Goal: Task Accomplishment & Management: Complete application form

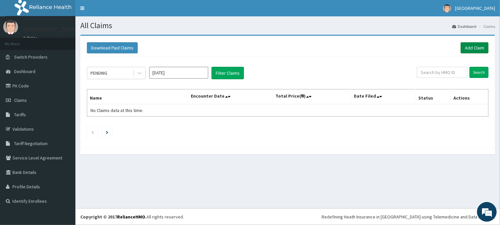
click at [475, 49] on link "Add Claim" at bounding box center [474, 47] width 28 height 11
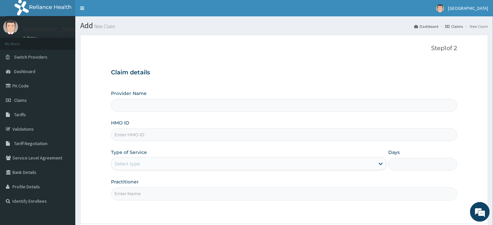
type input "[GEOGRAPHIC_DATA]"
click at [133, 133] on input "HMO ID" at bounding box center [284, 134] width 346 height 13
type input "evg/1016`/a"
click at [128, 165] on div "Select type" at bounding box center [127, 164] width 25 height 7
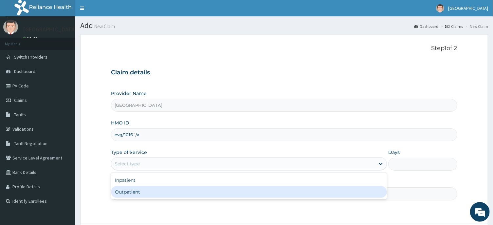
click at [136, 191] on div "Outpatient" at bounding box center [249, 192] width 276 height 12
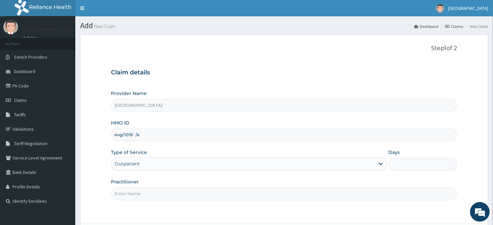
type input "1"
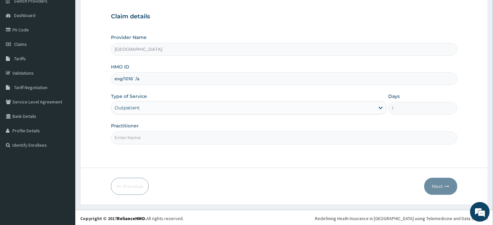
scroll to position [58, 0]
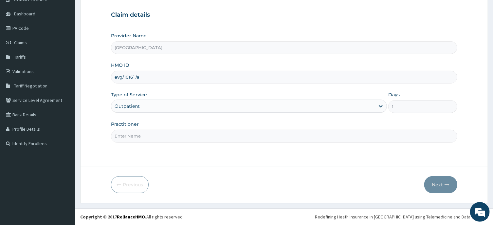
click at [131, 138] on input "Practitioner" at bounding box center [284, 136] width 346 height 13
type input "d"
type input "[PERSON_NAME]"
click at [437, 187] on button "Next" at bounding box center [441, 184] width 33 height 17
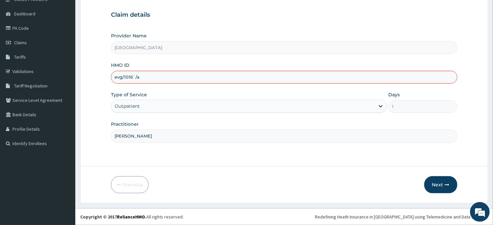
click at [135, 77] on input "evg/1016`/a" at bounding box center [284, 77] width 346 height 13
type input "evg/10161/a"
click at [439, 187] on button "Next" at bounding box center [441, 184] width 33 height 17
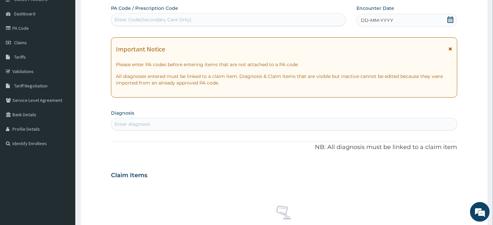
click at [448, 19] on icon at bounding box center [451, 19] width 7 height 7
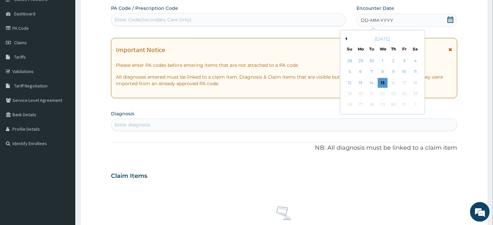
click at [347, 39] on button "Previous Month" at bounding box center [345, 38] width 3 height 3
click at [383, 81] on div "17" at bounding box center [383, 83] width 10 height 10
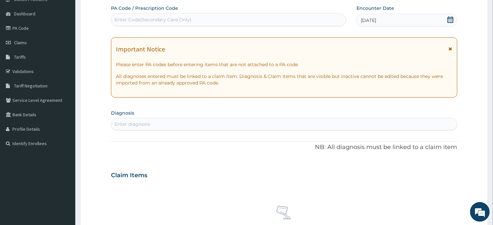
click at [129, 125] on div "Enter diagnosis" at bounding box center [133, 124] width 36 height 7
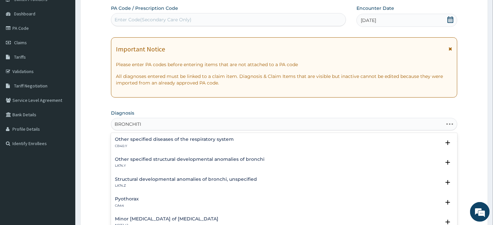
type input "BRONCHITIS"
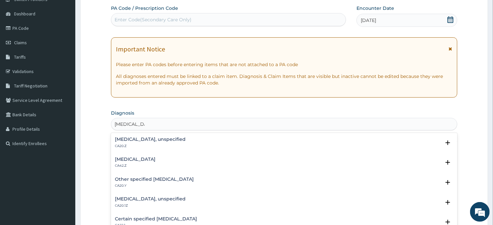
click at [149, 140] on h4 "Bronchitis, unspecified" at bounding box center [150, 139] width 71 height 5
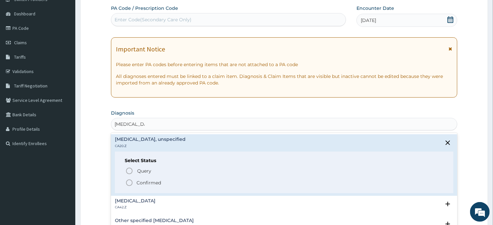
drag, startPoint x: 129, startPoint y: 183, endPoint x: 159, endPoint y: 142, distance: 50.5
click at [131, 181] on icon "status option filled" at bounding box center [129, 183] width 8 height 8
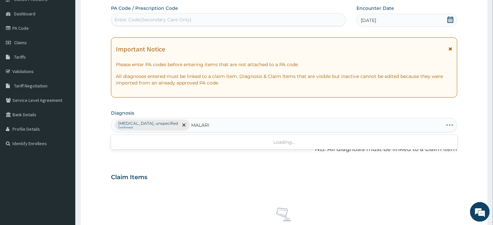
type input "MALARIA"
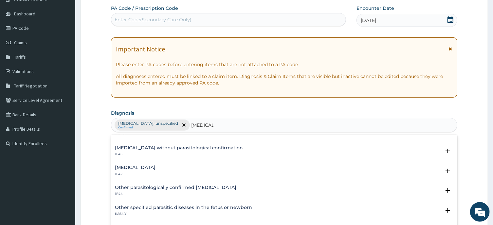
scroll to position [0, 0]
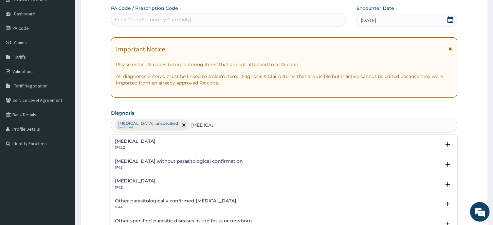
click at [156, 180] on h4 "[MEDICAL_DATA]" at bounding box center [135, 181] width 41 height 5
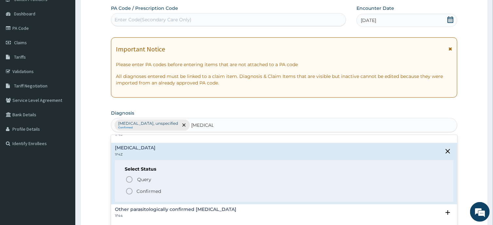
scroll to position [66, 0]
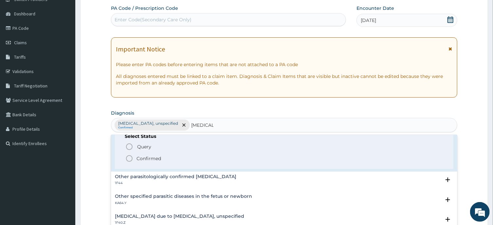
click at [128, 158] on icon "status option filled" at bounding box center [129, 159] width 8 height 8
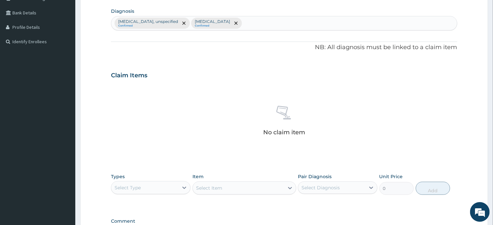
scroll to position [198, 0]
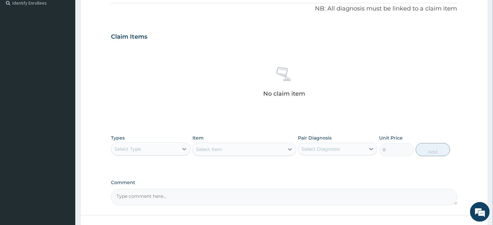
click at [144, 150] on div "Select Type" at bounding box center [144, 149] width 67 height 10
drag, startPoint x: 139, startPoint y: 186, endPoint x: 202, endPoint y: 159, distance: 67.9
click at [139, 185] on div "Procedures" at bounding box center [151, 189] width 80 height 12
click at [235, 149] on div "Select Item" at bounding box center [238, 149] width 91 height 10
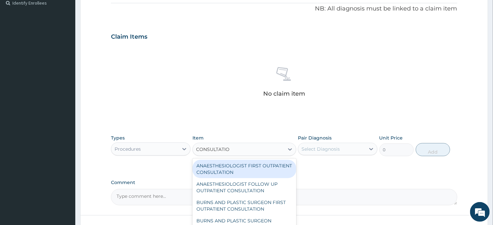
type input "CONSULTATION"
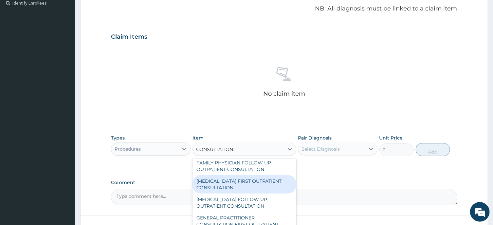
scroll to position [329, 0]
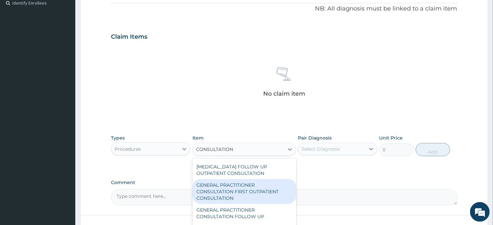
click at [238, 194] on div "GENERAL PRACTITIONER CONSULTATION FIRST OUTPATIENT CONSULTATION" at bounding box center [245, 191] width 104 height 25
type input "3547.5"
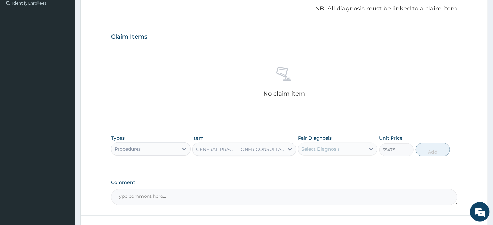
click at [309, 151] on div "Select Diagnosis" at bounding box center [321, 149] width 38 height 7
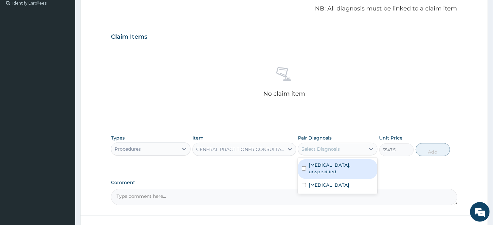
click at [303, 166] on input "checkbox" at bounding box center [304, 168] width 4 height 4
checkbox input "true"
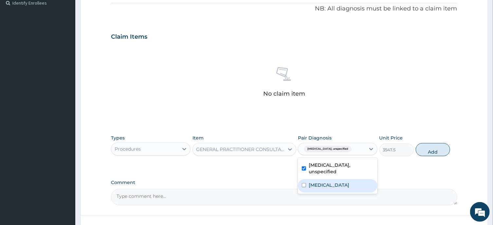
click at [304, 183] on input "checkbox" at bounding box center [304, 185] width 4 height 4
checkbox input "true"
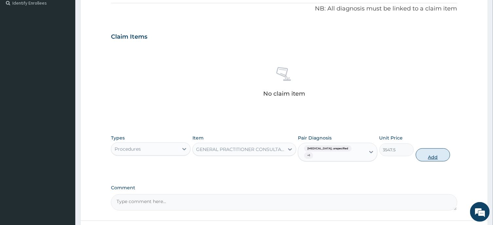
click at [433, 152] on button "Add" at bounding box center [433, 154] width 35 height 13
type input "0"
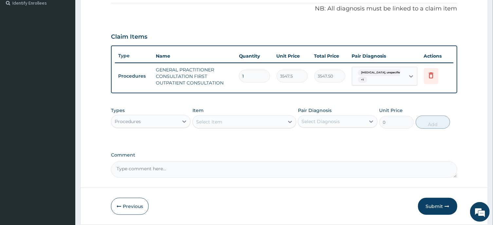
click at [162, 123] on div "Procedures" at bounding box center [144, 121] width 67 height 10
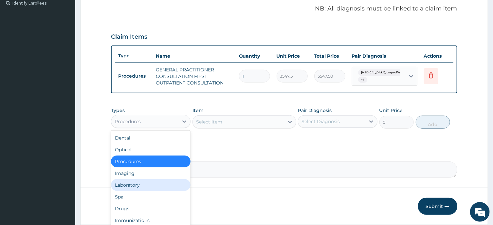
drag, startPoint x: 133, startPoint y: 184, endPoint x: 168, endPoint y: 150, distance: 49.1
click at [134, 182] on div "Laboratory" at bounding box center [151, 185] width 80 height 12
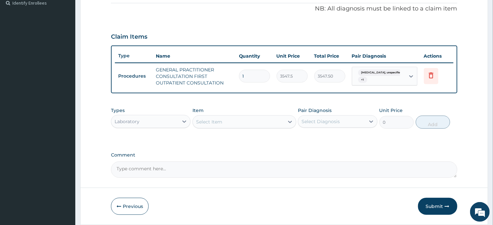
click at [236, 122] on div "Select Item" at bounding box center [238, 122] width 91 height 10
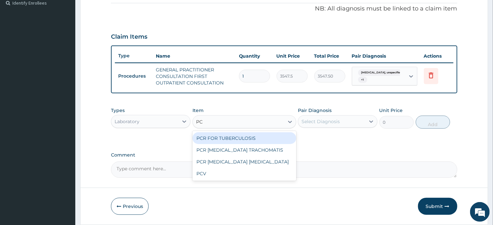
type input "PCV"
click at [210, 137] on div "PCV" at bounding box center [245, 138] width 104 height 12
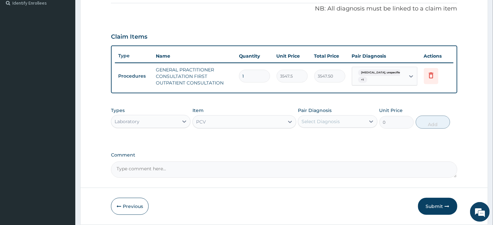
type input "2150"
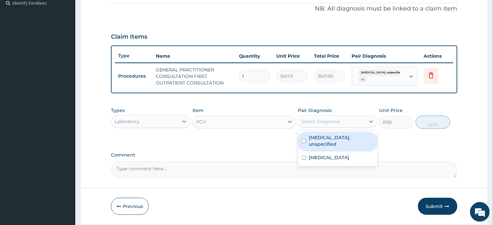
click at [329, 119] on div "Select Diagnosis" at bounding box center [321, 121] width 38 height 7
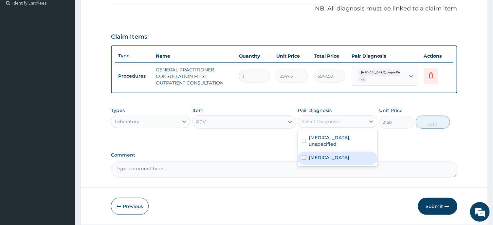
drag, startPoint x: 304, startPoint y: 151, endPoint x: 320, endPoint y: 143, distance: 17.9
click at [304, 156] on input "checkbox" at bounding box center [304, 158] width 4 height 4
checkbox input "true"
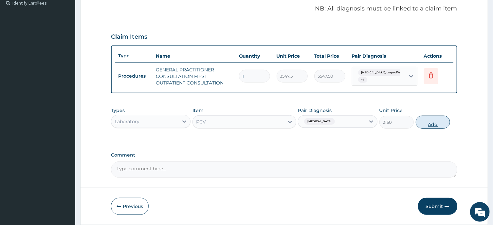
click at [433, 125] on button "Add" at bounding box center [433, 122] width 35 height 13
type input "0"
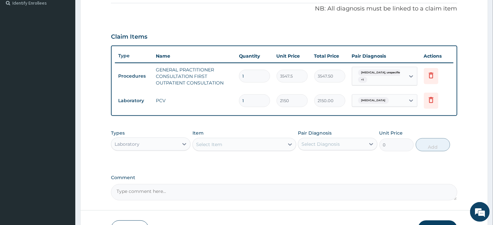
click at [209, 141] on div "Select Item" at bounding box center [209, 144] width 26 height 7
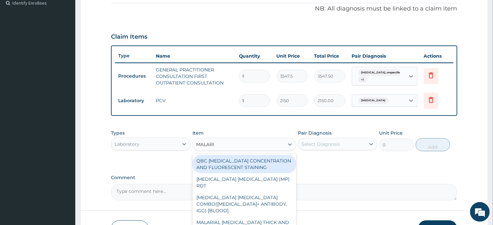
type input "MALARIA"
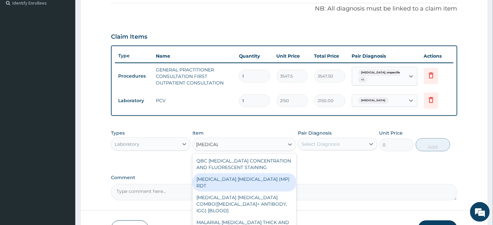
click at [251, 176] on div "MALARIA PARASITE (MP) RDT" at bounding box center [245, 182] width 104 height 18
type input "1612.5"
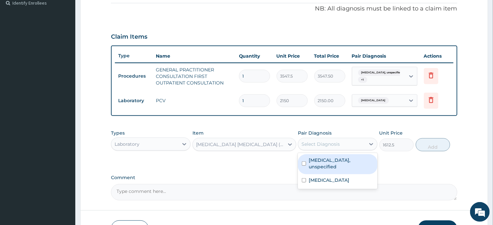
click at [323, 146] on div "Select Diagnosis" at bounding box center [321, 144] width 38 height 7
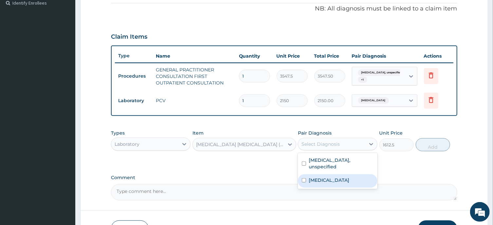
click at [305, 178] on input "checkbox" at bounding box center [304, 180] width 4 height 4
checkbox input "true"
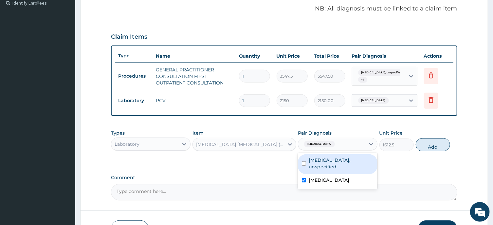
click at [435, 147] on button "Add" at bounding box center [433, 144] width 35 height 13
type input "0"
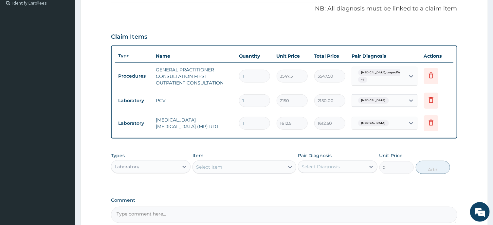
click at [232, 166] on div "Select Item" at bounding box center [238, 167] width 91 height 10
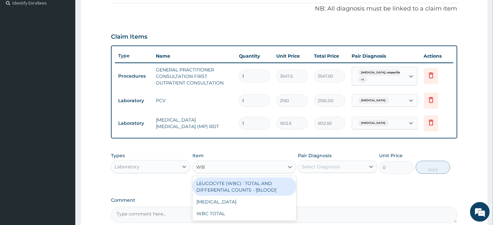
type input "WBC"
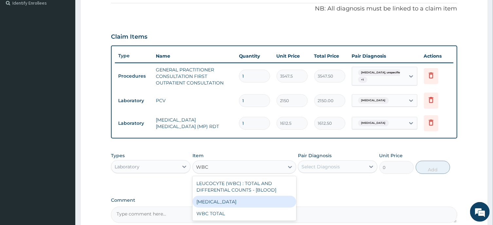
click at [232, 201] on div "WBC DIFFERENTIAL" at bounding box center [245, 202] width 104 height 12
type input "3225"
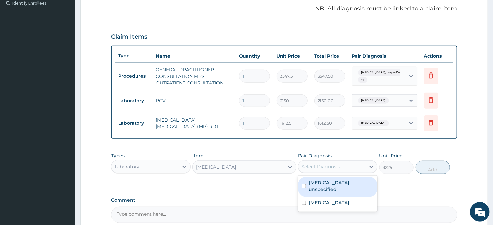
click at [324, 168] on div "Select Diagnosis" at bounding box center [321, 167] width 38 height 7
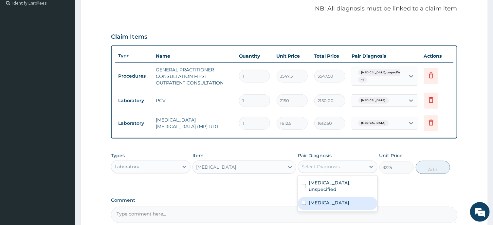
click at [304, 201] on input "checkbox" at bounding box center [304, 203] width 4 height 4
checkbox input "true"
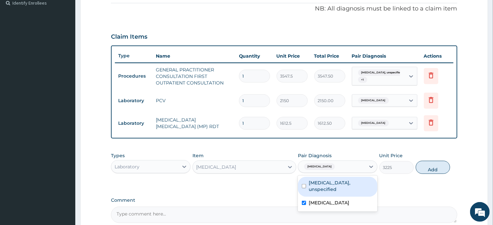
click at [305, 184] on input "checkbox" at bounding box center [304, 186] width 4 height 4
checkbox input "true"
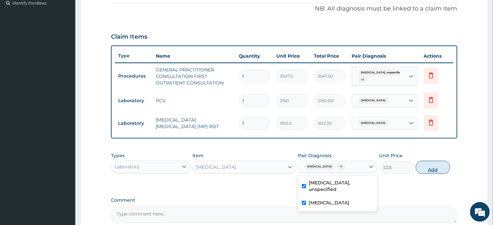
click at [433, 170] on button "Add" at bounding box center [433, 167] width 35 height 13
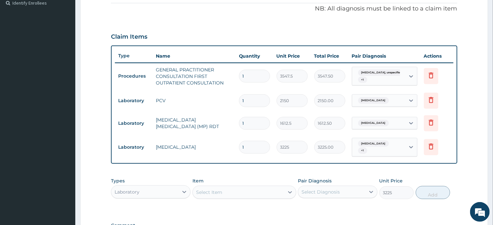
type input "0"
click at [164, 195] on div "Laboratory" at bounding box center [144, 192] width 67 height 10
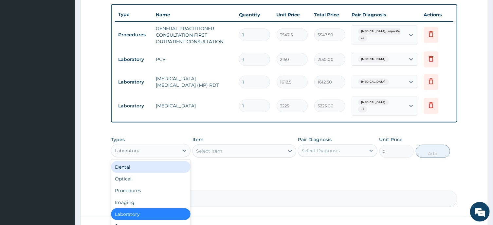
scroll to position [290, 0]
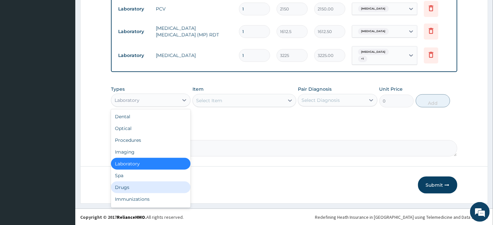
drag, startPoint x: 135, startPoint y: 185, endPoint x: 167, endPoint y: 160, distance: 40.4
click at [136, 184] on div "Drugs" at bounding box center [151, 188] width 80 height 12
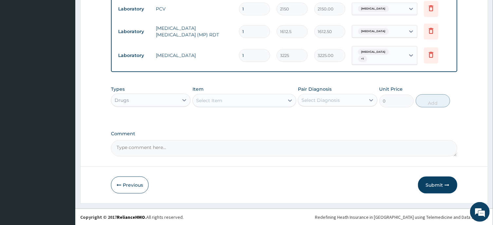
click at [214, 101] on div "Select Item" at bounding box center [209, 100] width 26 height 7
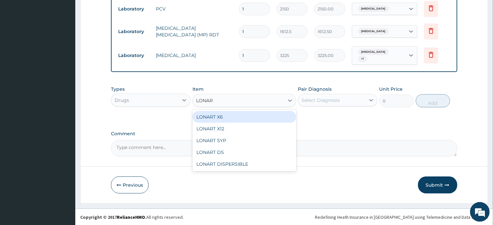
type input "LONART"
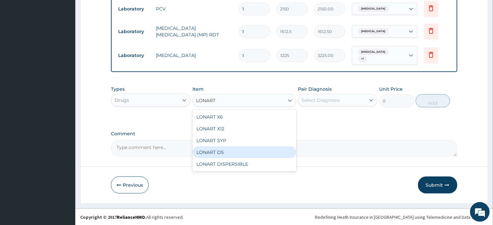
drag, startPoint x: 217, startPoint y: 152, endPoint x: 224, endPoint y: 144, distance: 10.2
click at [217, 151] on div "LONART DS" at bounding box center [245, 152] width 104 height 12
type input "473"
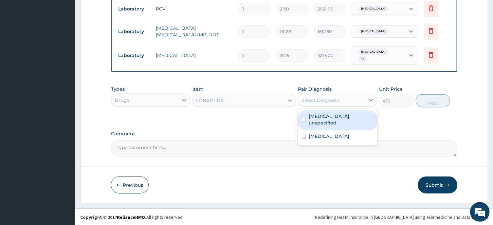
click at [326, 100] on div "Select Diagnosis" at bounding box center [321, 100] width 38 height 7
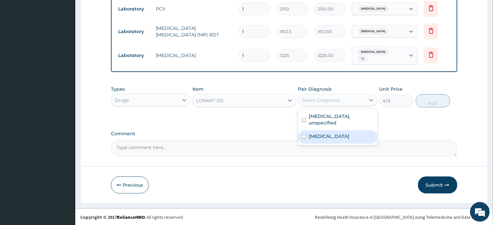
click at [304, 135] on input "checkbox" at bounding box center [304, 137] width 4 height 4
checkbox input "true"
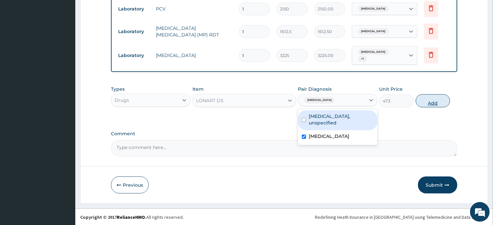
click at [430, 101] on button "Add" at bounding box center [433, 100] width 35 height 13
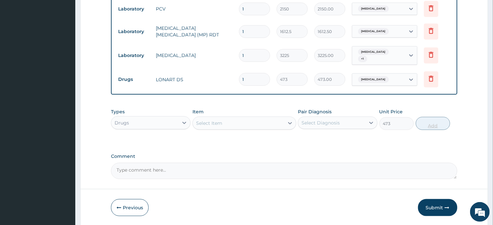
type input "0"
type input "2"
type input "946.00"
type input "3"
type input "1419.00"
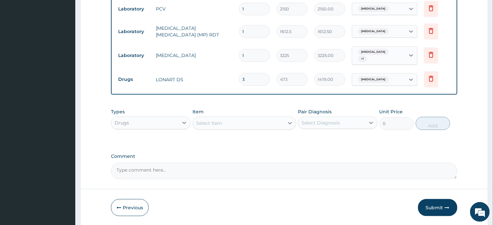
type input "4"
type input "1892.00"
type input "5"
type input "2365.00"
type input "6"
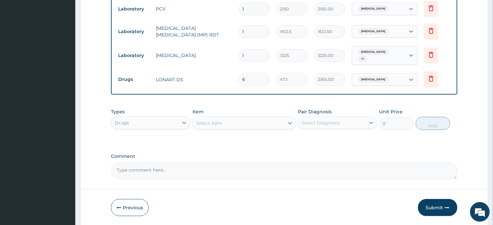
type input "2838.00"
click at [211, 124] on div "Select Item" at bounding box center [209, 123] width 26 height 7
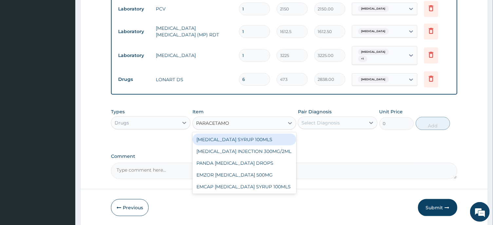
type input "PARACETAMOL"
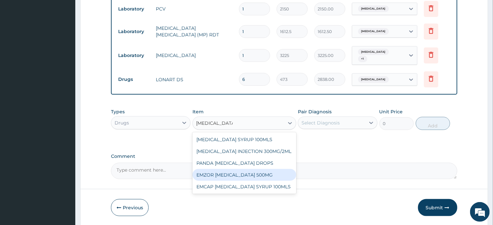
click at [249, 172] on div "EMZOR PARACETAMOL 500MG" at bounding box center [245, 175] width 104 height 12
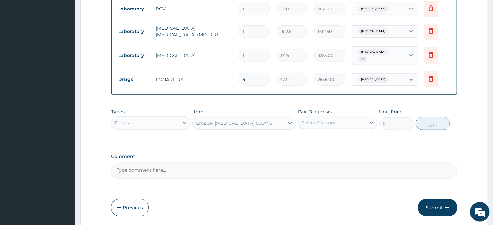
type input "23.65"
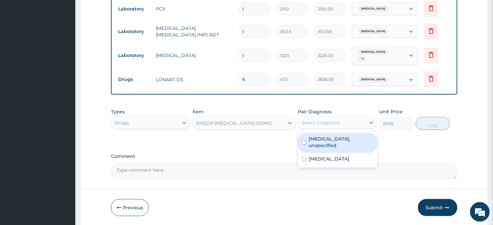
click at [323, 123] on div "Select Diagnosis" at bounding box center [321, 123] width 38 height 7
click at [304, 141] on input "checkbox" at bounding box center [304, 143] width 4 height 4
checkbox input "true"
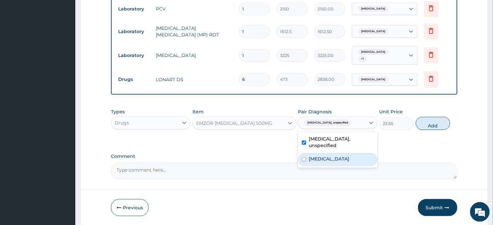
click at [304, 157] on input "checkbox" at bounding box center [304, 159] width 4 height 4
checkbox input "true"
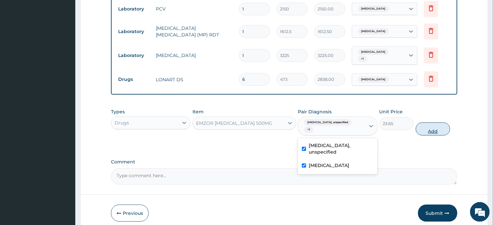
click at [433, 126] on button "Add" at bounding box center [433, 129] width 35 height 13
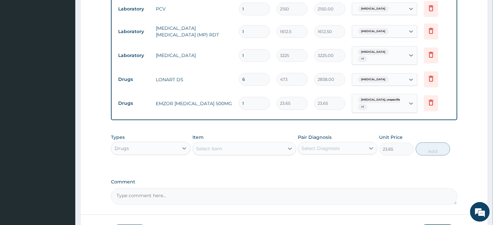
type input "0"
type input "4"
type input "94.60"
type input "7"
type input "165.55"
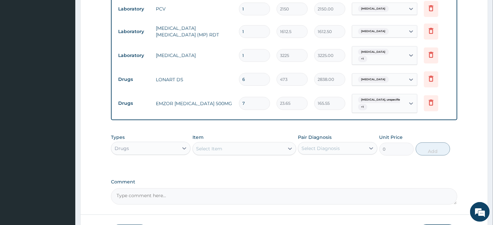
type input "8"
type input "189.20"
type input "11"
type input "260.15"
type input "14"
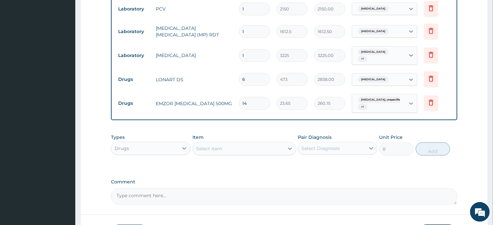
type input "331.10"
type input "17"
type input "402.05"
type input "20"
type input "473.00"
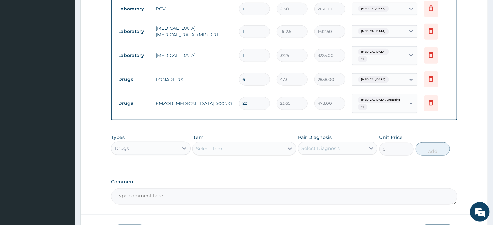
type input "23"
type input "543.95"
type input "24"
type input "567.60"
click at [222, 148] on div "Select Item" at bounding box center [209, 148] width 26 height 7
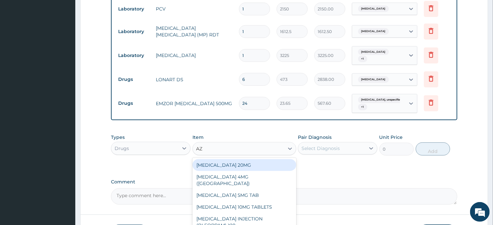
type input "A"
type input "ZIT"
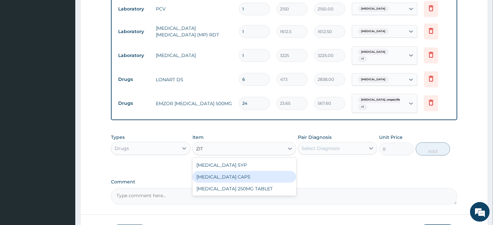
click at [246, 176] on div "ZITHROMAX CAPS" at bounding box center [245, 177] width 104 height 12
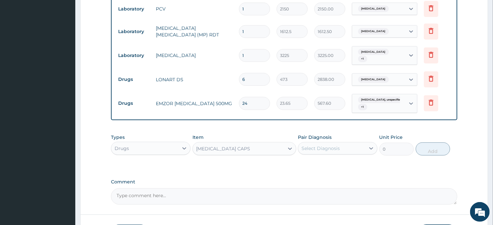
type input "886.875"
click at [323, 147] on div "Select Diagnosis" at bounding box center [321, 148] width 38 height 7
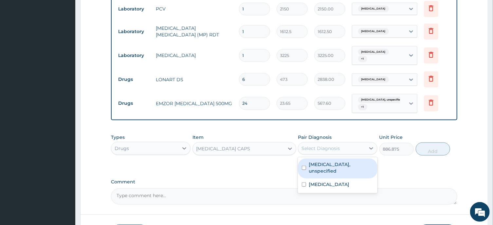
click at [304, 166] on input "checkbox" at bounding box center [304, 168] width 4 height 4
checkbox input "true"
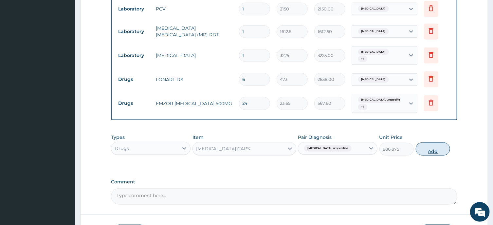
click at [434, 152] on button "Add" at bounding box center [433, 149] width 35 height 13
type input "0"
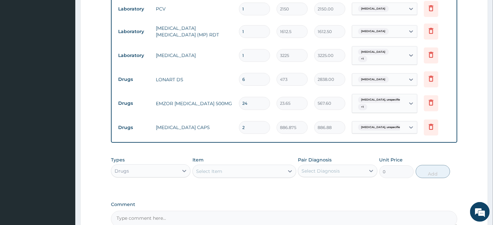
type input "3"
type input "2660.63"
type input "6"
type input "5321.25"
type input "8"
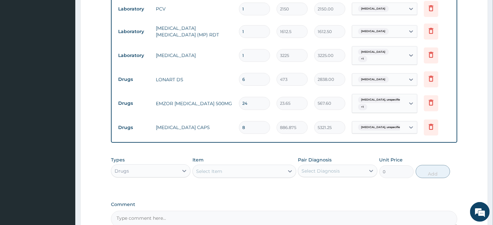
type input "7095.00"
type input "11"
type input "9755.63"
type input "13"
type input "11529.38"
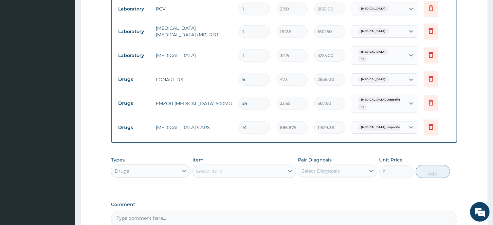
type input "15"
type input "13303.13"
type input "14"
type input "12416.25"
click at [431, 126] on icon at bounding box center [432, 127] width 8 height 8
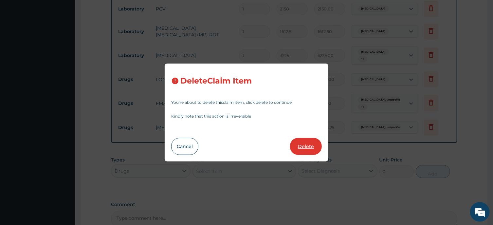
click at [305, 144] on button "Delete" at bounding box center [306, 146] width 32 height 17
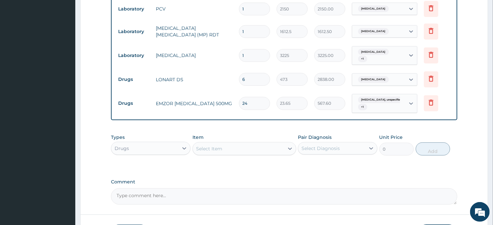
click at [214, 148] on div "Select Item" at bounding box center [209, 148] width 26 height 7
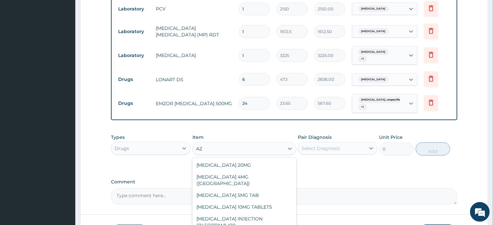
type input "A"
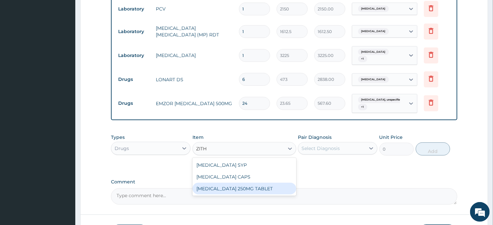
type input "ZITHR"
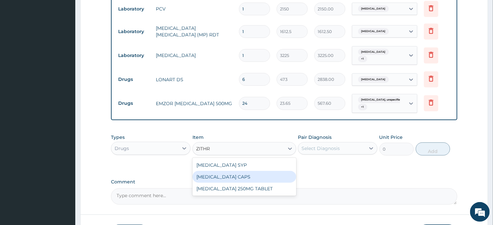
click at [238, 176] on div "ZITHROMAX CAPS" at bounding box center [245, 177] width 104 height 12
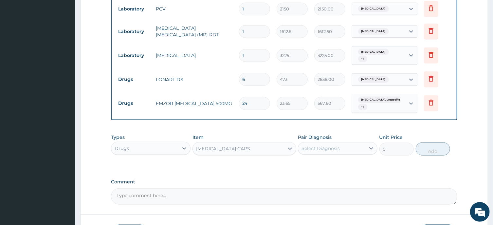
type input "886.875"
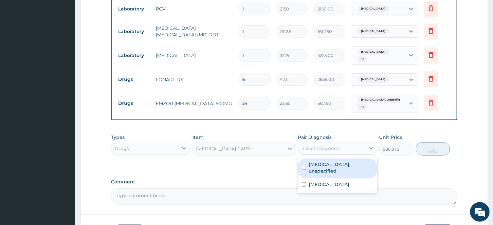
click at [327, 147] on div "Select Diagnosis" at bounding box center [321, 148] width 38 height 7
click at [244, 149] on div "ZITHROMAX CAPS" at bounding box center [238, 149] width 91 height 10
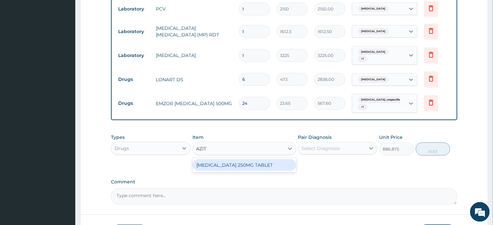
scroll to position [0, 0]
type input "AZITH"
click at [250, 165] on div "AZITHROMYCIN 250MG TABLET" at bounding box center [245, 165] width 104 height 12
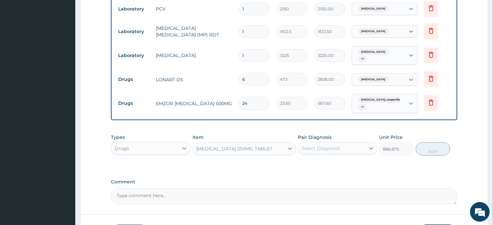
type input "177.375"
click at [275, 149] on div "AZITHROMYCIN 250MG TABLET" at bounding box center [238, 149] width 91 height 10
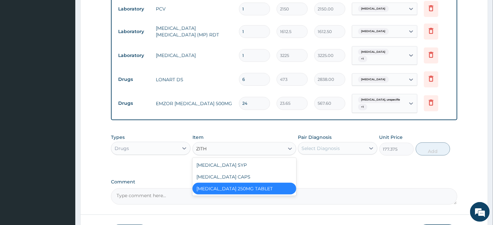
type input "ZITHR"
click at [233, 175] on div "ZITHROMAX CAPS" at bounding box center [245, 177] width 104 height 12
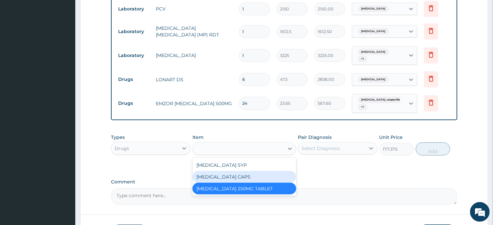
type input "886.875"
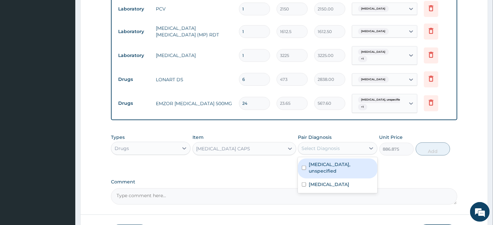
click at [326, 149] on div "Select Diagnosis" at bounding box center [321, 148] width 38 height 7
click at [305, 166] on input "checkbox" at bounding box center [304, 168] width 4 height 4
checkbox input "true"
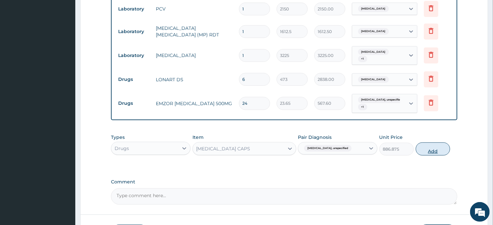
click at [434, 151] on button "Add" at bounding box center [433, 149] width 35 height 13
type input "0"
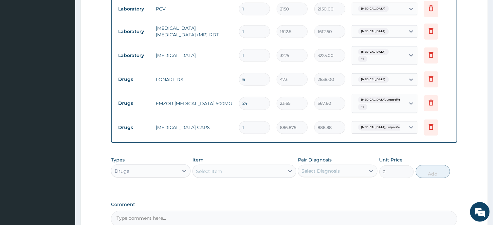
type input "2"
type input "1773.75"
type input "3"
type input "2660.63"
type input "4"
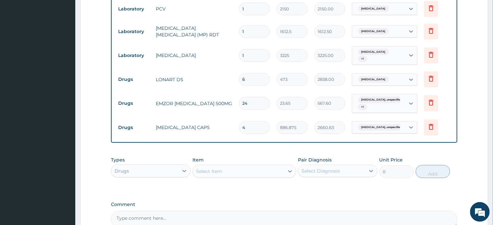
type input "3547.50"
type input "5"
type input "4434.38"
type input "6"
type input "5321.25"
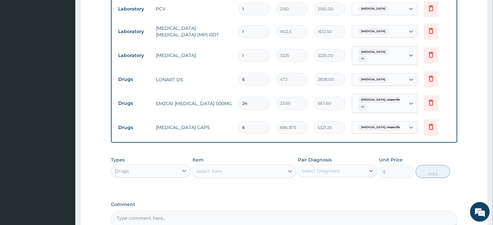
type input "7"
type input "6208.13"
click at [229, 168] on div "Select Item" at bounding box center [238, 171] width 91 height 10
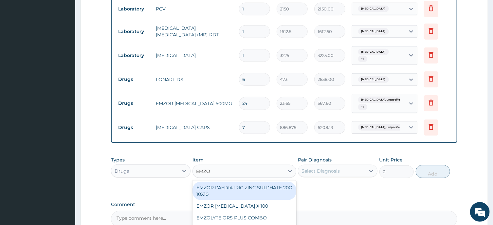
type input "EMZOL"
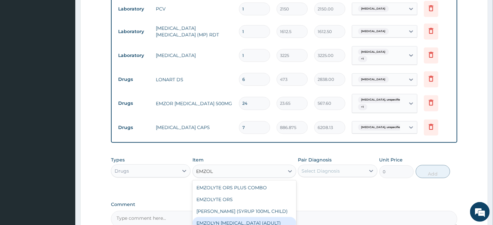
click at [246, 222] on div "EMZOLYN EXPECTORANT (ADULT)" at bounding box center [245, 223] width 104 height 12
type input "1182.5"
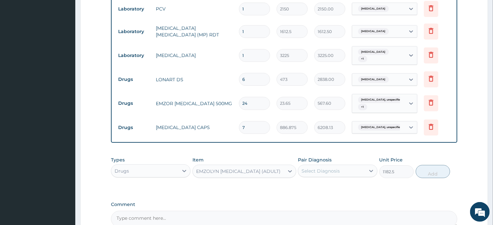
click at [328, 171] on div "Select Diagnosis" at bounding box center [321, 171] width 38 height 7
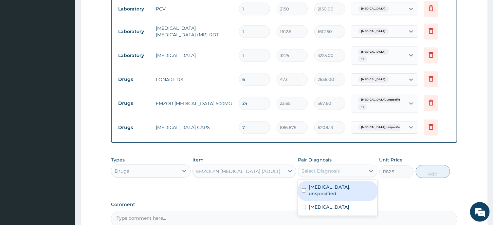
click at [304, 188] on input "checkbox" at bounding box center [304, 190] width 4 height 4
checkbox input "true"
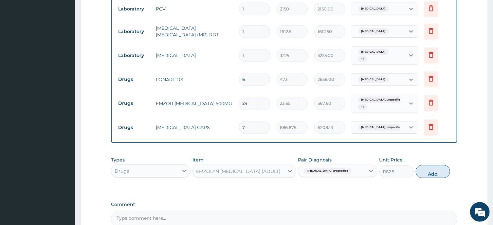
click at [432, 172] on button "Add" at bounding box center [433, 171] width 35 height 13
type input "0"
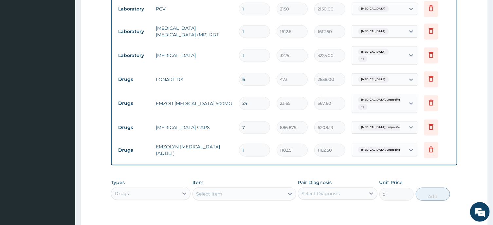
click at [230, 195] on div "Select Item" at bounding box center [238, 194] width 91 height 10
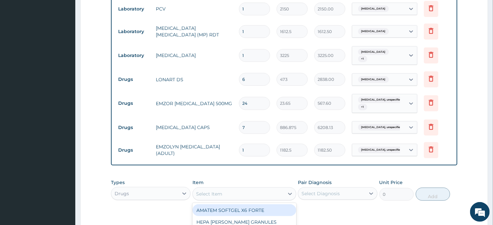
type input "V"
type input "ASCO"
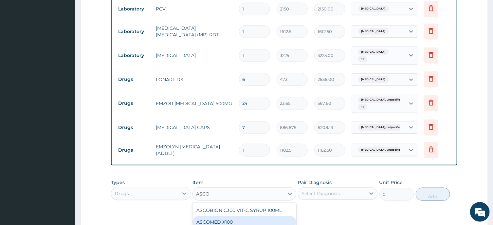
click at [230, 220] on div "ASCOMED X100" at bounding box center [245, 222] width 104 height 12
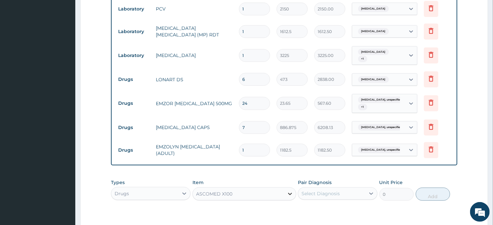
type input "23.65"
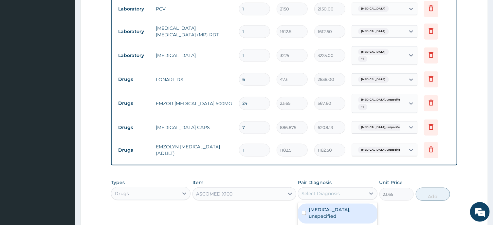
click at [326, 192] on div "Select Diagnosis" at bounding box center [321, 193] width 38 height 7
click at [304, 211] on input "checkbox" at bounding box center [304, 213] width 4 height 4
checkbox input "true"
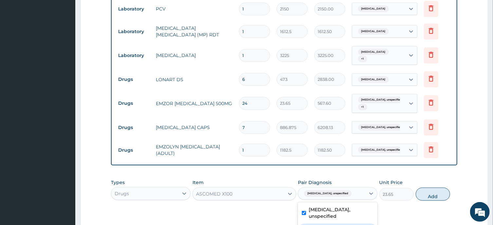
checkbox input "true"
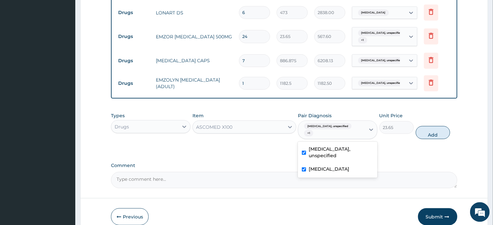
scroll to position [360, 0]
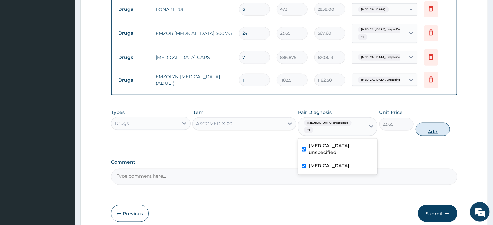
click at [434, 124] on button "Add" at bounding box center [433, 129] width 35 height 13
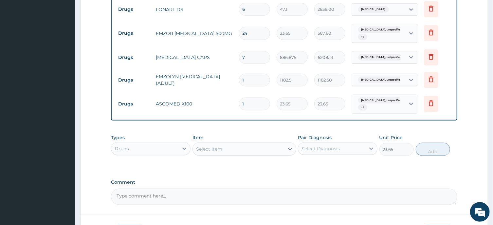
type input "0"
type input "1"
type input "23.65"
type input "0"
type input "0.00"
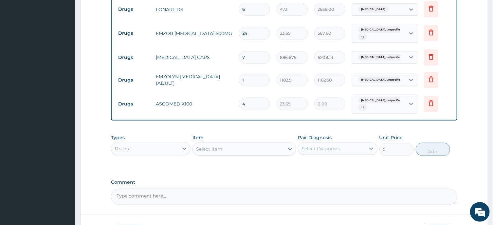
type input "5"
type input "118.25"
type input "8"
type input "189.20"
type input "11"
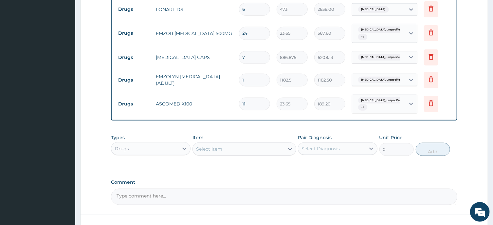
type input "260.15"
type input "15"
type input "354.75"
type input "19"
type input "449.35"
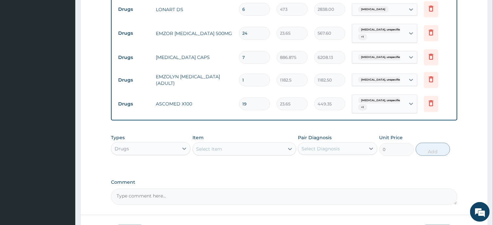
type input "20"
type input "473.00"
type input "24"
type input "567.60"
type input "27"
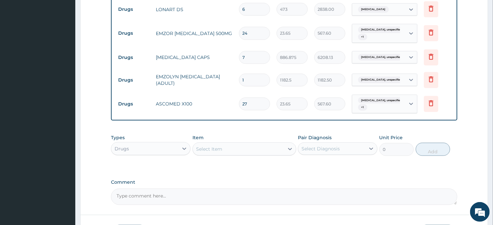
type input "638.55"
type input "29"
type input "685.85"
type input "30"
type input "709.50"
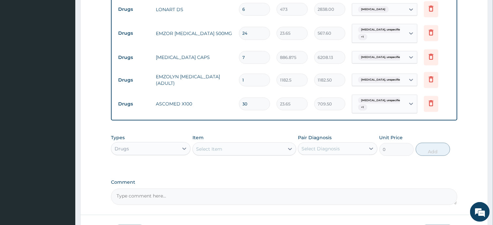
type input "31"
type input "733.15"
type input "30"
type input "709.50"
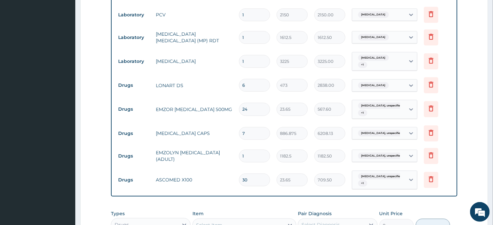
scroll to position [290, 0]
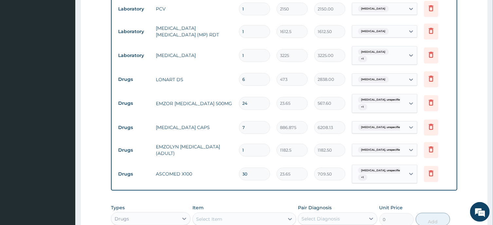
type input "31"
type input "733.15"
type input "32"
type input "756.80"
type input "33"
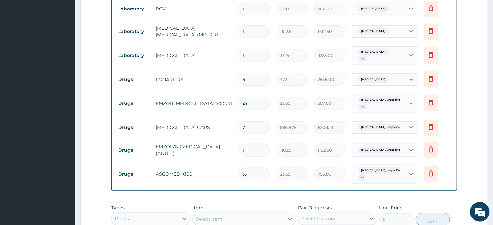
type input "780.45"
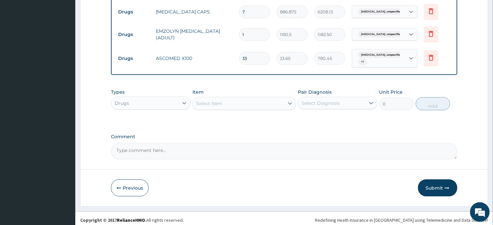
scroll to position [409, 0]
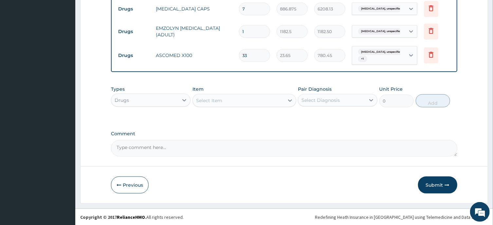
click at [137, 147] on textarea "Comment" at bounding box center [284, 148] width 346 height 16
click at [211, 145] on textarea "ALBENDAZOLE IS NOT ON THE PORTAL. PLEASE" at bounding box center [284, 148] width 346 height 16
click at [231, 144] on textarea "ALBENDAZOLE IS NOT ON THE PORTAL.PLEASE" at bounding box center [284, 148] width 346 height 16
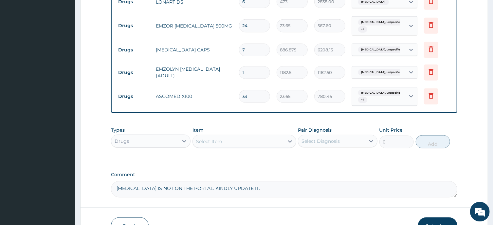
scroll to position [374, 0]
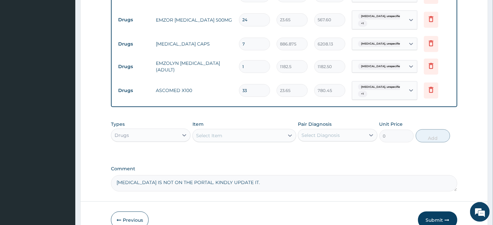
type textarea "ALBENDAZOLE IS NOT ON THE PORTAL. KINDLY UPDATE IT."
click at [250, 90] on input "33" at bounding box center [254, 90] width 31 height 13
type input "34"
type input "804.10"
type input "33"
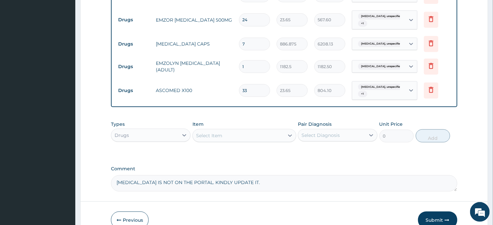
type input "780.45"
type input "32"
type input "756.80"
type input "31"
type input "733.15"
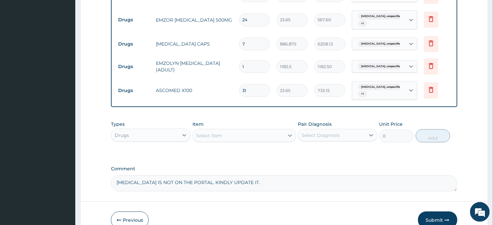
type input "30"
type input "709.50"
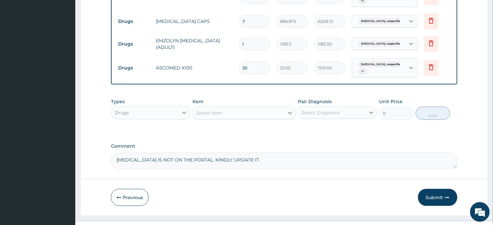
scroll to position [409, 0]
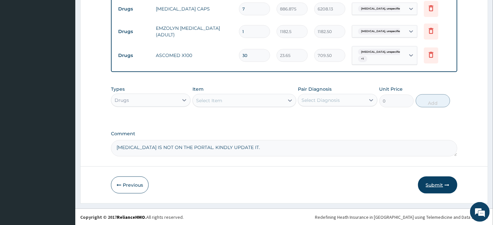
click at [439, 185] on button "Submit" at bounding box center [437, 185] width 39 height 17
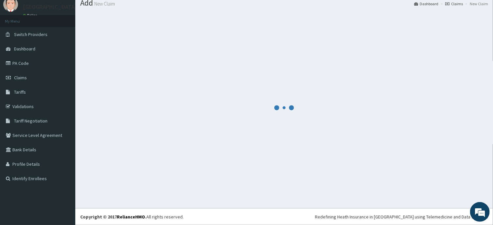
scroll to position [23, 0]
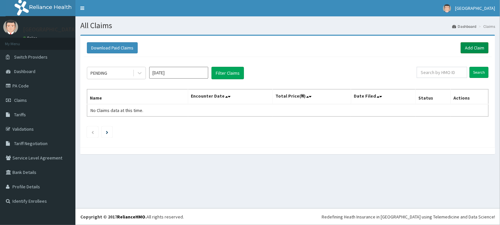
click at [473, 46] on link "Add Claim" at bounding box center [474, 47] width 28 height 11
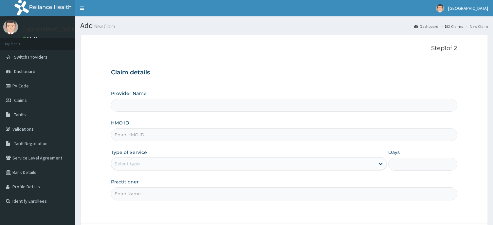
type input "[GEOGRAPHIC_DATA]"
click at [134, 134] on input "HMO ID" at bounding box center [284, 134] width 346 height 13
type input "npm/10091/e"
click at [137, 166] on div "Select type" at bounding box center [127, 164] width 25 height 7
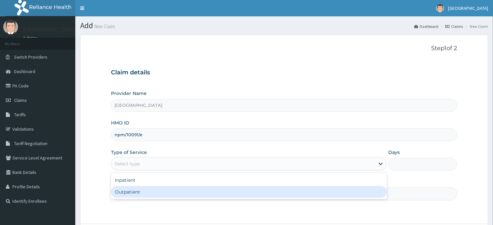
click at [130, 193] on div "Outpatient" at bounding box center [249, 192] width 276 height 12
type input "1"
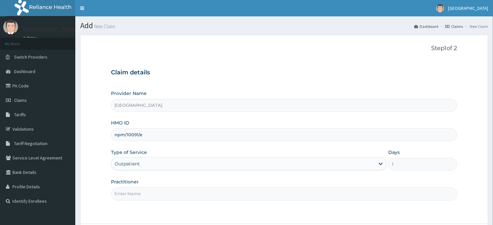
scroll to position [58, 0]
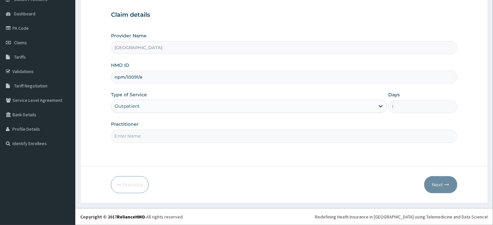
click at [131, 138] on input "Practitioner" at bounding box center [284, 136] width 346 height 13
type input "DR EZEM"
click at [439, 184] on button "Next" at bounding box center [441, 184] width 33 height 17
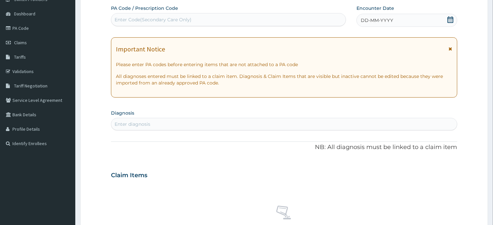
click at [451, 20] on icon at bounding box center [451, 19] width 6 height 7
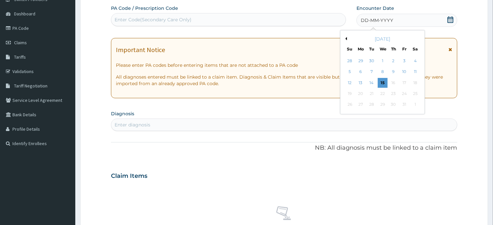
click at [345, 38] on button "Previous Month" at bounding box center [345, 38] width 3 height 3
click at [405, 62] on div "5" at bounding box center [405, 61] width 10 height 10
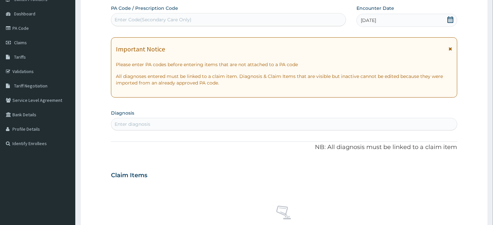
click at [134, 122] on div "Enter diagnosis" at bounding box center [133, 124] width 36 height 7
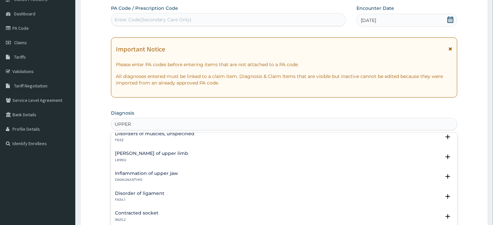
scroll to position [66, 0]
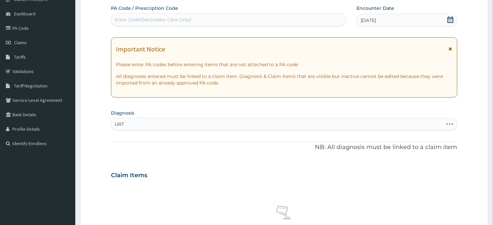
type input "URTI"
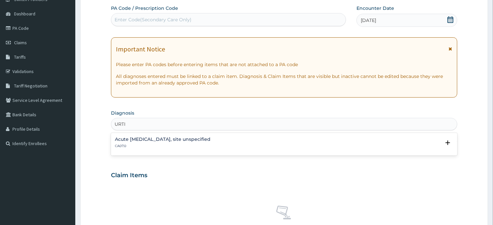
click at [159, 140] on h4 "Acute [MEDICAL_DATA], site unspecified" at bounding box center [163, 139] width 96 height 5
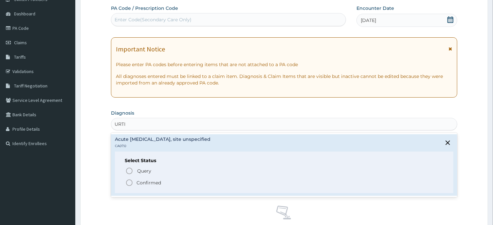
drag, startPoint x: 129, startPoint y: 183, endPoint x: 136, endPoint y: 165, distance: 18.7
click at [129, 183] on icon "status option filled" at bounding box center [129, 183] width 8 height 8
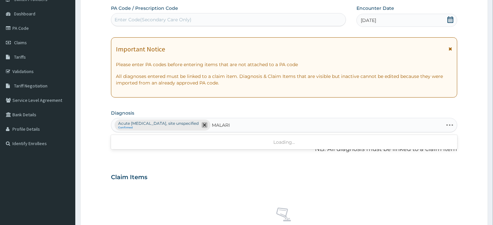
type input "[MEDICAL_DATA]"
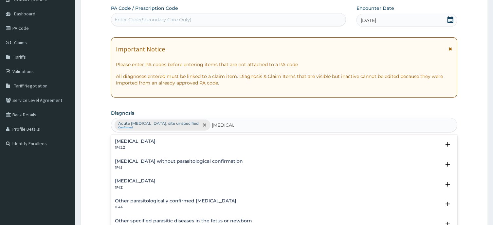
click at [154, 182] on h4 "[MEDICAL_DATA]" at bounding box center [135, 181] width 41 height 5
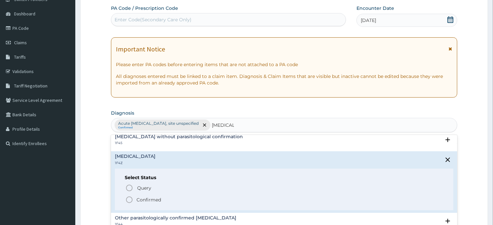
scroll to position [33, 0]
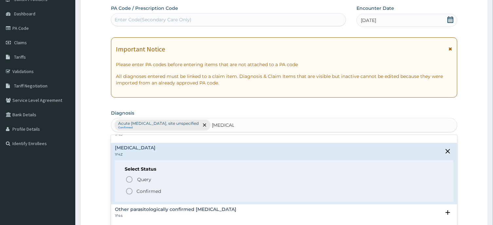
drag, startPoint x: 129, startPoint y: 191, endPoint x: 160, endPoint y: 172, distance: 36.1
click at [129, 191] on icon "status option filled" at bounding box center [129, 191] width 8 height 8
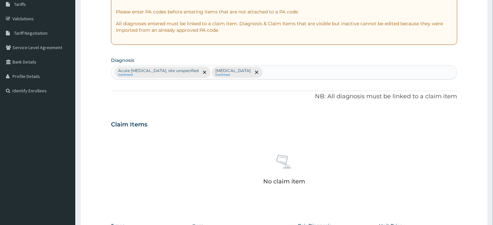
scroll to position [163, 0]
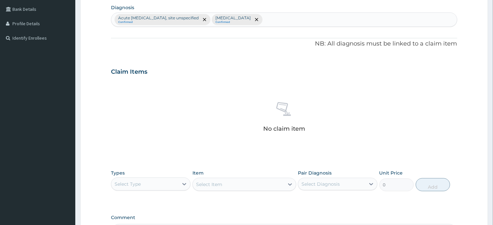
click at [147, 183] on div "Select Type" at bounding box center [144, 184] width 67 height 10
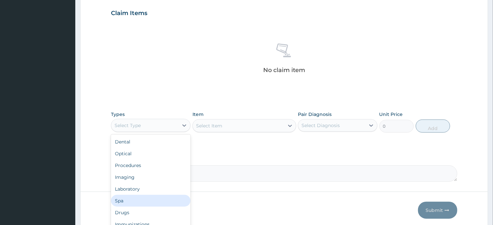
scroll to position [247, 0]
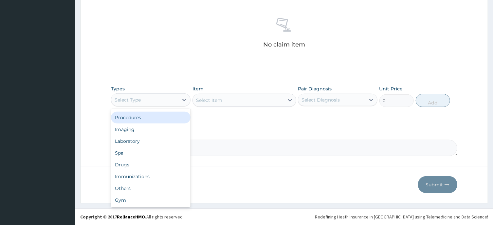
click at [137, 119] on div "Procedures" at bounding box center [151, 118] width 80 height 12
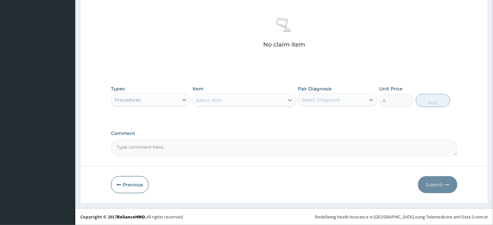
click at [233, 102] on div "Select Item" at bounding box center [238, 100] width 91 height 10
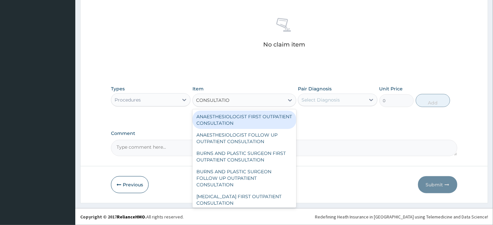
type input "CONSULTATION"
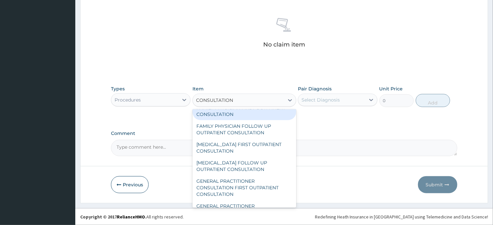
scroll to position [297, 0]
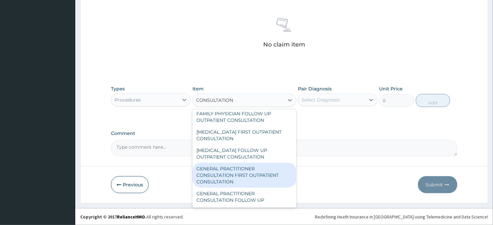
click at [238, 181] on div "GENERAL PRACTITIONER CONSULTATION FIRST OUTPATIENT CONSULTATION" at bounding box center [245, 175] width 104 height 25
type input "3547.5"
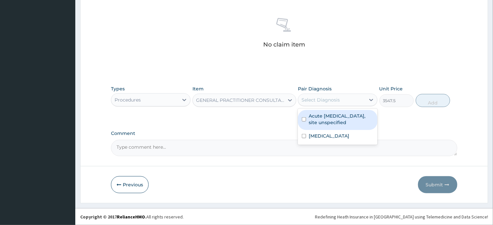
click at [330, 102] on div "Select Diagnosis" at bounding box center [321, 100] width 38 height 7
click at [305, 120] on input "checkbox" at bounding box center [304, 119] width 4 height 4
checkbox input "true"
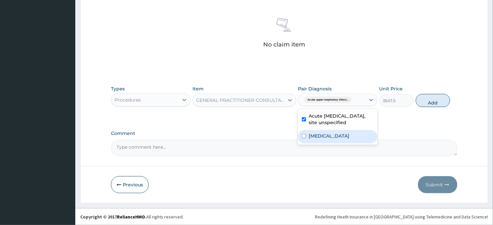
click at [303, 137] on input "checkbox" at bounding box center [304, 136] width 4 height 4
checkbox input "true"
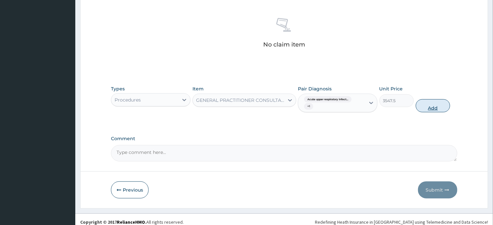
click at [433, 109] on button "Add" at bounding box center [433, 105] width 35 height 13
type input "0"
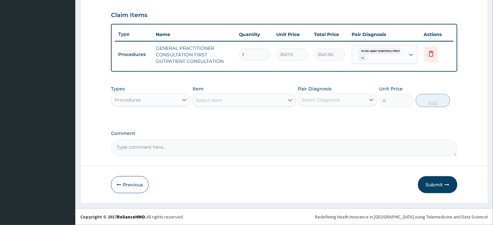
scroll to position [220, 0]
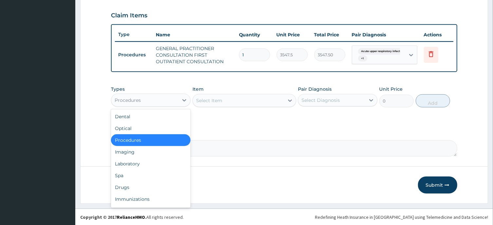
click at [153, 101] on div "Procedures" at bounding box center [144, 100] width 67 height 10
click at [128, 186] on div "Drugs" at bounding box center [151, 188] width 80 height 12
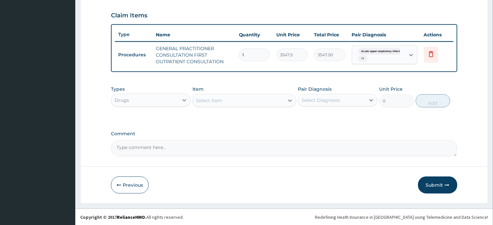
click at [232, 101] on div "Select Item" at bounding box center [238, 100] width 91 height 10
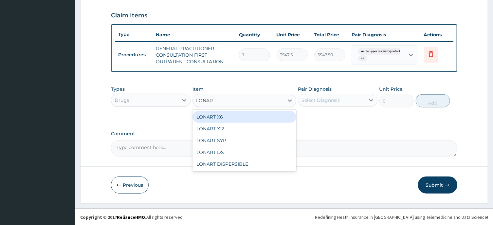
type input "LONART"
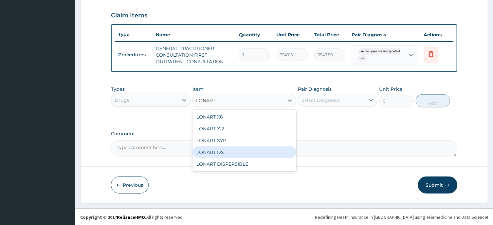
click at [222, 150] on div "LONART DS" at bounding box center [245, 152] width 104 height 12
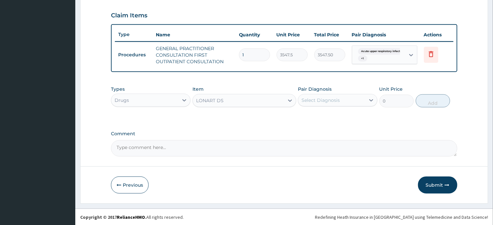
type input "473"
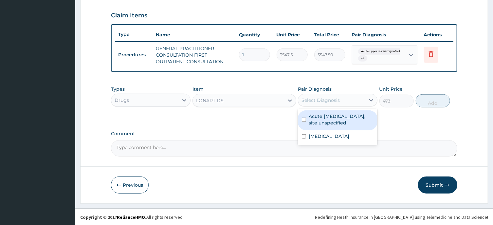
click at [319, 101] on div "Select Diagnosis" at bounding box center [321, 100] width 38 height 7
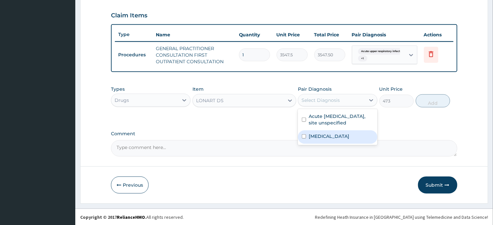
click at [303, 135] on input "checkbox" at bounding box center [304, 136] width 4 height 4
checkbox input "true"
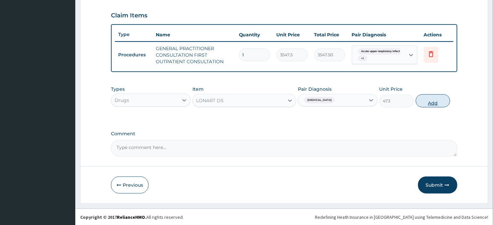
click at [430, 101] on button "Add" at bounding box center [433, 100] width 35 height 13
type input "0"
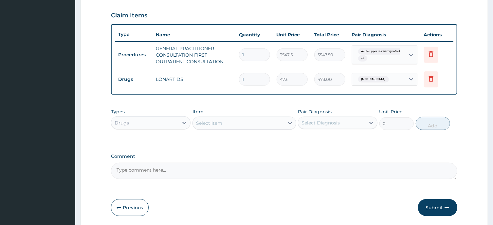
type input "2"
type input "946.00"
type input "3"
type input "1419.00"
type input "4"
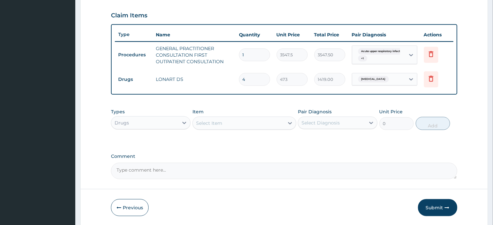
type input "1892.00"
type input "5"
type input "2365.00"
type input "6"
type input "2838.00"
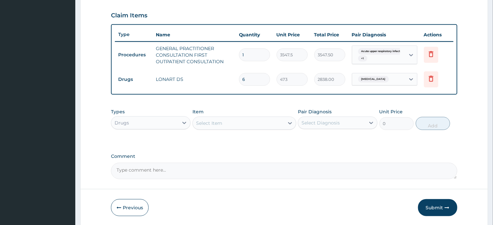
click at [229, 125] on div "Select Item" at bounding box center [238, 123] width 91 height 10
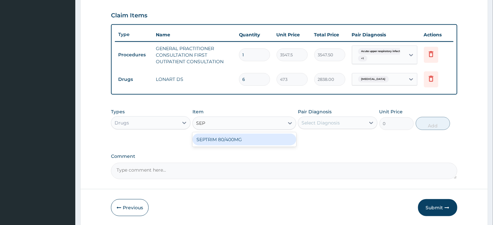
type input "SEPT"
click at [226, 139] on div "SEPTRIM 80/400MG" at bounding box center [245, 140] width 104 height 12
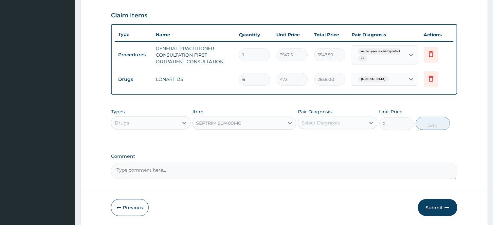
type input "94.6"
click at [316, 122] on div "Select Diagnosis" at bounding box center [321, 123] width 38 height 7
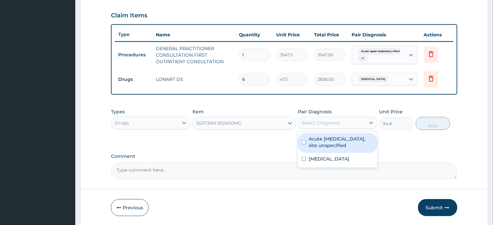
click at [305, 141] on input "checkbox" at bounding box center [304, 142] width 4 height 4
checkbox input "true"
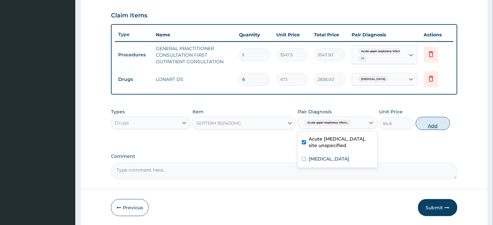
click at [430, 125] on button "Add" at bounding box center [433, 123] width 35 height 13
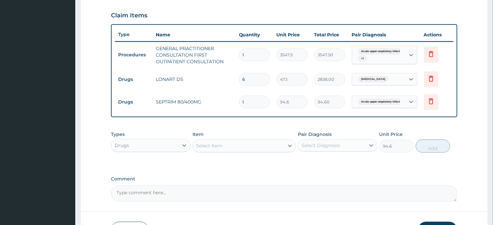
type input "0"
type input "0.00"
type input "1"
type input "94.60"
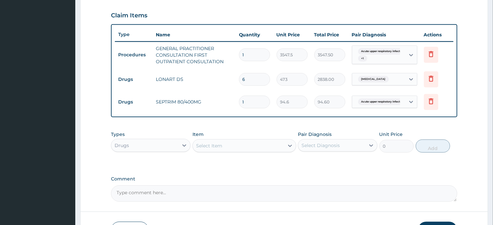
type input "2"
type input "189.20"
type input "3"
type input "283.80"
type input "4"
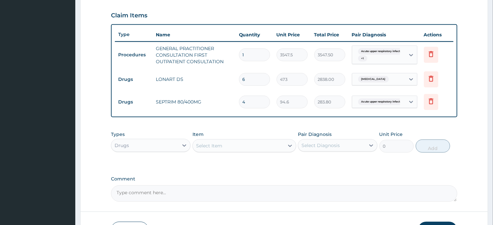
type input "378.40"
type input "5"
type input "473.00"
type input "6"
type input "567.60"
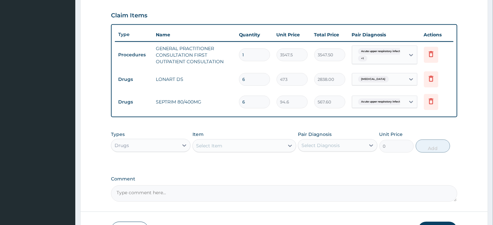
type input "7"
type input "662.20"
type input "8"
type input "756.80"
type input "9"
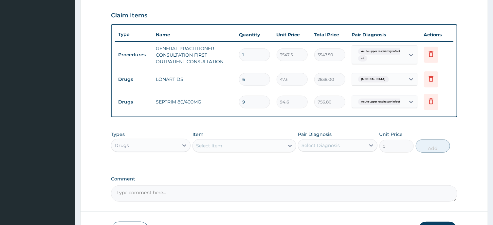
type input "851.40"
type input "10"
type input "946.00"
type input "11"
type input "1040.60"
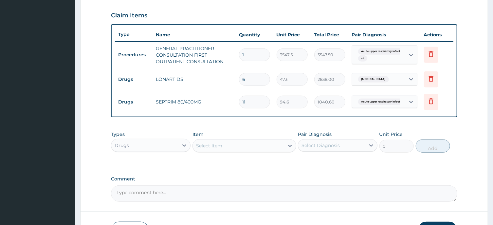
type input "10"
type input "946.00"
click at [234, 146] on div "Select Item" at bounding box center [238, 146] width 91 height 10
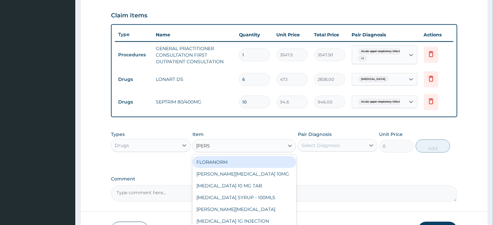
type input "LORAT"
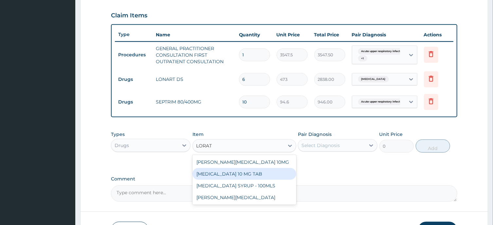
click at [245, 176] on div "[MEDICAL_DATA] 10 MG TAB" at bounding box center [245, 174] width 104 height 12
type input "59.125"
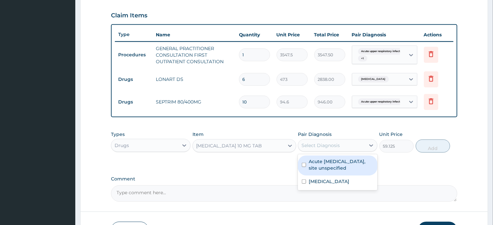
click at [333, 147] on div "Select Diagnosis" at bounding box center [321, 145] width 38 height 7
click at [305, 164] on input "checkbox" at bounding box center [304, 165] width 4 height 4
checkbox input "true"
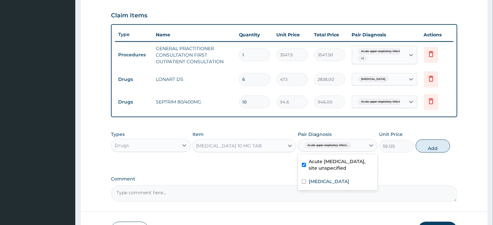
drag, startPoint x: 431, startPoint y: 150, endPoint x: 379, endPoint y: 136, distance: 53.4
click at [431, 150] on button "Add" at bounding box center [433, 146] width 35 height 13
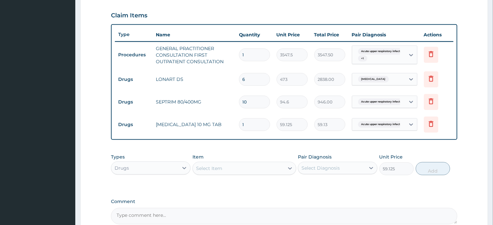
type input "0"
type input "2"
type input "118.25"
type input "3"
type input "177.38"
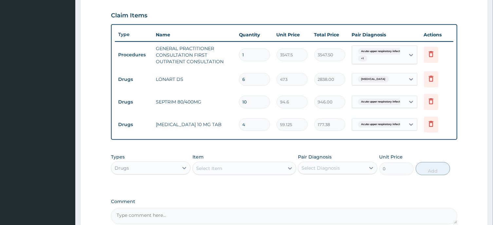
type input "5"
type input "295.63"
type input "6"
type input "354.75"
type input "7"
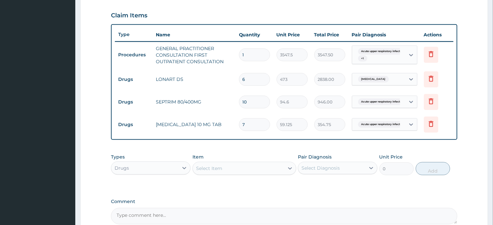
type input "413.88"
click at [231, 168] on div "Select Item" at bounding box center [238, 168] width 91 height 10
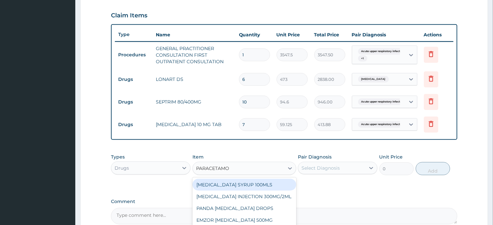
type input "PARACETAMOL"
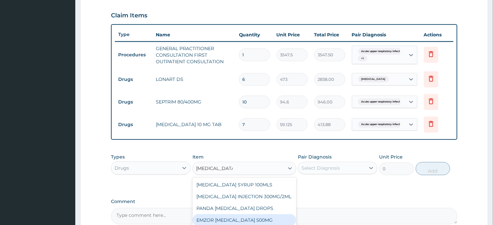
click at [258, 218] on div "EMZOR [MEDICAL_DATA] 500MG" at bounding box center [245, 220] width 104 height 12
type input "23.65"
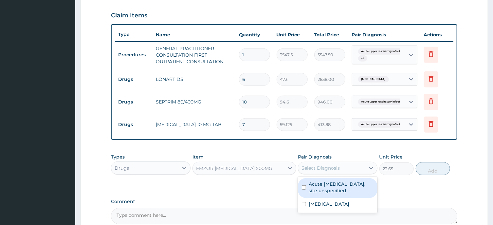
click at [329, 167] on div "Select Diagnosis" at bounding box center [321, 168] width 38 height 7
click at [303, 187] on input "checkbox" at bounding box center [304, 187] width 4 height 4
checkbox input "true"
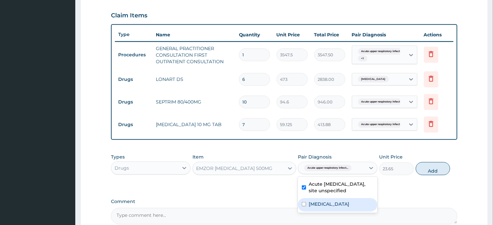
drag, startPoint x: 304, startPoint y: 204, endPoint x: 309, endPoint y: 201, distance: 5.6
click at [304, 204] on input "checkbox" at bounding box center [304, 204] width 4 height 4
checkbox input "true"
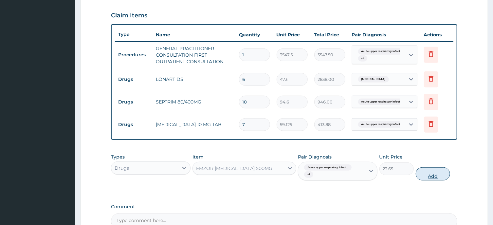
click at [432, 177] on button "Add" at bounding box center [433, 173] width 35 height 13
type input "0"
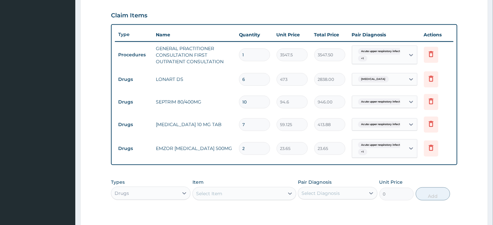
type input "3"
type input "70.95"
type input "4"
type input "94.60"
type input "7"
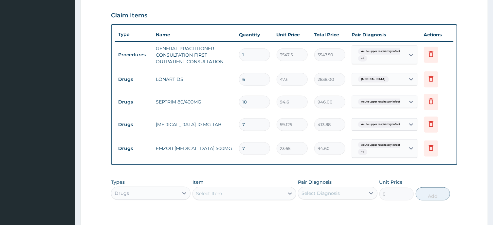
type input "165.55"
type input "11"
type input "260.15"
type input "12"
type input "283.80"
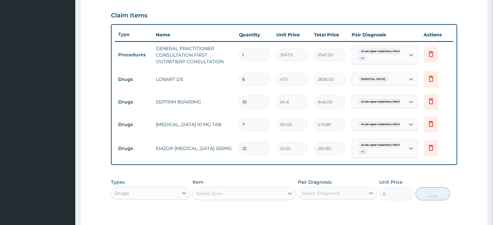
type input "13"
type input "307.45"
type input "12"
type input "283.80"
click at [238, 194] on div "Select Item" at bounding box center [238, 193] width 91 height 10
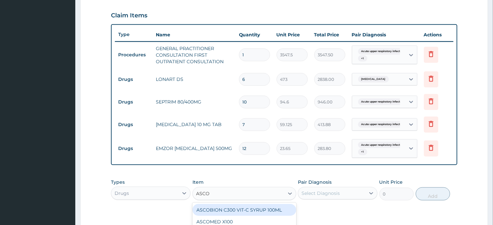
type input "ASCOM"
click at [223, 210] on div "ASCOMED X100" at bounding box center [245, 210] width 104 height 12
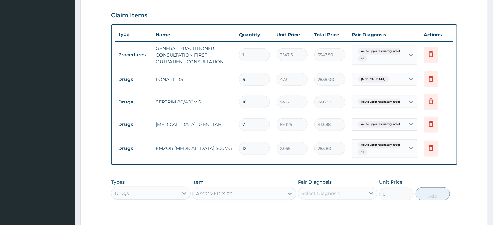
type input "23.65"
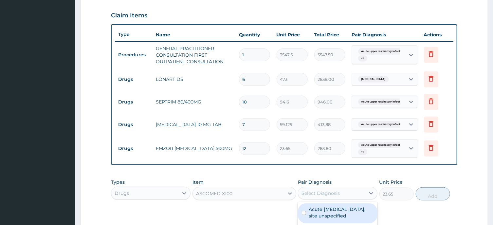
click at [319, 194] on div "Select Diagnosis" at bounding box center [321, 193] width 38 height 7
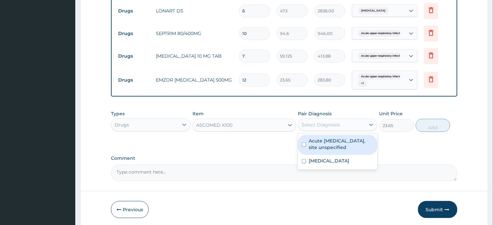
scroll to position [290, 0]
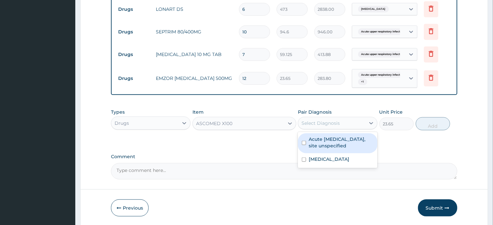
click at [304, 142] on input "checkbox" at bounding box center [304, 143] width 4 height 4
checkbox input "true"
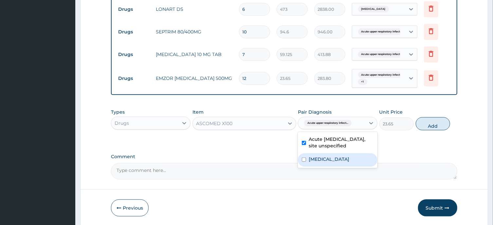
click at [303, 159] on input "checkbox" at bounding box center [304, 160] width 4 height 4
checkbox input "true"
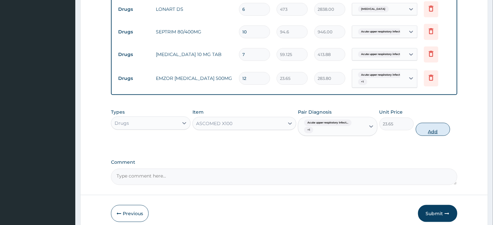
click at [433, 133] on button "Add" at bounding box center [433, 129] width 35 height 13
type input "0"
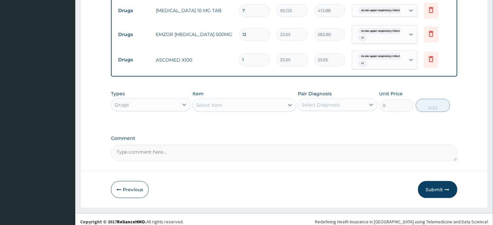
scroll to position [338, 0]
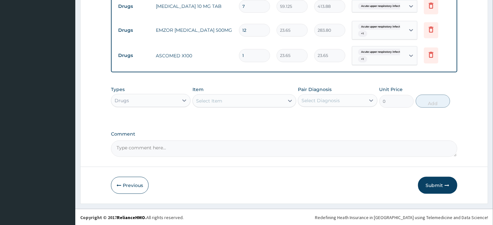
click at [164, 149] on textarea "Comment" at bounding box center [284, 149] width 346 height 16
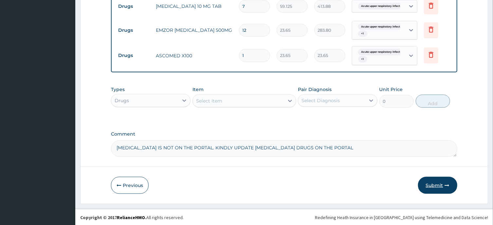
type textarea "ALBENDAZOLE IS NOT ON THE PORTAL. KINDLY UPDATE DEWORMING DRUGS ON THE PORTAL"
click at [436, 185] on button "Submit" at bounding box center [437, 185] width 39 height 17
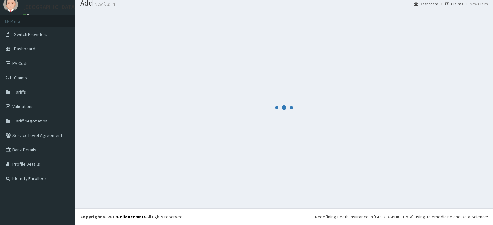
scroll to position [23, 0]
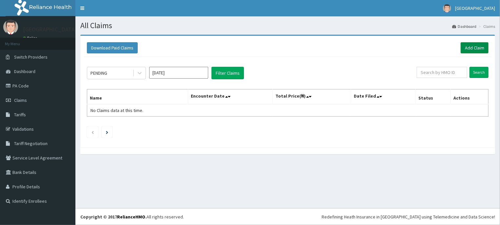
click at [471, 46] on link "Add Claim" at bounding box center [474, 47] width 28 height 11
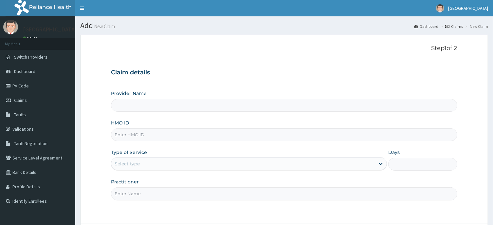
type input "[GEOGRAPHIC_DATA]"
click at [132, 137] on input "HMO ID" at bounding box center [284, 134] width 346 height 13
type input "npm/10091/A"
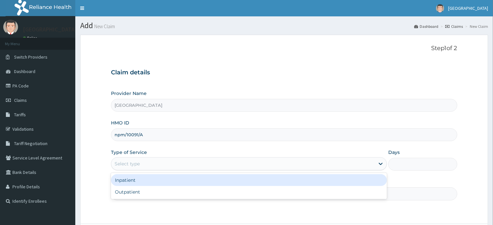
click at [134, 164] on div "Select type" at bounding box center [127, 164] width 25 height 7
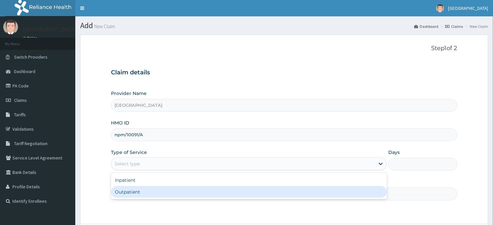
click at [131, 191] on div "Outpatient" at bounding box center [249, 192] width 276 height 12
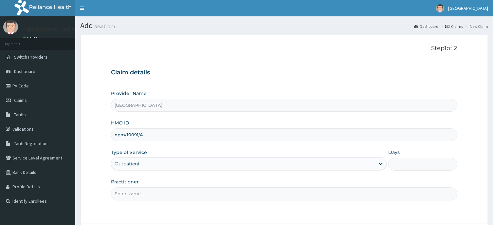
type input "1"
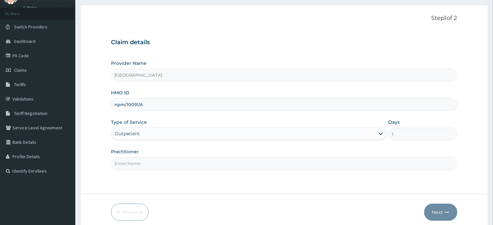
scroll to position [58, 0]
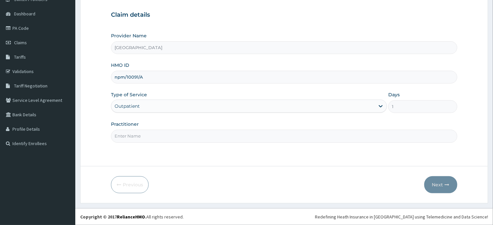
click at [129, 135] on input "Practitioner" at bounding box center [284, 136] width 346 height 13
type input "DR ANDREW"
click at [438, 186] on button "Next" at bounding box center [441, 184] width 33 height 17
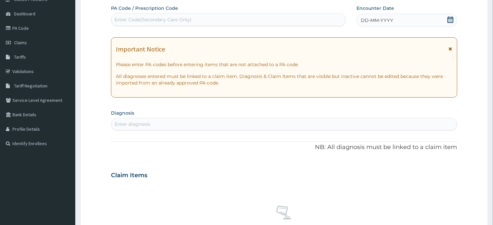
click at [449, 22] on icon at bounding box center [451, 19] width 7 height 7
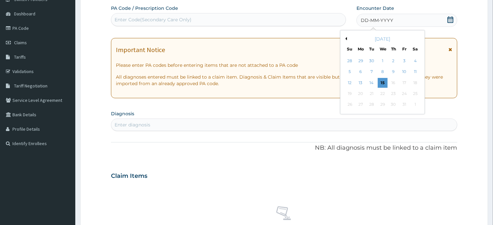
click at [347, 38] on button "Previous Month" at bounding box center [345, 38] width 3 height 3
click at [361, 81] on div "15" at bounding box center [361, 83] width 10 height 10
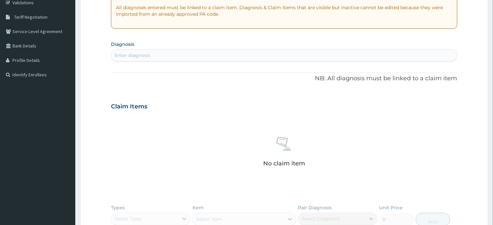
scroll to position [128, 0]
click at [145, 53] on div "Enter diagnosis" at bounding box center [133, 54] width 36 height 7
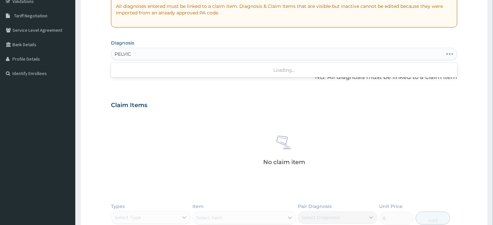
type input "PELVIC"
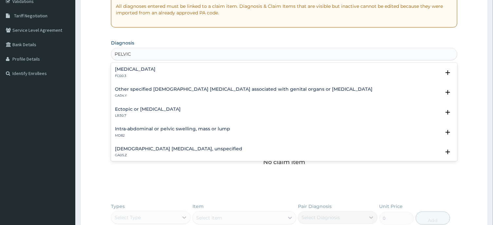
click at [189, 147] on h4 "Female pelvic inflammatory diseases, unspecified" at bounding box center [178, 148] width 127 height 5
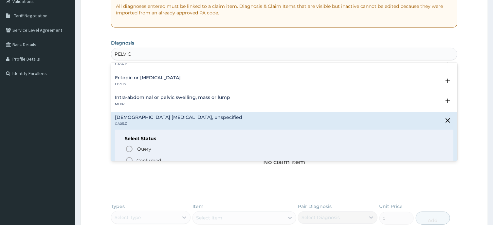
scroll to position [66, 0]
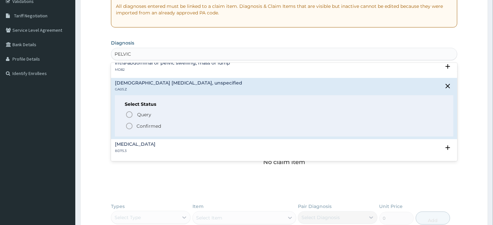
click at [130, 126] on icon "status option filled" at bounding box center [129, 126] width 8 height 8
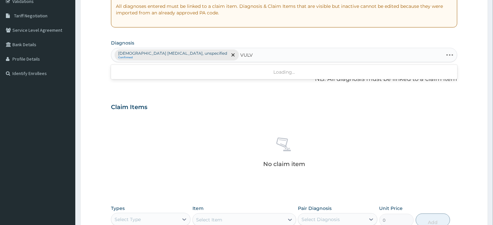
type input "VULVO"
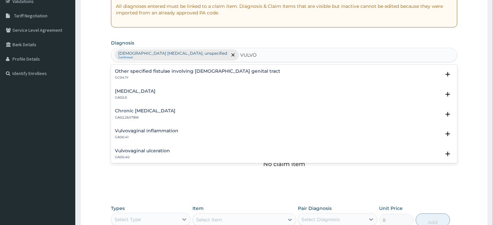
click at [150, 110] on h4 "Chronic vulvovaginitis" at bounding box center [145, 110] width 61 height 5
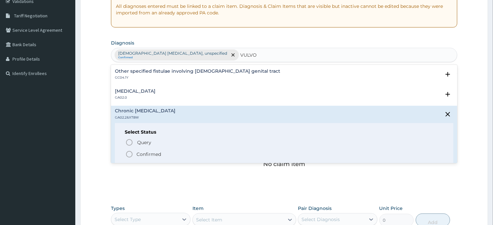
click at [128, 156] on icon "status option filled" at bounding box center [129, 154] width 8 height 8
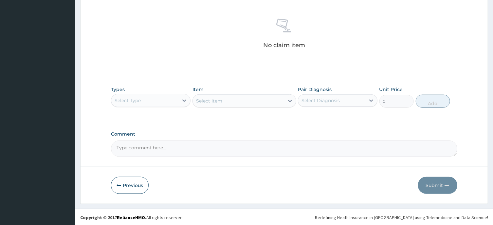
scroll to position [247, 0]
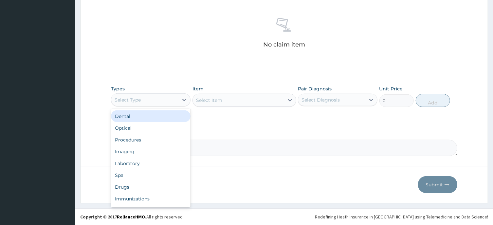
click at [133, 102] on div "Select Type" at bounding box center [128, 100] width 26 height 7
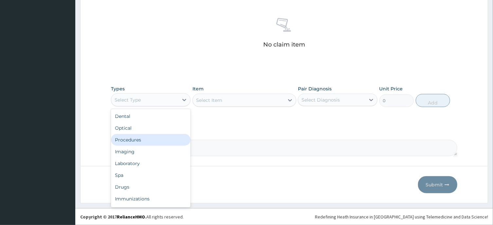
drag, startPoint x: 133, startPoint y: 139, endPoint x: 224, endPoint y: 98, distance: 100.6
click at [135, 138] on div "Procedures" at bounding box center [151, 140] width 80 height 12
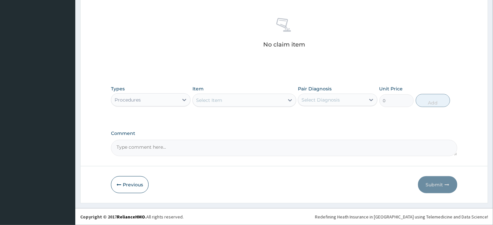
click at [253, 101] on div "Select Item" at bounding box center [238, 100] width 91 height 10
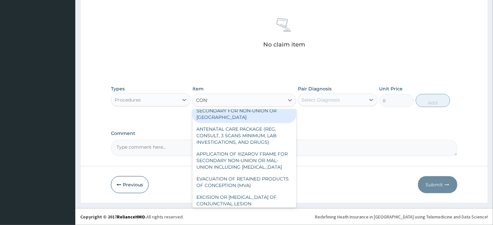
scroll to position [0, 0]
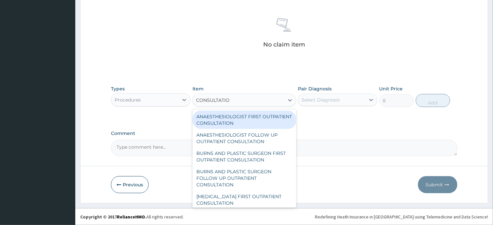
type input "CONSULTATION"
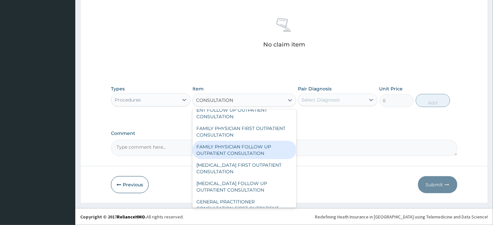
scroll to position [297, 0]
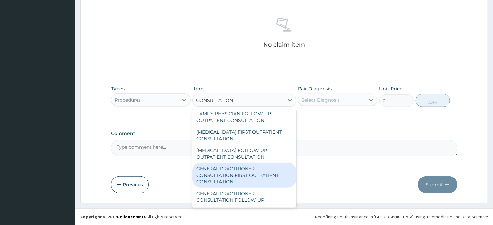
click at [233, 178] on div "GENERAL PRACTITIONER CONSULTATION FIRST OUTPATIENT CONSULTATION" at bounding box center [245, 175] width 104 height 25
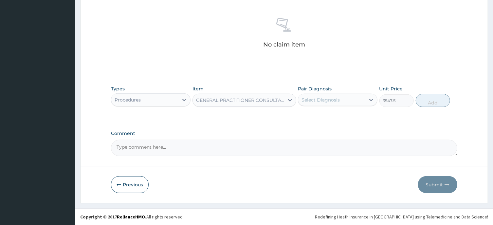
type input "3547.5"
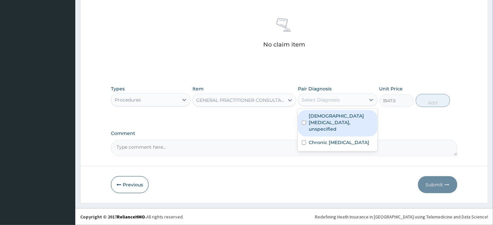
click at [326, 101] on div "Select Diagnosis" at bounding box center [321, 100] width 38 height 7
click at [304, 121] on input "checkbox" at bounding box center [304, 123] width 4 height 4
checkbox input "true"
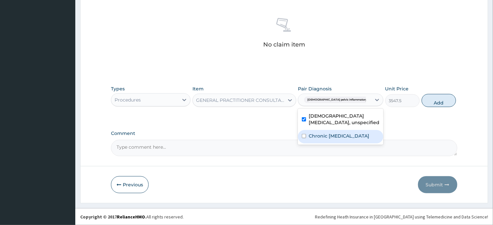
click at [304, 137] on input "checkbox" at bounding box center [304, 136] width 4 height 4
checkbox input "true"
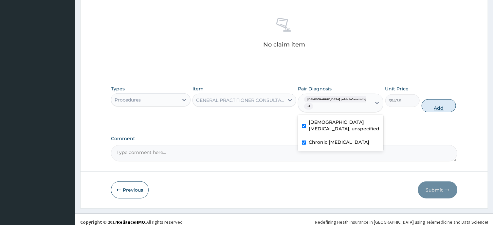
click at [432, 107] on button "Add" at bounding box center [439, 105] width 35 height 13
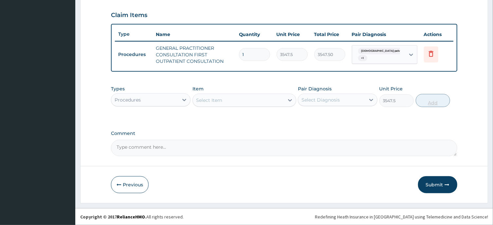
type input "0"
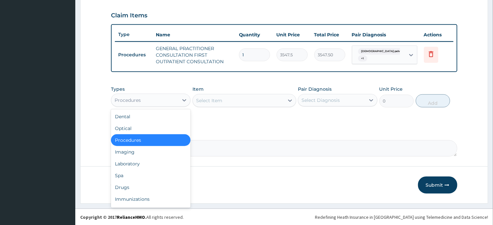
click at [151, 97] on div "Procedures" at bounding box center [144, 100] width 67 height 10
drag, startPoint x: 131, startPoint y: 161, endPoint x: 170, endPoint y: 137, distance: 45.5
click at [132, 161] on div "Laboratory" at bounding box center [151, 164] width 80 height 12
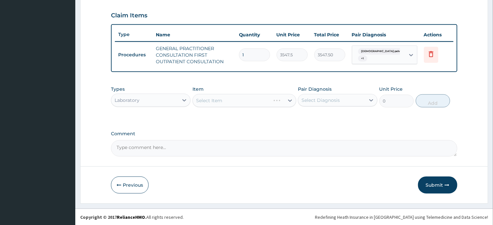
click at [226, 100] on div "Select Item" at bounding box center [245, 100] width 104 height 13
click at [226, 100] on div "Select Item" at bounding box center [238, 100] width 91 height 10
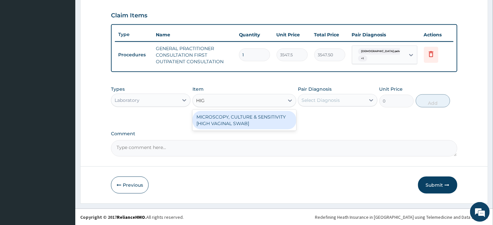
type input "HIGH"
click at [238, 118] on div "MICROSCOPY, CULTURE & SENSITIVITY [HIGH VAGINAL SWAB]" at bounding box center [245, 120] width 104 height 18
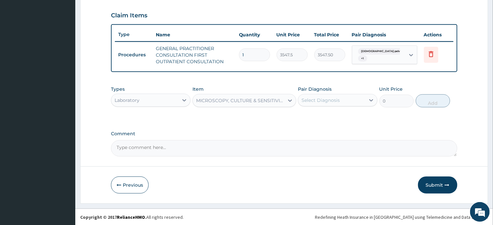
type input "4837.5"
click at [332, 99] on div "Select Diagnosis" at bounding box center [321, 100] width 38 height 7
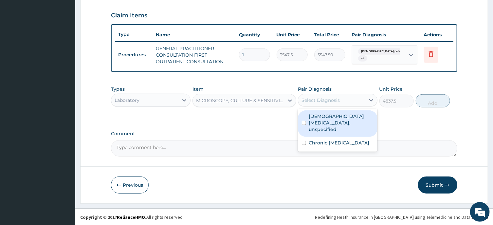
click at [303, 121] on input "checkbox" at bounding box center [304, 123] width 4 height 4
checkbox input "true"
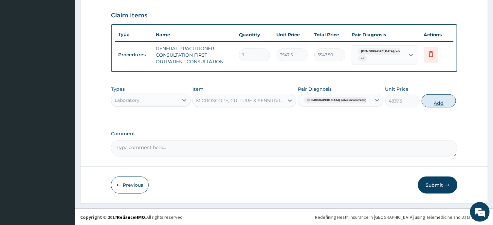
click at [435, 103] on button "Add" at bounding box center [439, 100] width 35 height 13
type input "0"
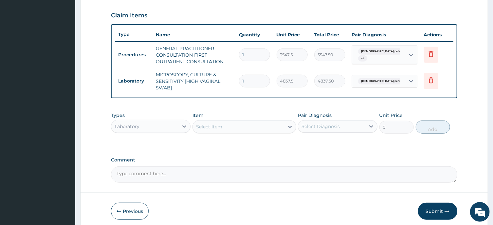
click at [212, 125] on div "Select Item" at bounding box center [209, 127] width 26 height 7
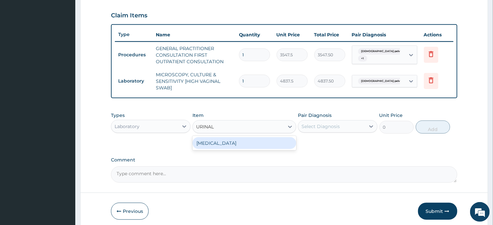
type input "URINALY"
click at [213, 143] on div "[MEDICAL_DATA]" at bounding box center [245, 143] width 104 height 12
type input "1612.5"
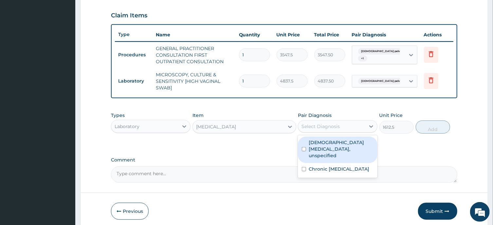
click at [323, 125] on div "Select Diagnosis" at bounding box center [321, 126] width 38 height 7
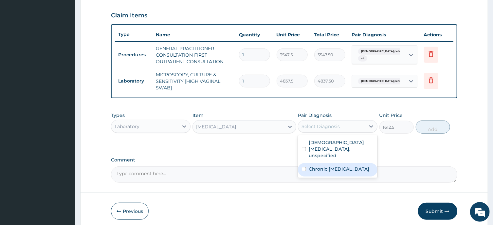
click at [304, 167] on input "checkbox" at bounding box center [304, 169] width 4 height 4
checkbox input "true"
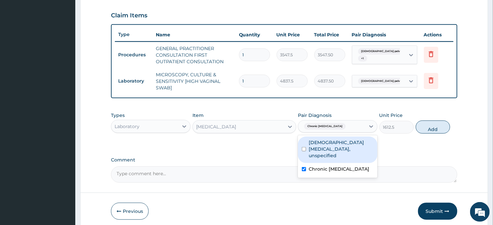
click at [303, 147] on input "checkbox" at bounding box center [304, 149] width 4 height 4
checkbox input "true"
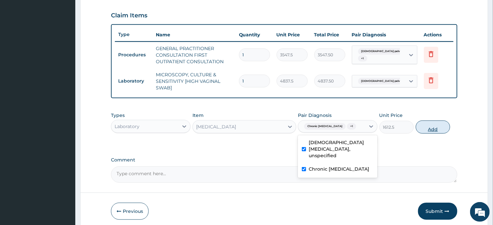
click at [431, 129] on button "Add" at bounding box center [433, 127] width 35 height 13
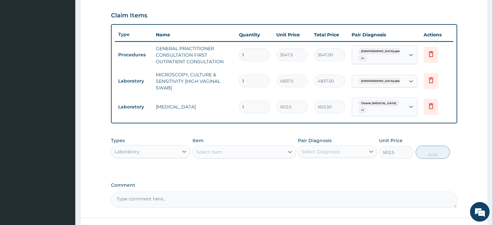
type input "0"
click at [213, 149] on div "Select Item" at bounding box center [209, 152] width 26 height 7
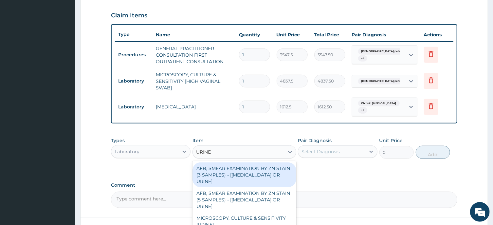
type input "URINE"
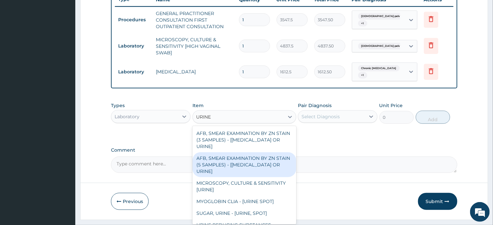
scroll to position [33, 0]
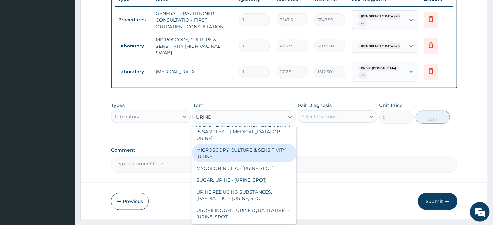
click at [238, 154] on div "MICROSCOPY, CULTURE & SENSITIVITY [URINE]" at bounding box center [245, 153] width 104 height 18
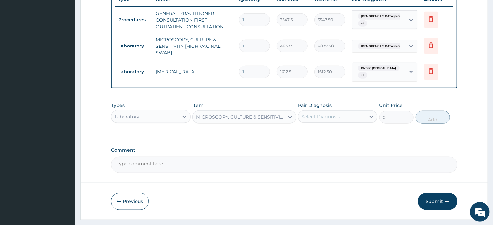
type input "4837.5"
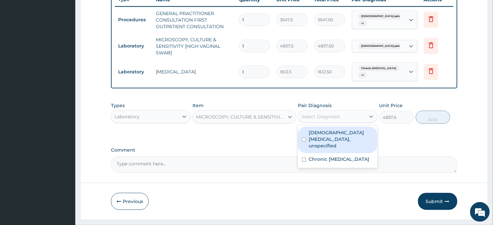
click at [329, 117] on div "Select Diagnosis" at bounding box center [321, 116] width 38 height 7
click at [305, 138] on input "checkbox" at bounding box center [304, 140] width 4 height 4
checkbox input "true"
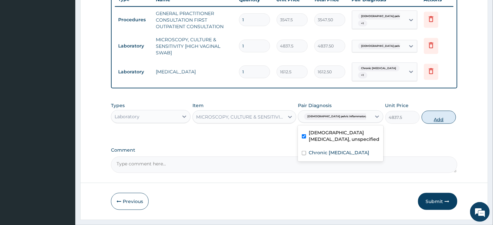
click at [434, 118] on button "Add" at bounding box center [439, 117] width 35 height 13
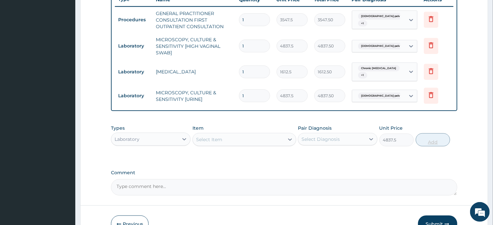
type input "0"
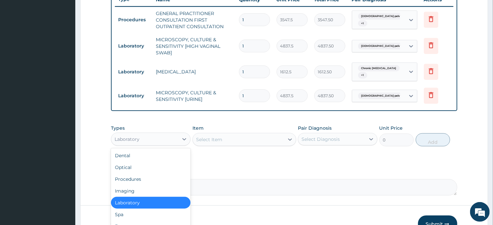
click at [151, 142] on div "Laboratory" at bounding box center [144, 139] width 67 height 10
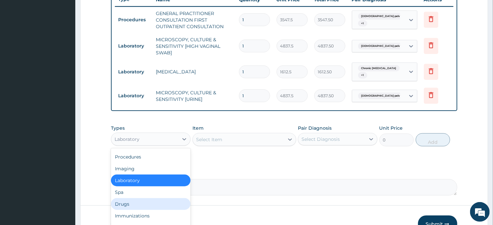
drag, startPoint x: 132, startPoint y: 203, endPoint x: 200, endPoint y: 154, distance: 83.8
click at [133, 202] on div "Drugs" at bounding box center [151, 204] width 80 height 12
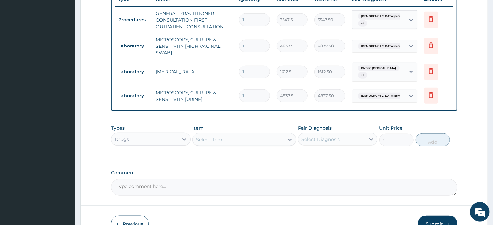
click at [236, 139] on div "Select Item" at bounding box center [238, 139] width 91 height 10
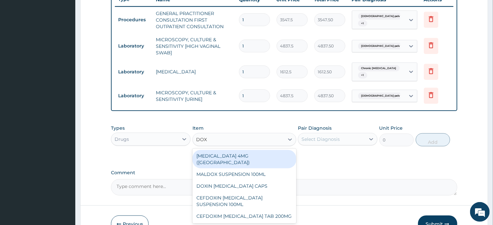
type input "DOXY"
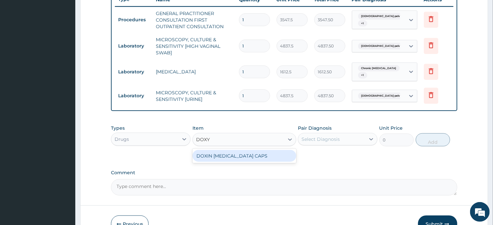
click at [238, 154] on div "DOXIN [MEDICAL_DATA] CAPS" at bounding box center [245, 156] width 104 height 12
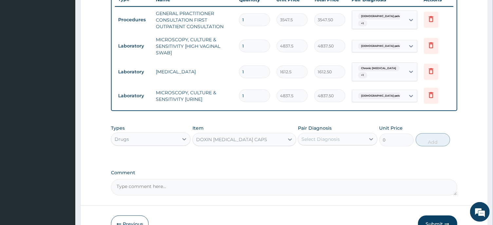
type input "59.125"
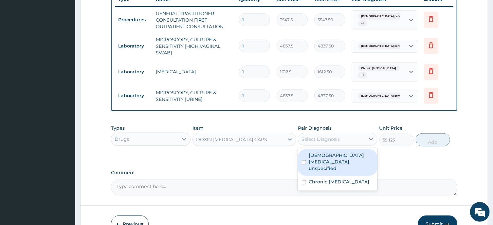
click at [328, 138] on div "Select Diagnosis" at bounding box center [321, 139] width 38 height 7
click at [304, 160] on input "checkbox" at bounding box center [304, 162] width 4 height 4
checkbox input "true"
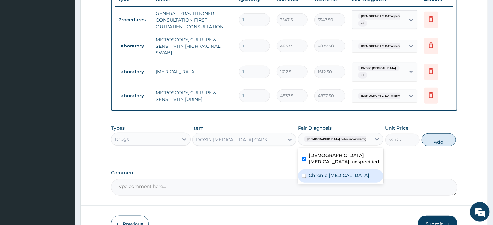
click at [303, 176] on input "checkbox" at bounding box center [304, 176] width 4 height 4
checkbox input "true"
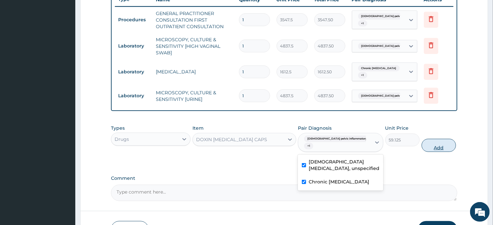
click at [434, 148] on button "Add" at bounding box center [439, 145] width 35 height 13
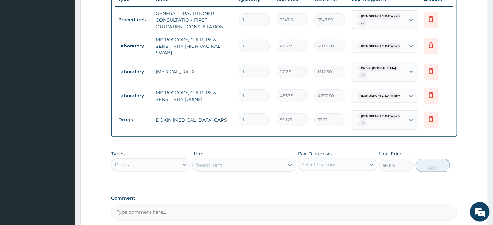
type input "0"
type input "0.00"
type input "1"
type input "59.13"
type input "14"
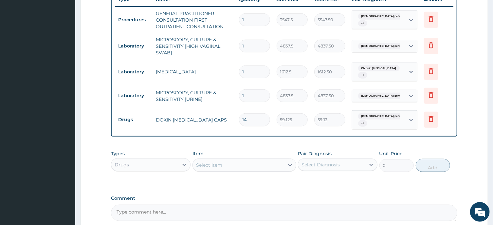
type input "827.75"
type input "14"
click at [224, 169] on div "Select Item" at bounding box center [238, 165] width 91 height 10
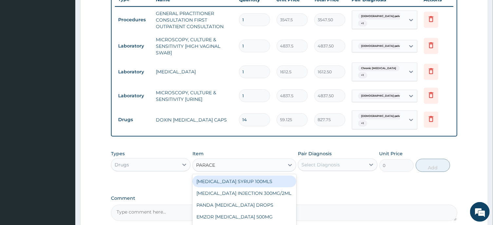
type input "PARACET"
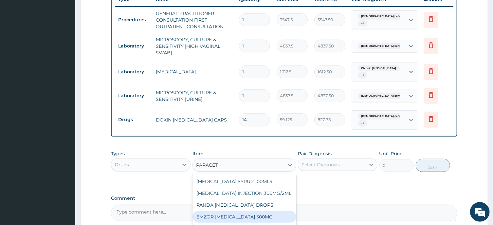
click at [254, 217] on div "EMZOR [MEDICAL_DATA] 500MG" at bounding box center [245, 217] width 104 height 12
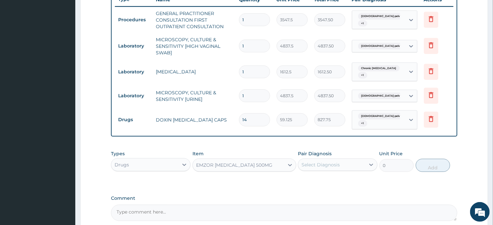
type input "23.65"
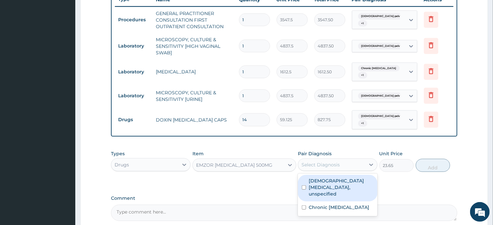
click at [326, 166] on div "Select Diagnosis" at bounding box center [321, 165] width 38 height 7
click at [303, 185] on input "checkbox" at bounding box center [304, 187] width 4 height 4
checkbox input "true"
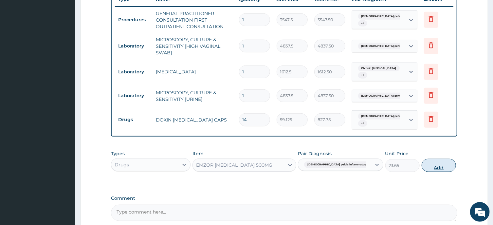
click at [436, 167] on button "Add" at bounding box center [439, 165] width 35 height 13
type input "0"
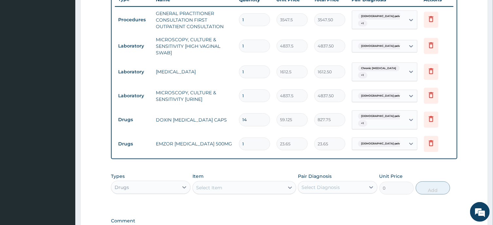
type input "18"
type input "425.70"
type input "18"
click at [213, 187] on div "Select Item" at bounding box center [209, 187] width 26 height 7
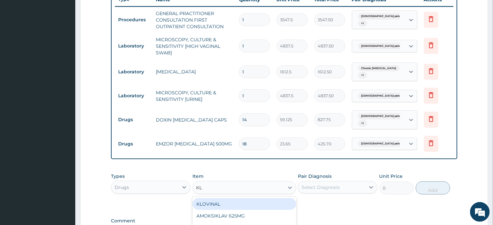
type input "KLO"
click at [217, 204] on div "KLOVINAL" at bounding box center [245, 204] width 104 height 12
type input "709.5"
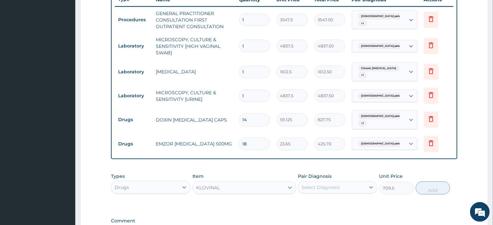
click at [321, 189] on div "Select Diagnosis" at bounding box center [321, 187] width 38 height 7
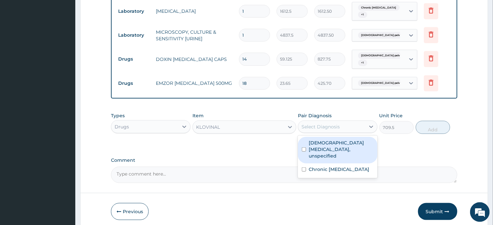
scroll to position [325, 0]
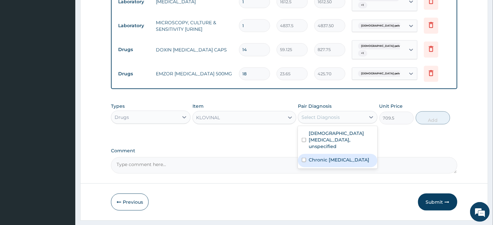
click at [304, 158] on input "checkbox" at bounding box center [304, 160] width 4 height 4
checkbox input "true"
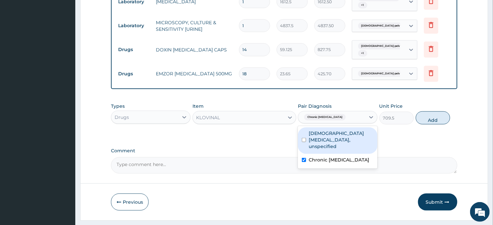
drag, startPoint x: 305, startPoint y: 135, endPoint x: 336, endPoint y: 133, distance: 31.2
click at [434, 119] on button "Add" at bounding box center [433, 117] width 35 height 13
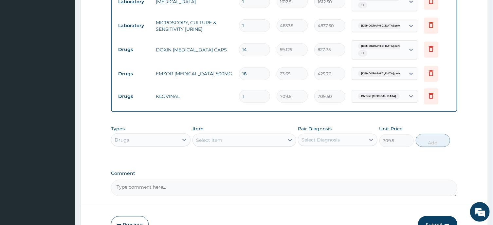
type input "0"
type input "0.00"
type input "7"
type input "4966.50"
type input "7"
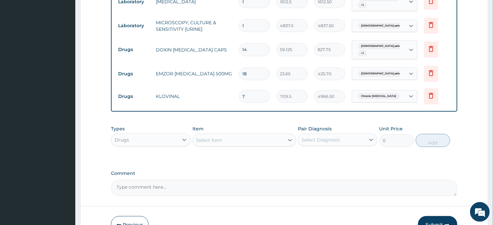
click at [244, 140] on div "Select Item" at bounding box center [238, 140] width 91 height 10
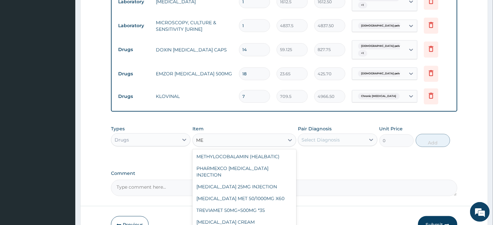
type input "M"
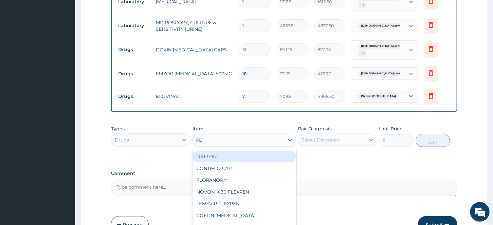
type input "FLA"
click at [237, 153] on div "FLAGLY 400 SANOFI" at bounding box center [245, 157] width 104 height 12
type input "70.95"
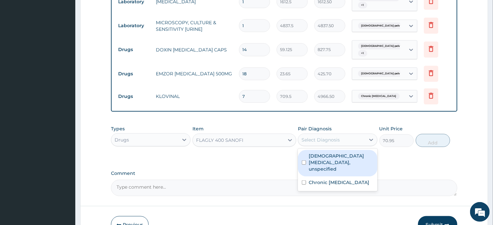
click at [327, 140] on div "Select Diagnosis" at bounding box center [321, 140] width 38 height 7
click at [303, 161] on input "checkbox" at bounding box center [304, 163] width 4 height 4
checkbox input "true"
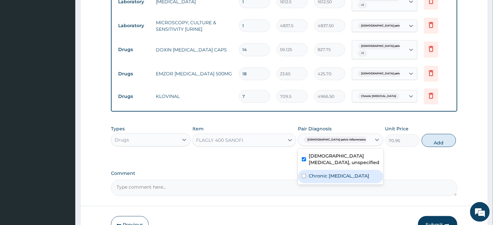
click at [304, 175] on input "checkbox" at bounding box center [304, 176] width 4 height 4
checkbox input "true"
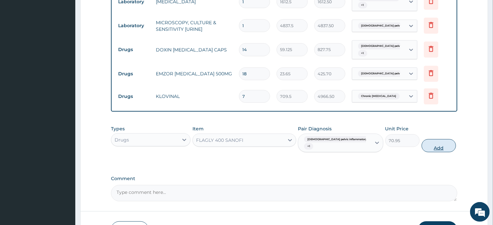
click at [433, 149] on button "Add" at bounding box center [439, 145] width 35 height 13
type input "0"
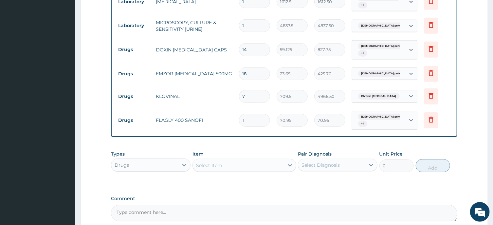
type input "15"
type input "1064.25"
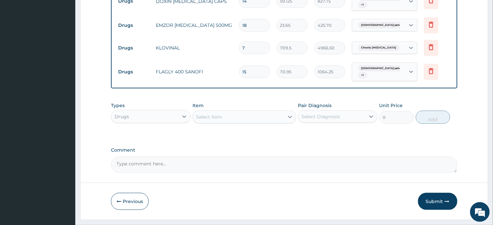
scroll to position [390, 0]
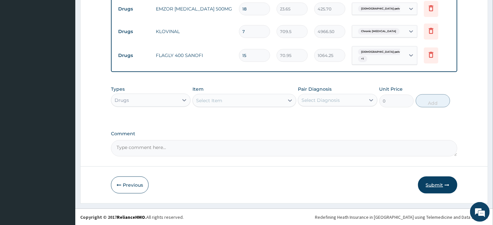
type input "15"
click at [437, 184] on button "Submit" at bounding box center [437, 185] width 39 height 17
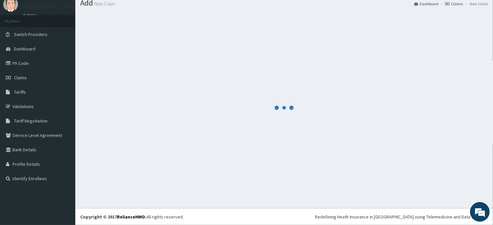
scroll to position [23, 0]
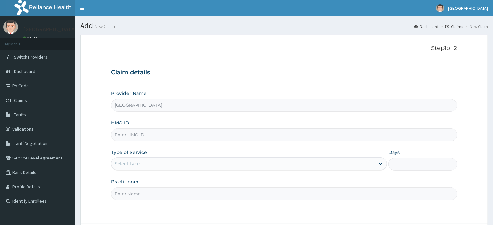
type input "[GEOGRAPHIC_DATA]"
click at [124, 136] on input "HMO ID" at bounding box center [284, 134] width 346 height 13
type input "npm/10091/A"
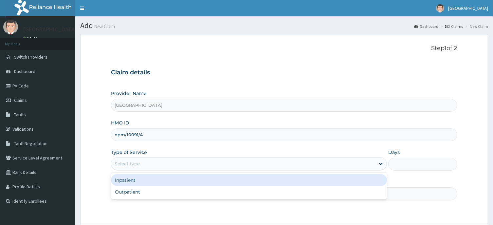
click at [131, 165] on div "Select type" at bounding box center [127, 164] width 25 height 7
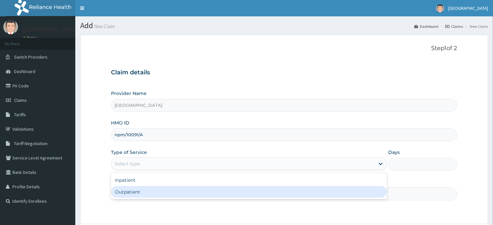
click at [131, 190] on div "Outpatient" at bounding box center [249, 192] width 276 height 12
type input "1"
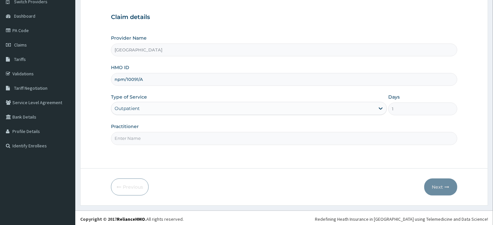
scroll to position [58, 0]
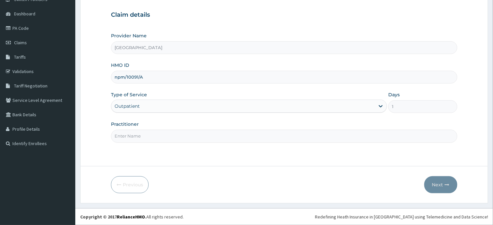
click at [126, 137] on input "Practitioner" at bounding box center [284, 136] width 346 height 13
type input "[PERSON_NAME]"
click at [441, 186] on button "Next" at bounding box center [441, 184] width 33 height 17
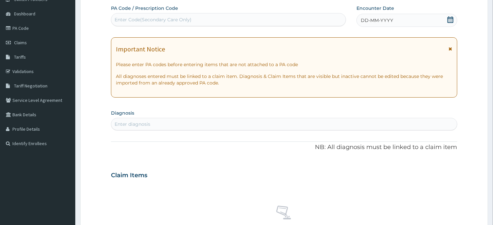
click at [448, 21] on icon at bounding box center [451, 19] width 7 height 7
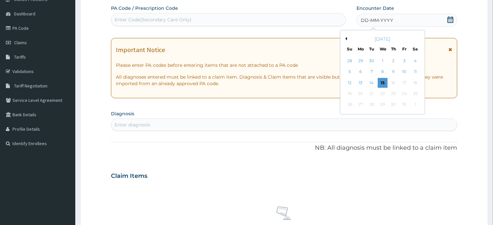
click at [346, 39] on button "Previous Month" at bounding box center [345, 38] width 3 height 3
click at [405, 62] on div "5" at bounding box center [405, 61] width 10 height 10
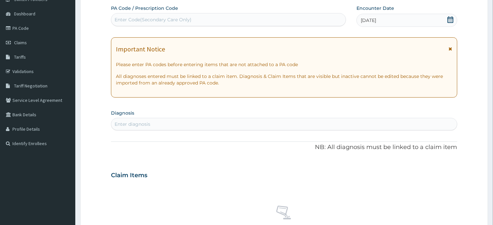
click at [131, 123] on div "Enter diagnosis" at bounding box center [133, 124] width 36 height 7
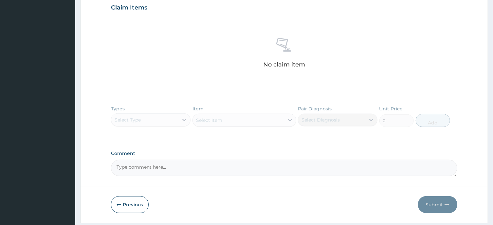
scroll to position [246, 0]
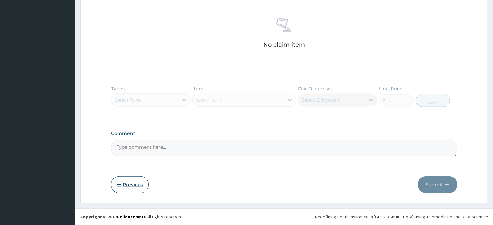
click at [129, 187] on button "Previous" at bounding box center [130, 184] width 38 height 17
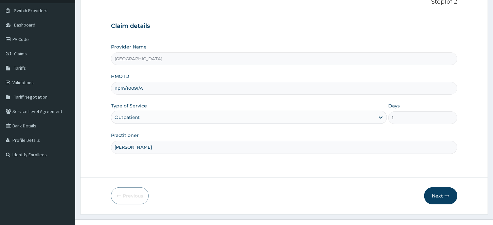
scroll to position [23, 0]
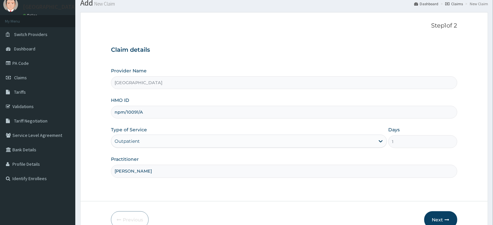
click at [147, 113] on input "npm/10091/A" at bounding box center [284, 112] width 346 height 13
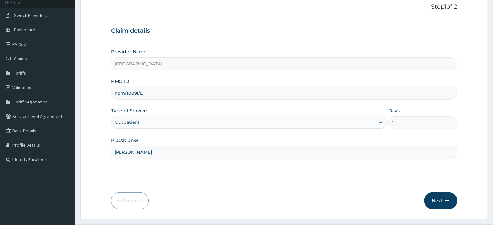
scroll to position [58, 0]
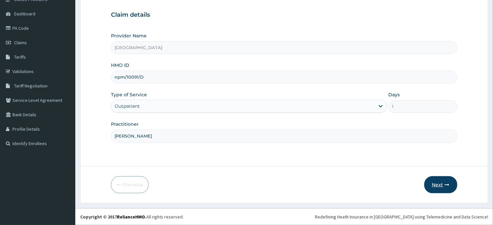
type input "npm/10091/D"
click at [439, 187] on button "Next" at bounding box center [441, 184] width 33 height 17
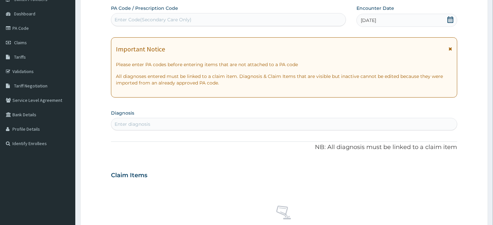
scroll to position [23, 0]
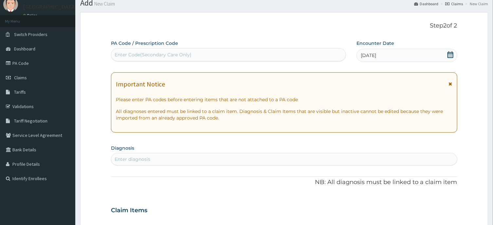
click at [451, 55] on icon at bounding box center [451, 54] width 7 height 7
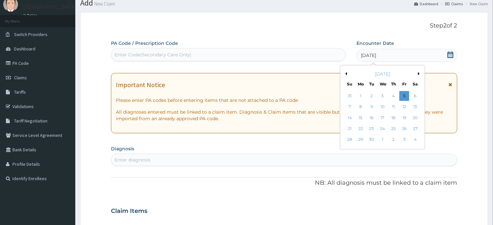
click at [321, 144] on div "PA Code / Prescription Code Enter Code(Secondary Care Only) Encounter Date 05-0…" at bounding box center [284, 210] width 346 height 340
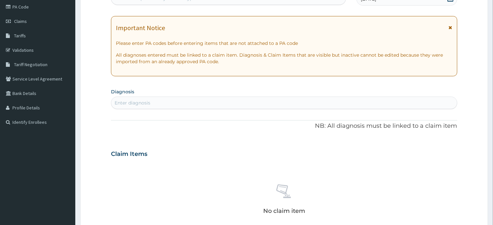
scroll to position [58, 0]
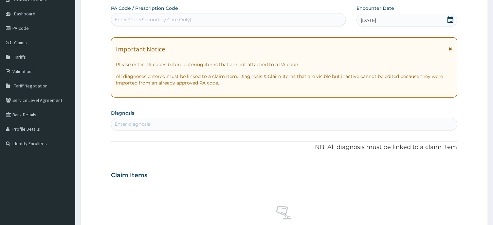
click at [140, 124] on div "Enter diagnosis" at bounding box center [133, 124] width 36 height 7
type input "[MEDICAL_DATA]"
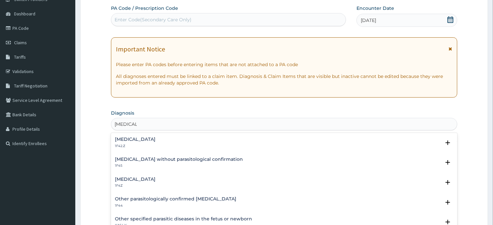
click at [152, 178] on h4 "[MEDICAL_DATA]" at bounding box center [135, 179] width 41 height 5
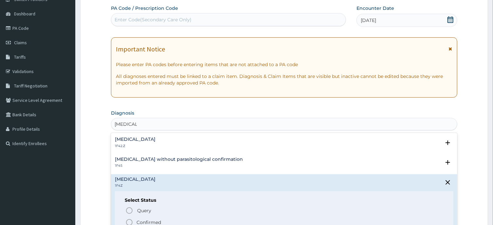
scroll to position [33, 0]
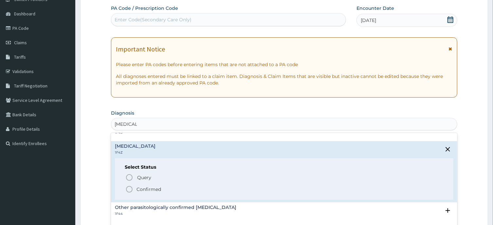
drag, startPoint x: 128, startPoint y: 190, endPoint x: 163, endPoint y: 161, distance: 46.0
click at [129, 189] on icon "status option filled" at bounding box center [129, 189] width 8 height 8
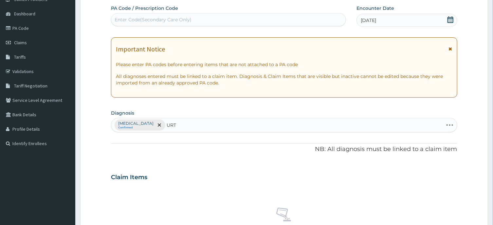
type input "URTI"
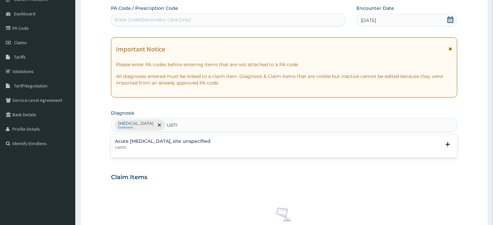
click at [193, 140] on h4 "Acute [MEDICAL_DATA], site unspecified" at bounding box center [163, 141] width 96 height 5
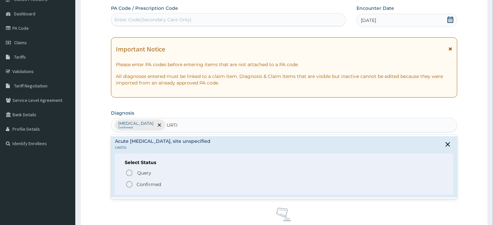
drag, startPoint x: 129, startPoint y: 185, endPoint x: 154, endPoint y: 172, distance: 27.7
click at [129, 185] on icon "status option filled" at bounding box center [129, 185] width 8 height 8
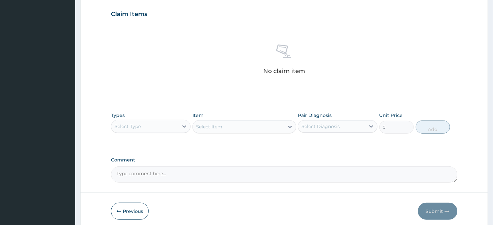
scroll to position [233, 0]
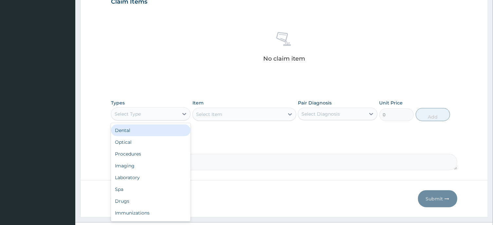
click at [141, 116] on div "Select Type" at bounding box center [144, 114] width 67 height 10
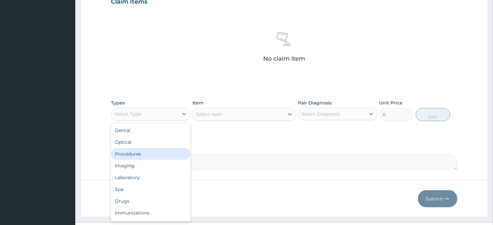
click at [137, 153] on div "Procedures" at bounding box center [151, 154] width 80 height 12
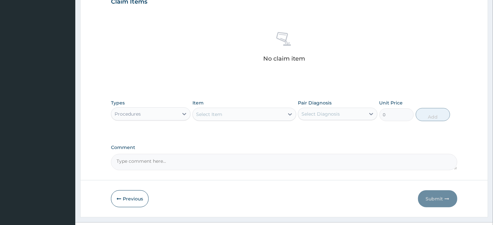
click at [257, 113] on div "Select Item" at bounding box center [238, 114] width 91 height 10
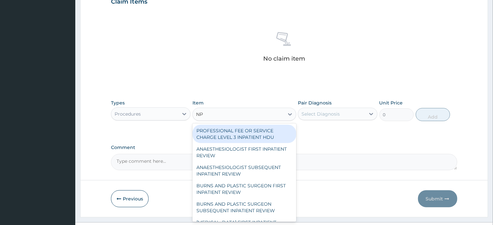
type input "N"
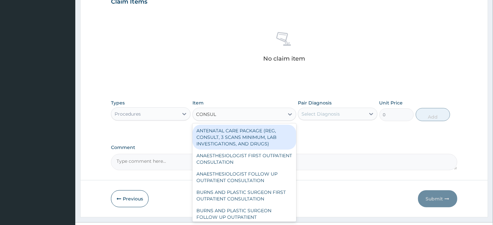
type input "CONSULT"
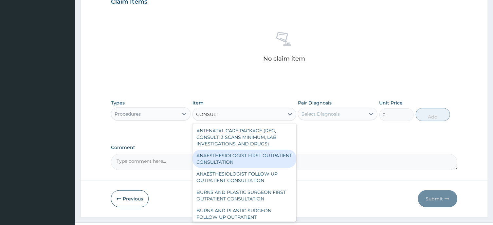
click at [245, 165] on div "ANAESTHESIOLOGIST FIRST OUTPATIENT CONSULTATION" at bounding box center [245, 159] width 104 height 18
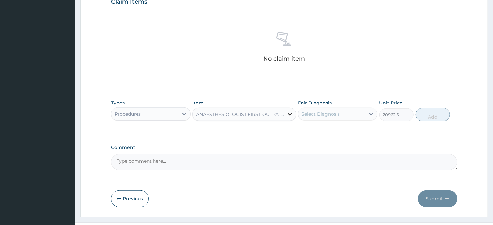
click at [289, 114] on icon at bounding box center [290, 114] width 4 height 2
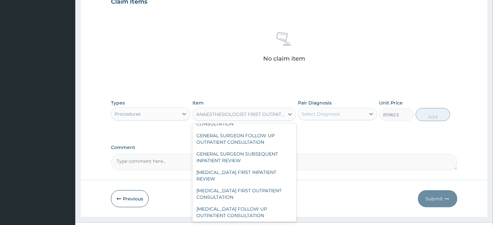
scroll to position [8320, 0]
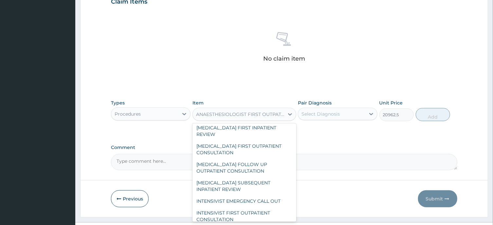
click at [240, 30] on div "GENERAL PRACTITIONER CONSULTATION FIRST OUTPATIENT CONSULTATION" at bounding box center [245, 17] width 104 height 25
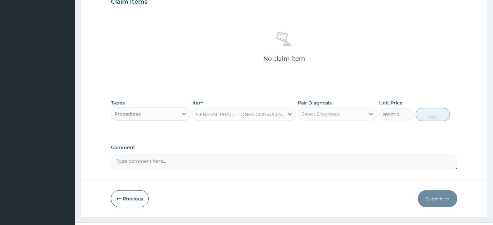
type input "3547.5"
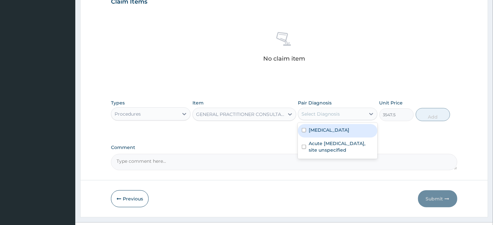
click at [330, 115] on div "Select Diagnosis" at bounding box center [321, 114] width 38 height 7
click at [304, 128] on div "[MEDICAL_DATA]" at bounding box center [338, 130] width 80 height 13
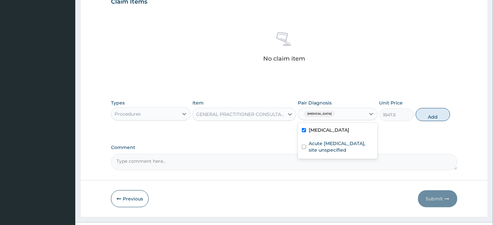
checkbox input "true"
click at [304, 147] on input "checkbox" at bounding box center [304, 147] width 4 height 4
checkbox input "true"
click at [434, 117] on button "Add" at bounding box center [433, 114] width 35 height 13
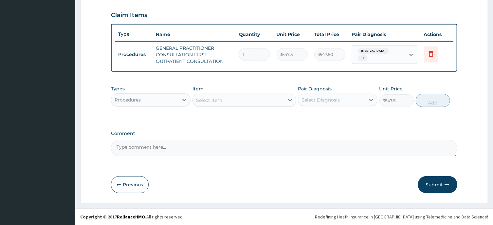
type input "0"
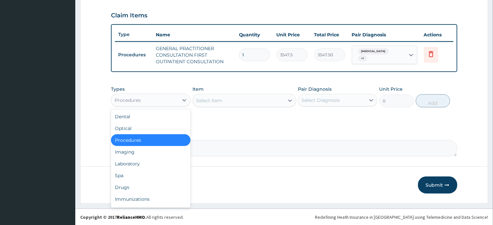
click at [164, 103] on div "Procedures" at bounding box center [144, 100] width 67 height 10
drag, startPoint x: 135, startPoint y: 163, endPoint x: 175, endPoint y: 131, distance: 50.7
click at [136, 161] on div "Laboratory" at bounding box center [151, 164] width 80 height 12
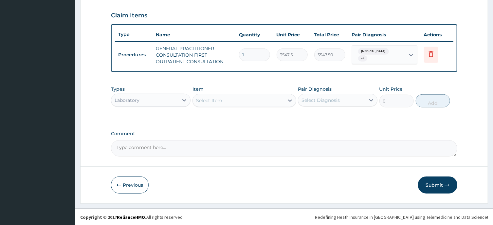
click at [250, 100] on div "Select Item" at bounding box center [238, 100] width 91 height 10
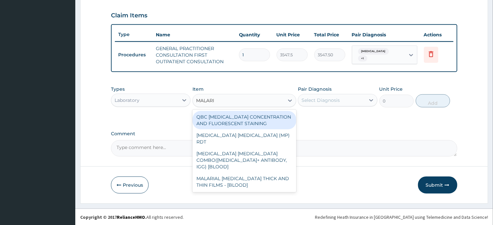
type input "[MEDICAL_DATA]"
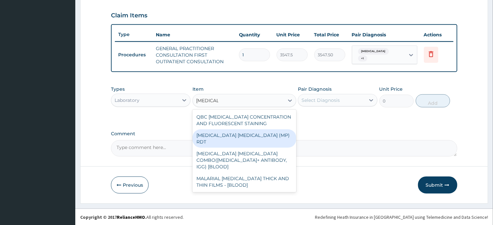
click at [248, 134] on div "MALARIA PARASITE (MP) RDT" at bounding box center [245, 138] width 104 height 18
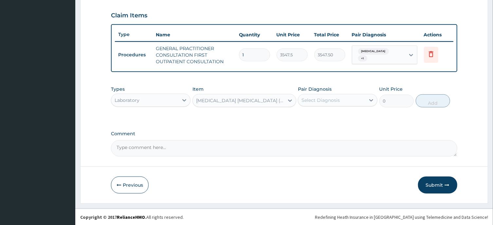
type input "1612.5"
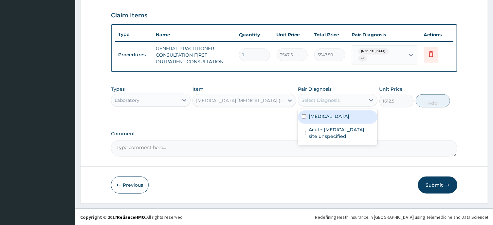
click at [332, 99] on div "Select Diagnosis" at bounding box center [321, 100] width 38 height 7
click at [304, 115] on input "checkbox" at bounding box center [304, 116] width 4 height 4
checkbox input "true"
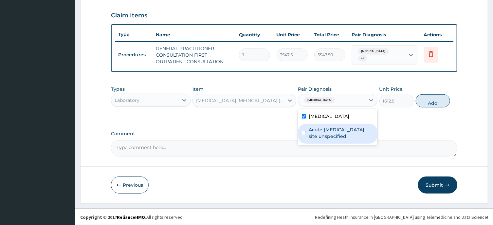
click at [304, 133] on input "checkbox" at bounding box center [304, 133] width 4 height 4
checkbox input "true"
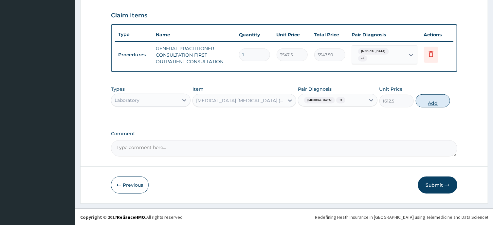
click at [432, 102] on button "Add" at bounding box center [433, 100] width 35 height 13
type input "0"
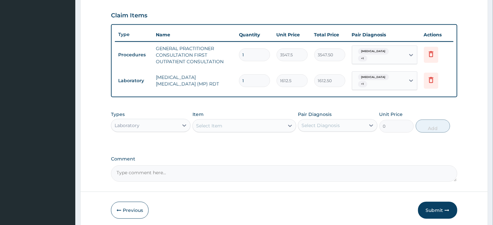
click at [220, 126] on div "Select Item" at bounding box center [209, 126] width 26 height 7
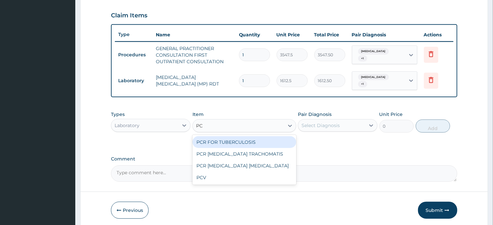
type input "PCV"
click at [214, 141] on div "PCV" at bounding box center [245, 142] width 104 height 12
type input "2150"
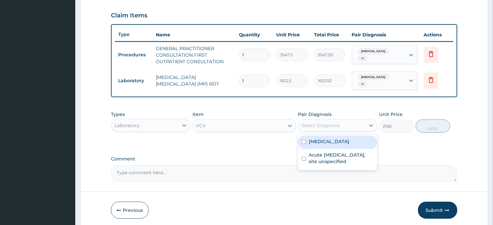
click at [317, 125] on div "Select Diagnosis" at bounding box center [321, 125] width 38 height 7
click at [303, 142] on input "checkbox" at bounding box center [304, 142] width 4 height 4
checkbox input "true"
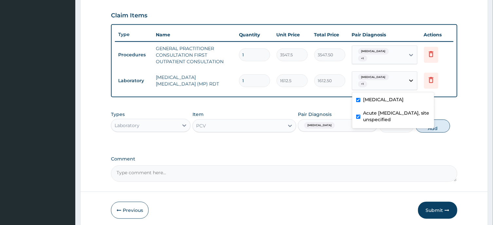
click at [410, 82] on icon at bounding box center [411, 80] width 7 height 7
click at [358, 116] on input "checkbox" at bounding box center [359, 117] width 4 height 4
checkbox input "false"
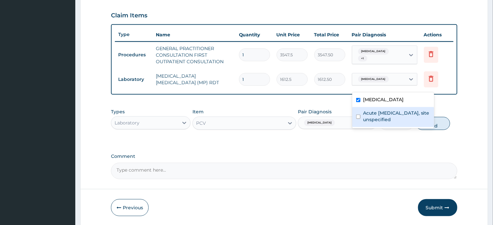
click at [379, 144] on div "PA Code / Prescription Code Enter Code(Secondary Care Only) Encounter Date 05-0…" at bounding box center [284, 11] width 346 height 336
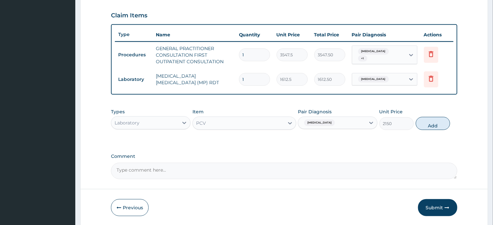
click at [326, 120] on span "[MEDICAL_DATA]" at bounding box center [319, 123] width 31 height 7
drag, startPoint x: 431, startPoint y: 147, endPoint x: 430, endPoint y: 135, distance: 12.1
click at [431, 145] on div "PA Code / Prescription Code Enter Code(Secondary Care Only) Encounter Date 05-0…" at bounding box center [284, 11] width 346 height 336
click at [434, 126] on button "Add" at bounding box center [433, 123] width 35 height 13
type input "0"
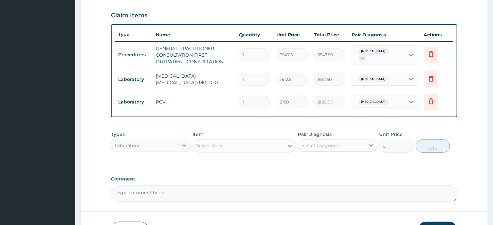
click at [241, 145] on div "Select Item" at bounding box center [238, 146] width 91 height 10
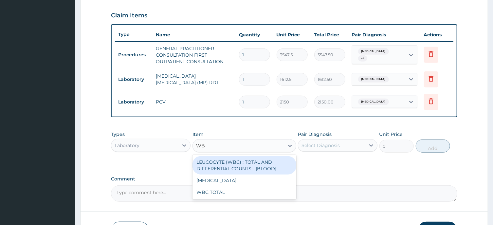
type input "WBC"
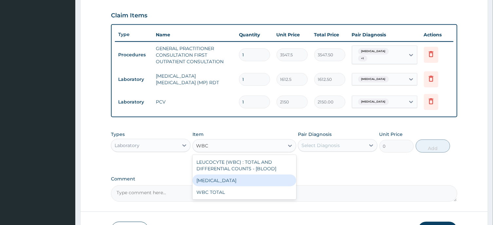
click at [237, 179] on div "WBC DIFFERENTIAL" at bounding box center [245, 181] width 104 height 12
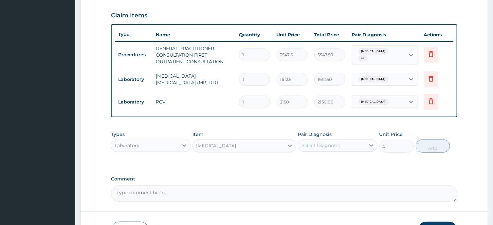
type input "3225"
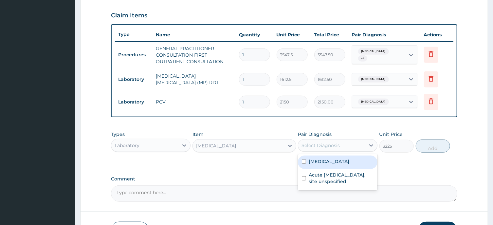
click at [329, 144] on div "Select Diagnosis" at bounding box center [321, 145] width 38 height 7
click at [303, 161] on input "checkbox" at bounding box center [304, 162] width 4 height 4
checkbox input "true"
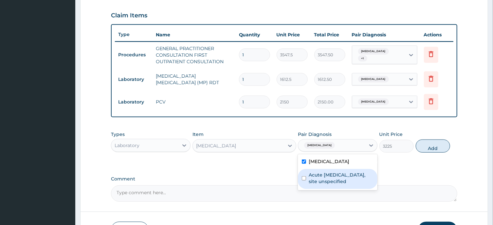
click at [305, 178] on input "checkbox" at bounding box center [304, 178] width 4 height 4
checkbox input "true"
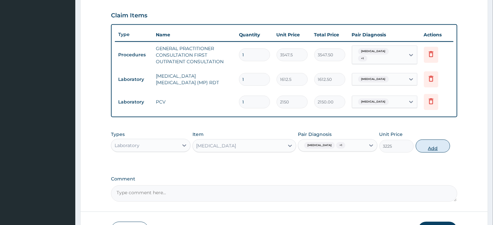
click at [434, 148] on button "Add" at bounding box center [433, 146] width 35 height 13
type input "0"
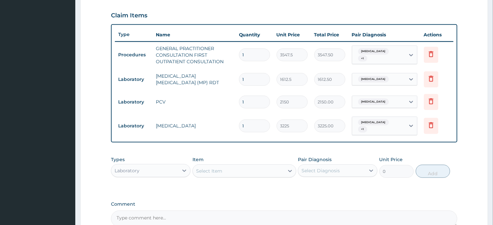
click at [177, 173] on div "Laboratory" at bounding box center [144, 170] width 67 height 10
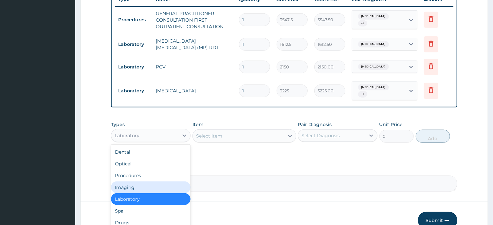
scroll to position [22, 0]
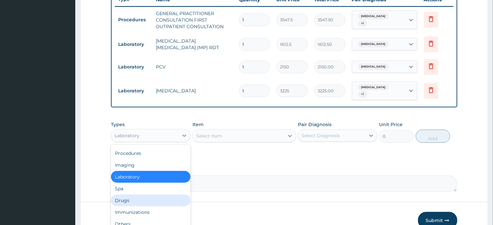
drag, startPoint x: 131, startPoint y: 200, endPoint x: 165, endPoint y: 183, distance: 38.4
click at [131, 200] on div "Drugs" at bounding box center [151, 201] width 80 height 12
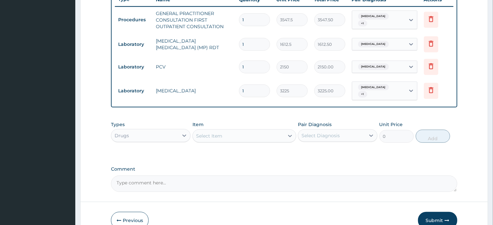
click at [230, 136] on div "Select Item" at bounding box center [238, 136] width 91 height 10
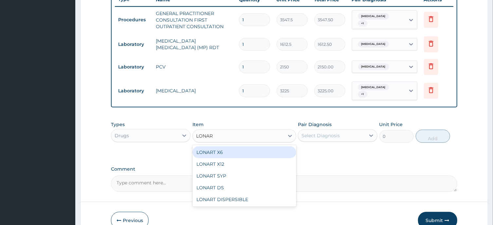
type input "LONART"
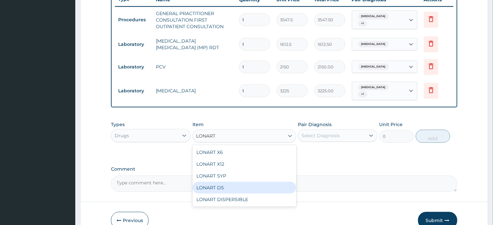
drag, startPoint x: 226, startPoint y: 187, endPoint x: 251, endPoint y: 169, distance: 30.0
click at [226, 186] on div "LONART DS" at bounding box center [245, 188] width 104 height 12
type input "473"
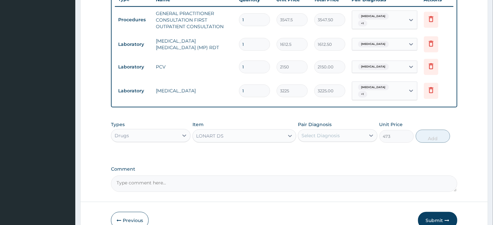
click at [330, 135] on div "Select Diagnosis" at bounding box center [321, 135] width 38 height 7
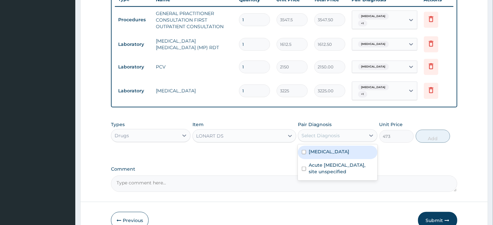
click at [304, 150] on input "checkbox" at bounding box center [304, 152] width 4 height 4
checkbox input "true"
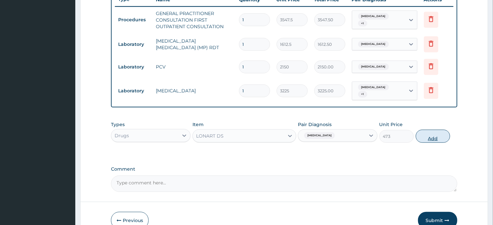
click at [432, 139] on button "Add" at bounding box center [433, 136] width 35 height 13
type input "0"
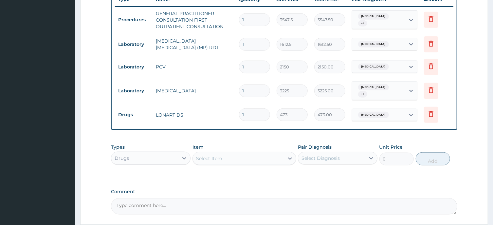
type input "0"
type input "0.00"
type input "1"
type input "473.00"
type input "3"
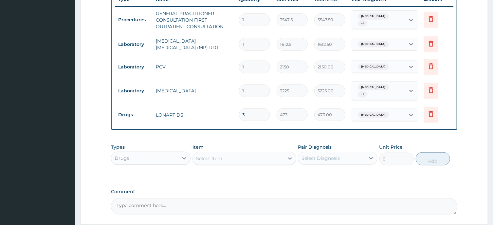
type input "1419.00"
type input "4"
type input "1892.00"
type input "5"
type input "2365.00"
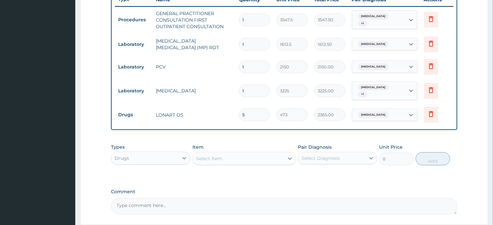
type input "6"
type input "2838.00"
click at [221, 159] on div "Select Item" at bounding box center [209, 158] width 26 height 7
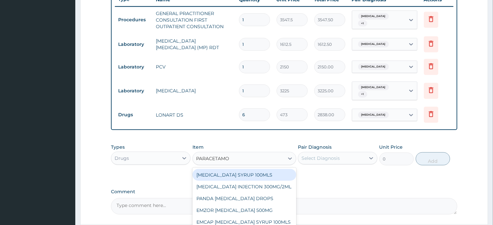
type input "PARACETAMOL"
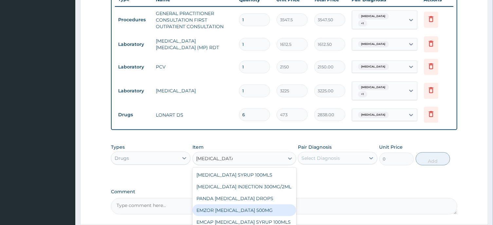
click at [259, 208] on div "EMZOR [MEDICAL_DATA] 500MG" at bounding box center [245, 210] width 104 height 12
type input "23.65"
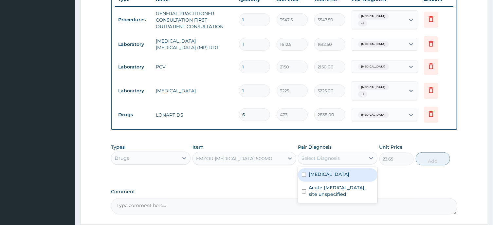
click at [328, 159] on div "Select Diagnosis" at bounding box center [321, 158] width 38 height 7
click at [303, 174] on input "checkbox" at bounding box center [304, 175] width 4 height 4
checkbox input "true"
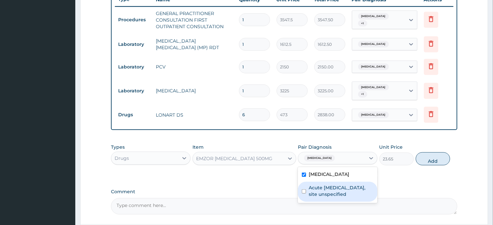
click at [303, 192] on input "checkbox" at bounding box center [304, 191] width 4 height 4
checkbox input "true"
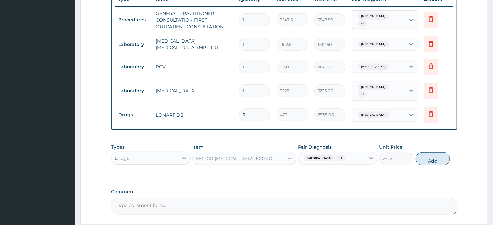
click at [433, 160] on button "Add" at bounding box center [433, 158] width 35 height 13
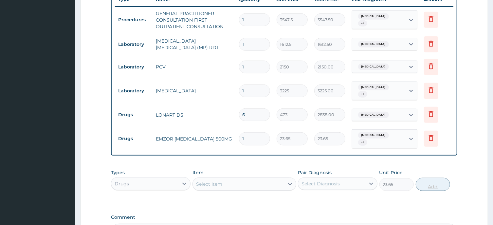
type input "0"
type input "4"
type input "94.60"
type input "5"
type input "118.25"
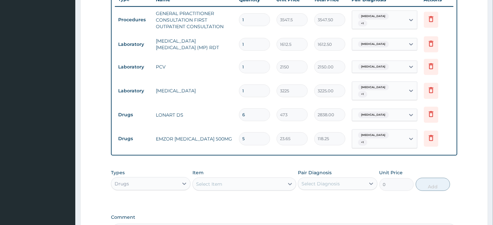
type input "6"
type input "141.90"
type input "10"
type input "236.50"
type input "13"
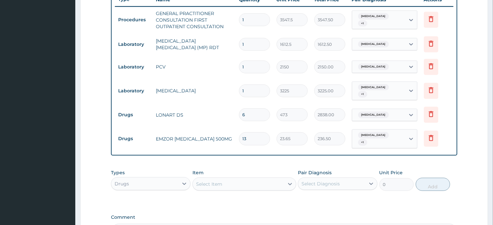
type input "307.45"
type input "16"
type input "378.40"
type input "20"
type input "473.00"
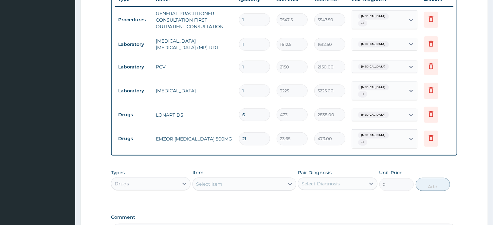
type input "22"
type input "520.30"
type input "24"
type input "567.60"
type input "25"
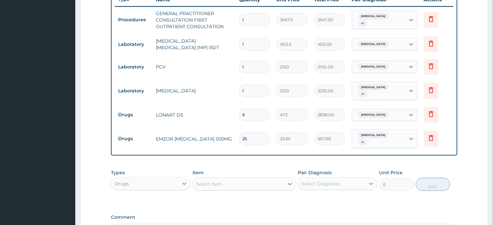
type input "591.25"
type input "24"
type input "567.60"
click at [223, 184] on div "Select Item" at bounding box center [238, 184] width 91 height 10
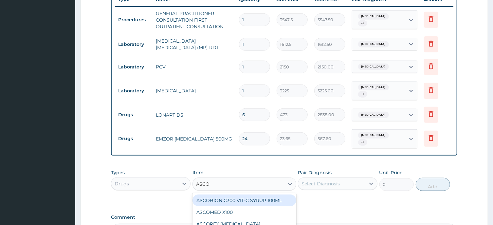
type input "ASCOM"
click at [220, 201] on div "ASCOMED X100" at bounding box center [245, 201] width 104 height 12
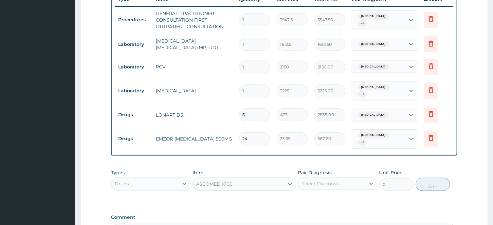
type input "23.65"
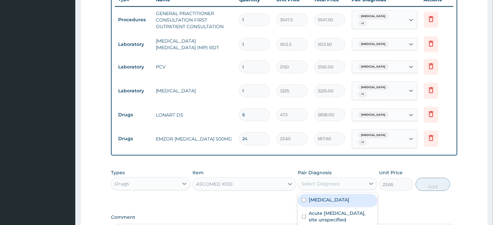
click at [326, 187] on div "Select Diagnosis" at bounding box center [332, 184] width 67 height 10
click at [303, 200] on input "checkbox" at bounding box center [304, 200] width 4 height 4
checkbox input "true"
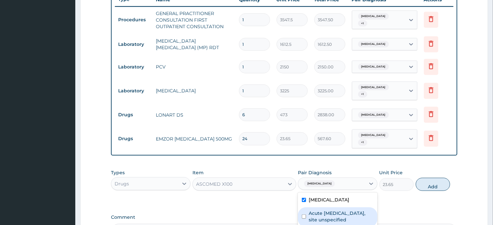
click at [304, 215] on input "checkbox" at bounding box center [304, 217] width 4 height 4
checkbox input "true"
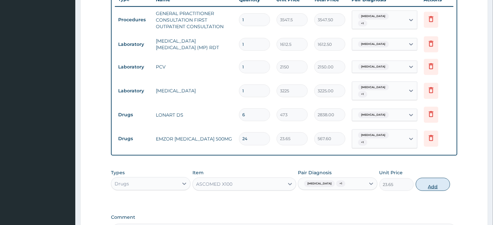
click at [433, 187] on button "Add" at bounding box center [433, 184] width 35 height 13
type input "0"
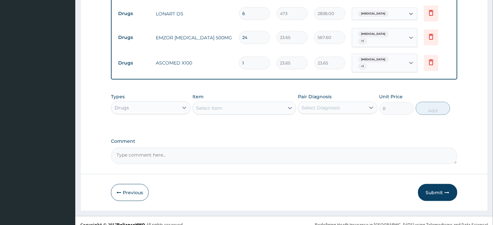
scroll to position [363, 0]
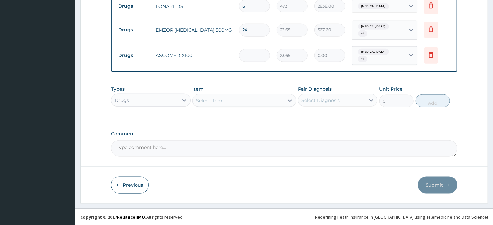
type input "0.00"
type input "2"
type input "47.30"
type input "28"
type input "662.20"
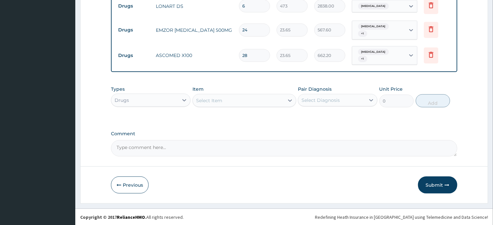
type input "28"
click at [216, 98] on div "Select Item" at bounding box center [209, 100] width 26 height 7
type input "PIRIT"
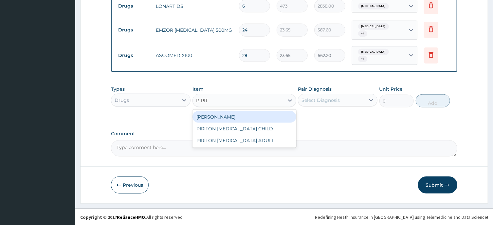
click at [234, 117] on div "PIRITON TAB EVANS" at bounding box center [245, 117] width 104 height 12
type input "23.65"
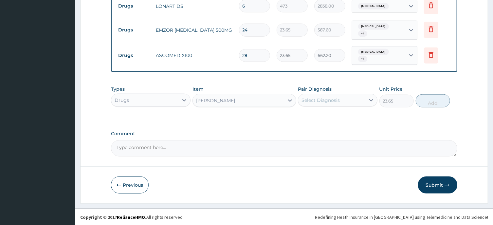
click at [320, 100] on div "Select Diagnosis" at bounding box center [321, 100] width 38 height 7
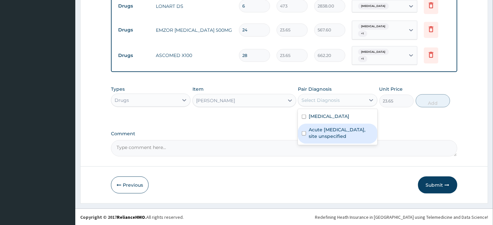
click at [304, 131] on input "checkbox" at bounding box center [304, 133] width 4 height 4
checkbox input "true"
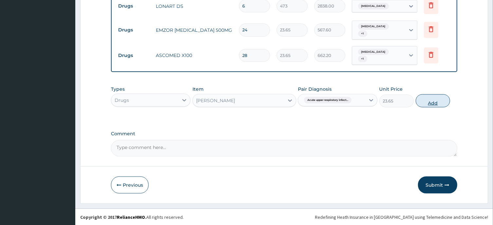
click at [436, 103] on button "Add" at bounding box center [433, 100] width 35 height 13
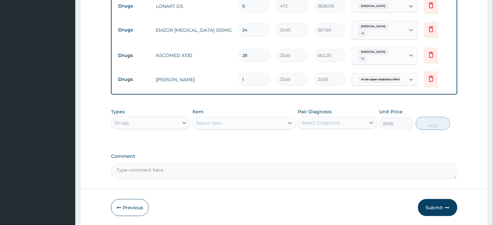
type input "0"
type input "0.00"
type input "7"
type input "165.55"
type input "7"
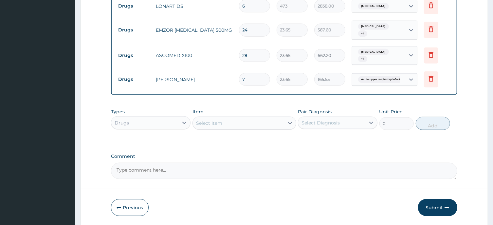
click at [222, 122] on div "Select Item" at bounding box center [238, 123] width 91 height 10
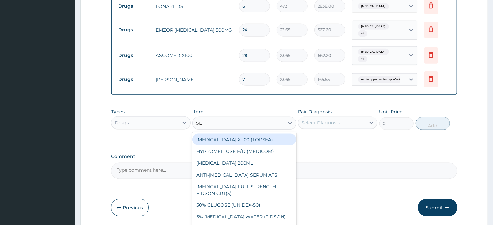
type input "SEP"
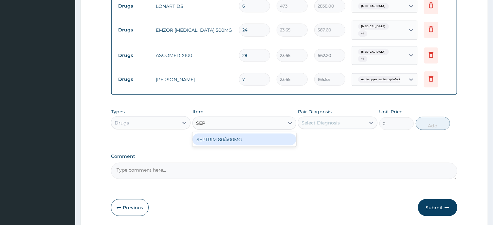
click at [225, 137] on div "SEPTRIM 80/400MG" at bounding box center [245, 140] width 104 height 12
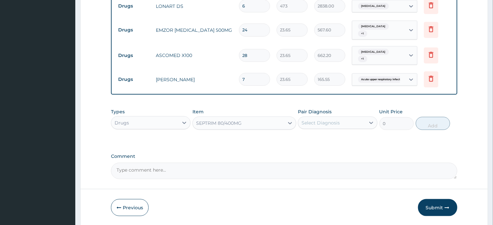
type input "94.6"
click at [323, 122] on div "Select Diagnosis" at bounding box center [321, 123] width 38 height 7
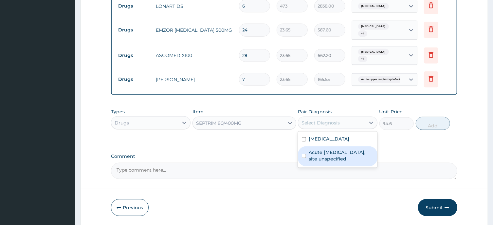
click at [303, 156] on input "checkbox" at bounding box center [304, 156] width 4 height 4
checkbox input "true"
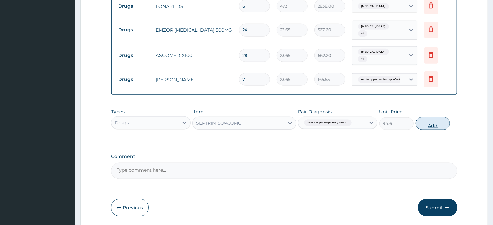
click at [434, 124] on button "Add" at bounding box center [433, 123] width 35 height 13
type input "0"
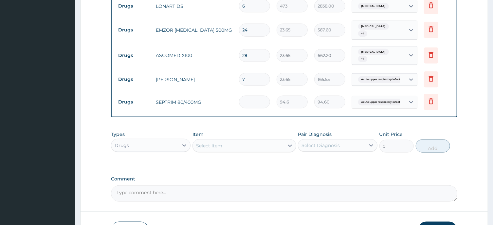
type input "0.00"
type input "1"
type input "94.60"
type input "10"
type input "946.00"
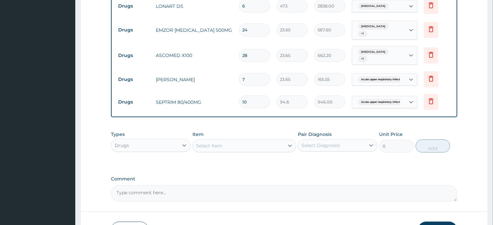
scroll to position [409, 0]
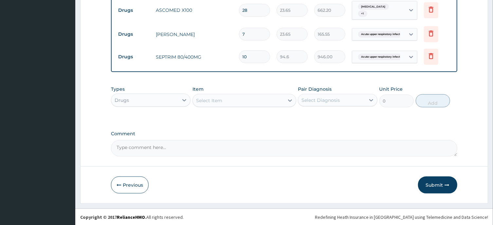
type input "10"
click at [141, 148] on textarea "Comment" at bounding box center [284, 148] width 346 height 16
click at [171, 148] on textarea "KINDLY UPDATE DEWORMING" at bounding box center [284, 148] width 346 height 16
click at [198, 151] on textarea "KINDLY UPDATE DEWORMING" at bounding box center [284, 148] width 346 height 16
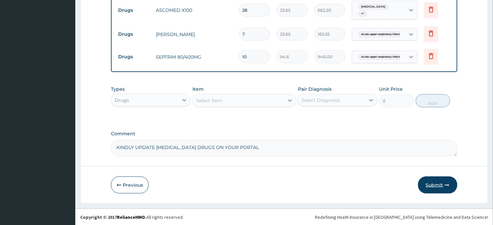
type textarea "KINDLY UPDATE DEWORMING DRUGS ON YOUR PORTAL"
click at [435, 185] on button "Submit" at bounding box center [437, 185] width 39 height 17
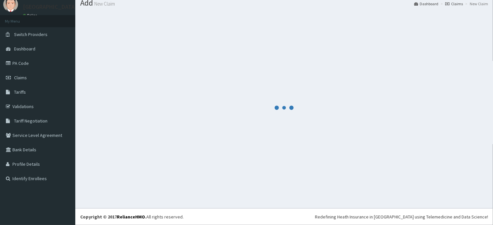
scroll to position [23, 0]
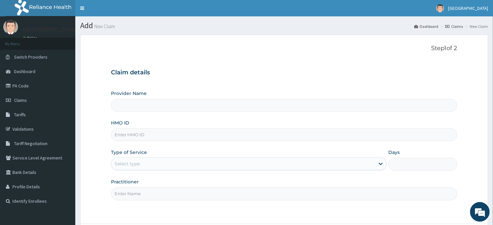
type input "[GEOGRAPHIC_DATA]"
click at [126, 136] on input "HMO ID" at bounding box center [284, 134] width 346 height 13
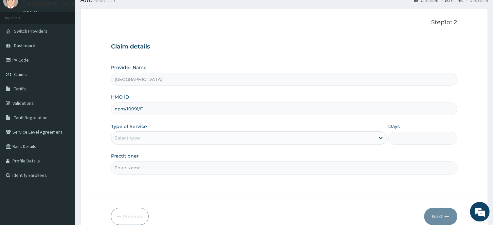
scroll to position [35, 0]
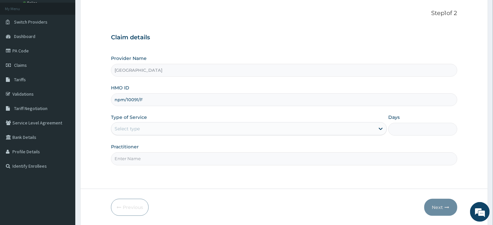
type input "npm/10091/F"
click at [136, 131] on div "Select type" at bounding box center [127, 128] width 25 height 7
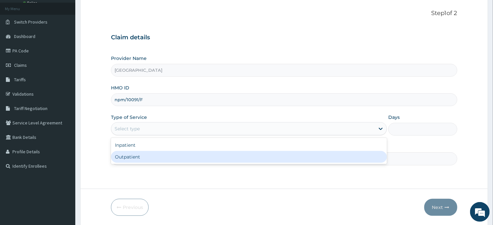
drag, startPoint x: 135, startPoint y: 158, endPoint x: 141, endPoint y: 160, distance: 6.1
click at [135, 158] on div "Outpatient" at bounding box center [249, 157] width 276 height 12
type input "1"
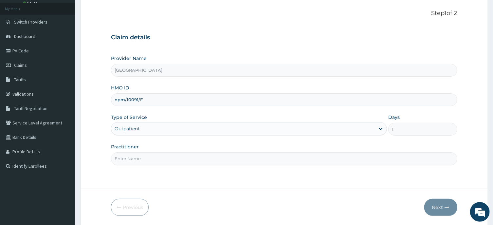
click at [132, 160] on input "Practitioner" at bounding box center [284, 158] width 346 height 13
type input "[PERSON_NAME]"
click at [436, 207] on button "Next" at bounding box center [441, 207] width 33 height 17
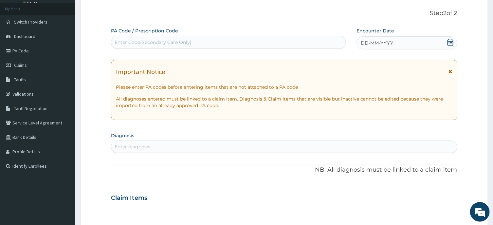
click at [446, 41] on div "DD-MM-YYYY" at bounding box center [407, 42] width 101 height 13
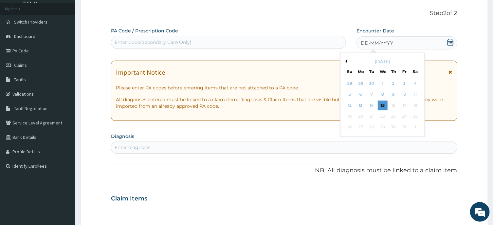
click at [346, 62] on button "Previous Month" at bounding box center [345, 61] width 3 height 3
click at [405, 84] on div "5" at bounding box center [405, 84] width 10 height 10
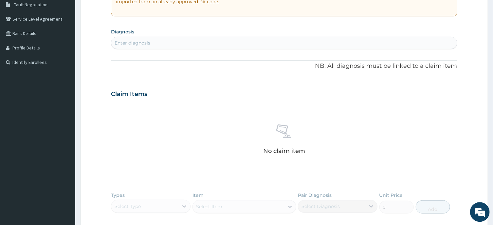
scroll to position [140, 0]
click at [135, 41] on div "Enter diagnosis" at bounding box center [133, 41] width 36 height 7
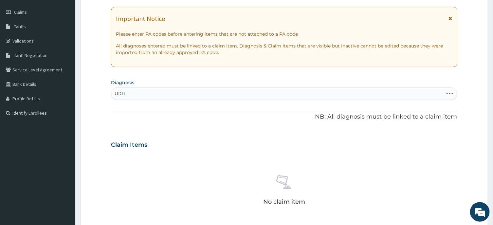
scroll to position [70, 0]
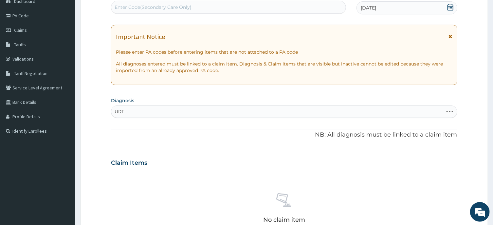
type input "URTI"
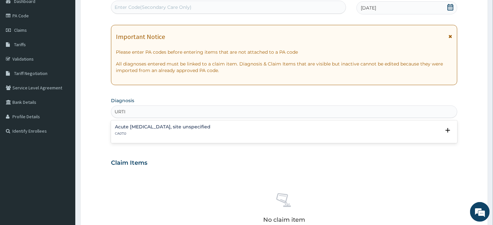
click at [164, 128] on h4 "Acute [MEDICAL_DATA], site unspecified" at bounding box center [163, 127] width 96 height 5
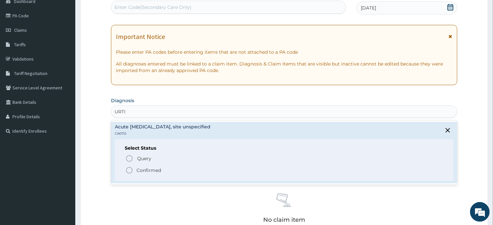
click at [130, 169] on icon "status option filled" at bounding box center [129, 170] width 8 height 8
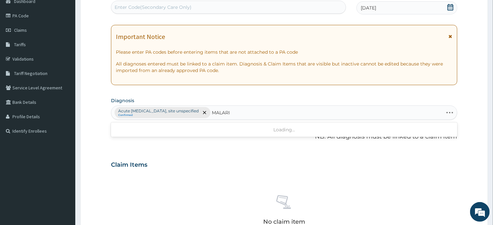
type input "[MEDICAL_DATA]"
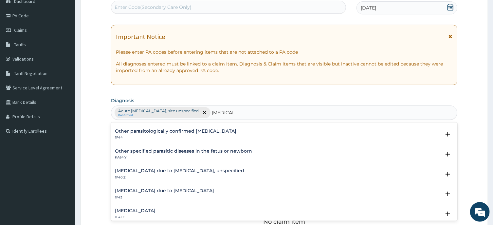
scroll to position [66, 0]
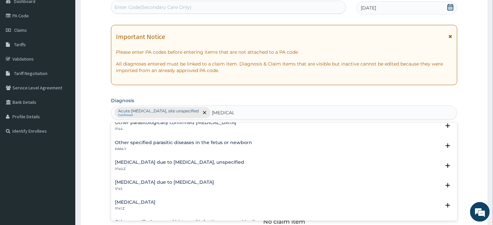
click at [188, 181] on h4 "[MEDICAL_DATA] due to [MEDICAL_DATA]" at bounding box center [164, 182] width 99 height 5
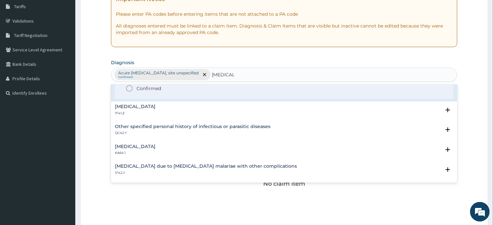
scroll to position [105, 0]
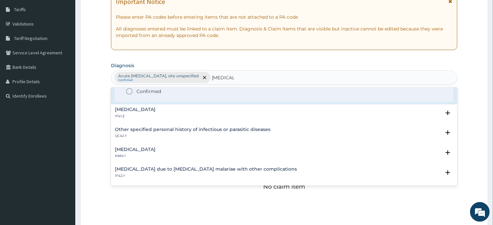
click at [129, 91] on icon "status option filled" at bounding box center [129, 91] width 8 height 8
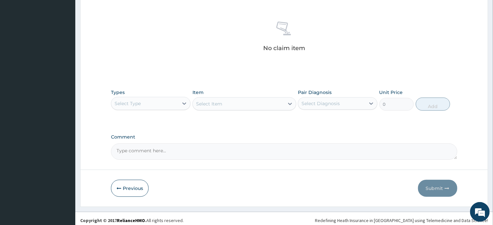
scroll to position [247, 0]
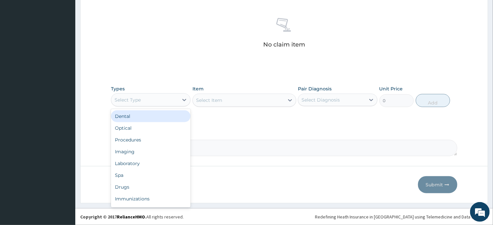
click at [155, 100] on div "Select Type" at bounding box center [144, 100] width 67 height 10
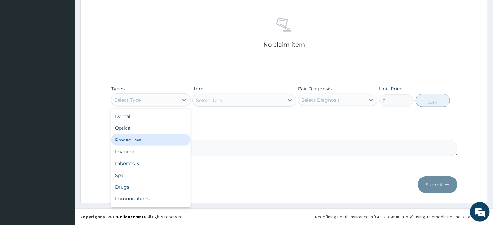
click at [138, 140] on div "Procedures" at bounding box center [151, 140] width 80 height 12
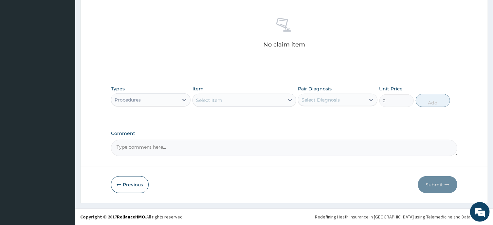
click at [245, 101] on div "Select Item" at bounding box center [238, 100] width 91 height 10
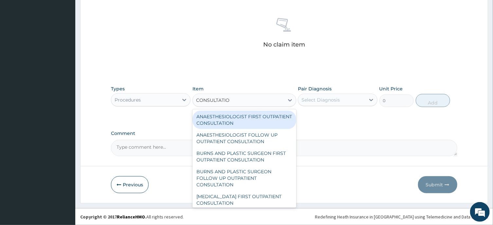
type input "CONSULTATION"
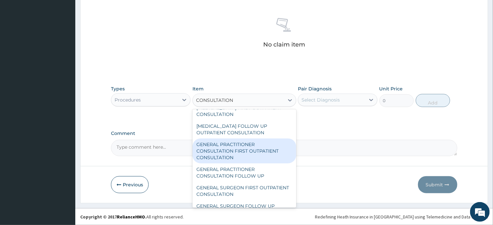
scroll to position [329, 0]
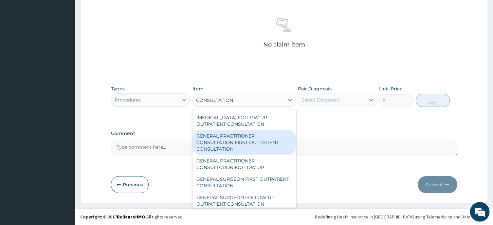
click at [245, 150] on div "GENERAL PRACTITIONER CONSULTATION FIRST OUTPATIENT CONSULTATION" at bounding box center [245, 142] width 104 height 25
type input "3547.5"
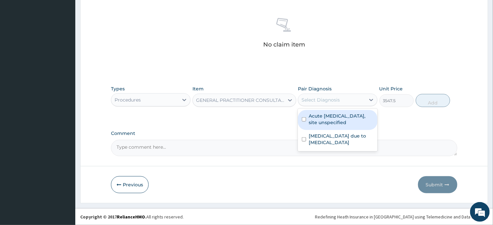
click at [329, 104] on div "Select Diagnosis" at bounding box center [332, 100] width 67 height 10
click at [304, 120] on input "checkbox" at bounding box center [304, 119] width 4 height 4
checkbox input "true"
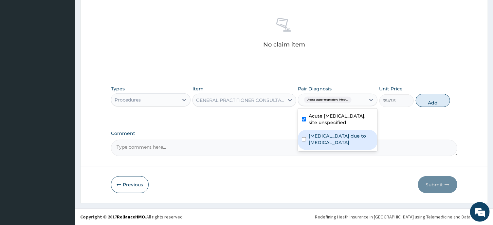
click at [304, 138] on input "checkbox" at bounding box center [304, 139] width 4 height 4
checkbox input "true"
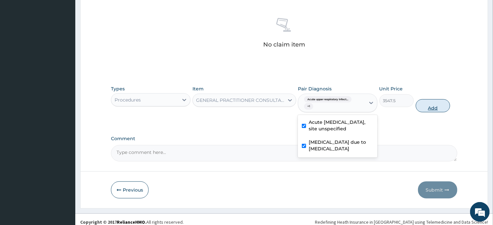
click at [434, 106] on button "Add" at bounding box center [433, 105] width 35 height 13
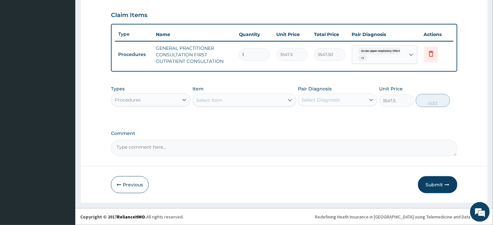
type input "0"
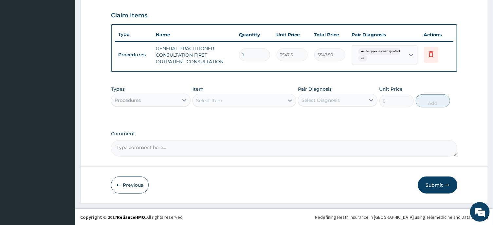
click at [177, 100] on div "Procedures" at bounding box center [144, 100] width 67 height 10
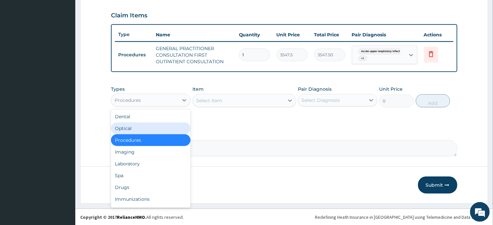
click at [224, 101] on div "Select Item" at bounding box center [238, 100] width 91 height 10
click at [165, 100] on div "Procedures" at bounding box center [144, 100] width 67 height 10
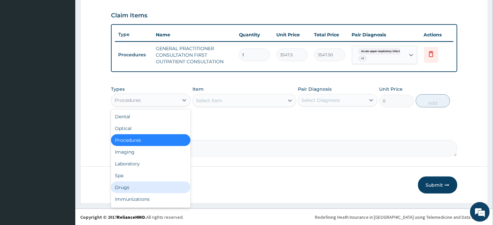
click at [130, 186] on div "Drugs" at bounding box center [151, 188] width 80 height 12
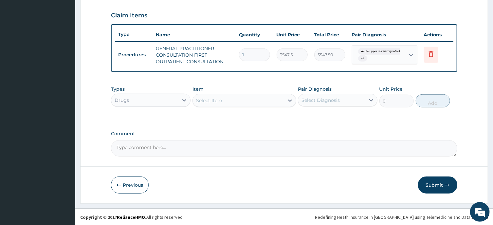
click at [220, 100] on div "Select Item" at bounding box center [209, 100] width 26 height 7
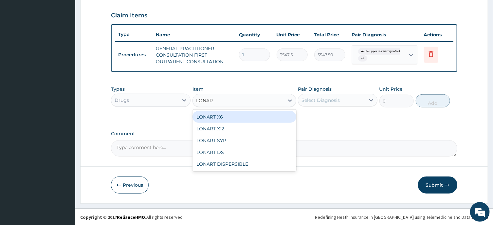
type input "LONART"
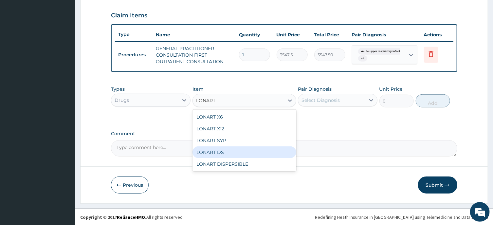
click at [223, 151] on div "LONART DS" at bounding box center [245, 152] width 104 height 12
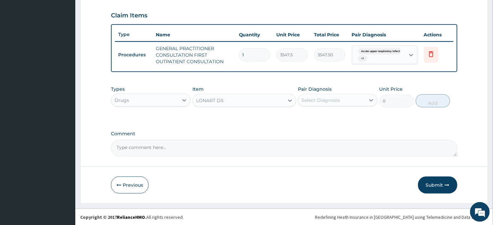
type input "473"
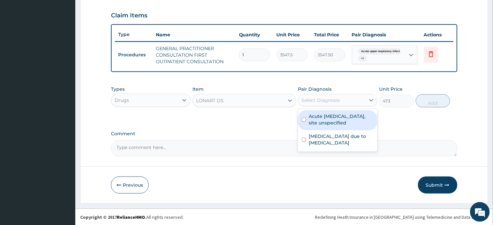
click at [333, 97] on div "Select Diagnosis" at bounding box center [321, 100] width 38 height 7
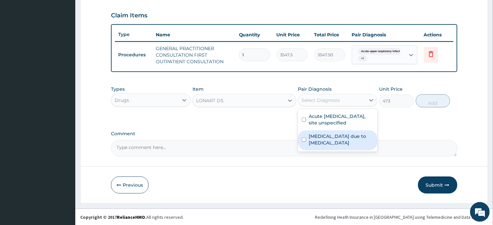
click at [304, 139] on input "checkbox" at bounding box center [304, 140] width 4 height 4
checkbox input "true"
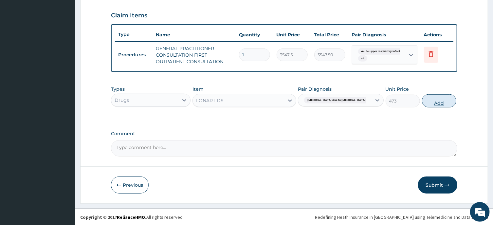
click at [435, 102] on button "Add" at bounding box center [439, 100] width 35 height 13
type input "0"
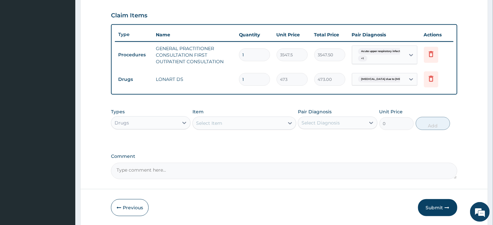
click at [217, 124] on div "Select Item" at bounding box center [209, 123] width 26 height 7
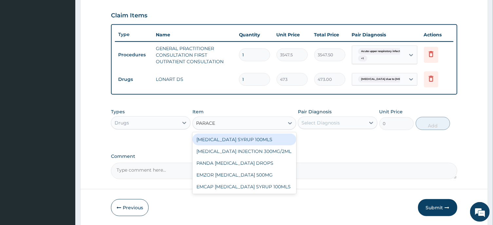
type input "PARACET"
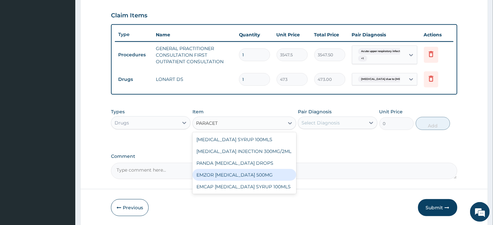
click at [261, 174] on div "EMZOR [MEDICAL_DATA] 500MG" at bounding box center [245, 175] width 104 height 12
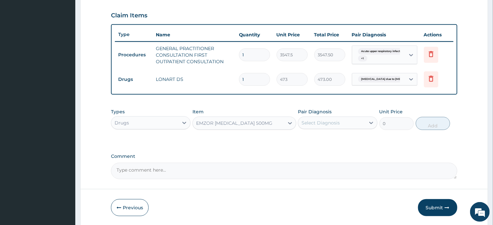
type input "23.65"
click at [328, 120] on div "Select Diagnosis" at bounding box center [321, 123] width 38 height 7
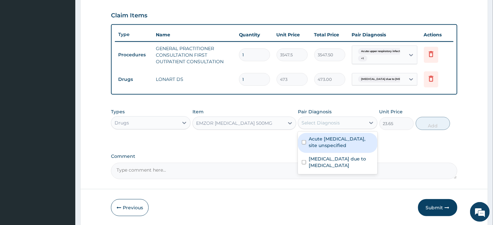
click at [304, 141] on input "checkbox" at bounding box center [304, 142] width 4 height 4
checkbox input "true"
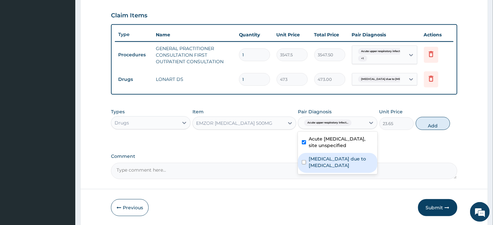
click at [305, 161] on input "checkbox" at bounding box center [304, 162] width 4 height 4
checkbox input "true"
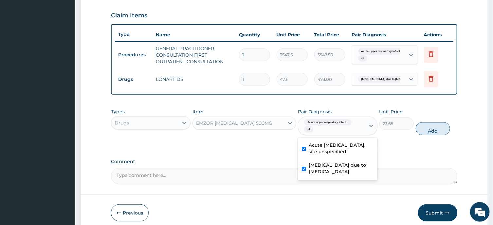
click at [432, 130] on button "Add" at bounding box center [433, 128] width 35 height 13
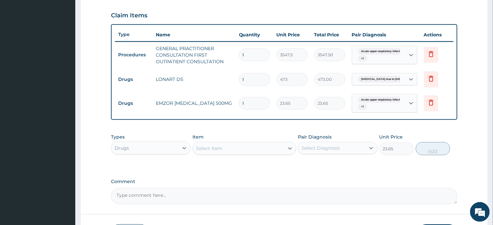
type input "0"
click at [216, 150] on div "Select Item" at bounding box center [209, 148] width 26 height 7
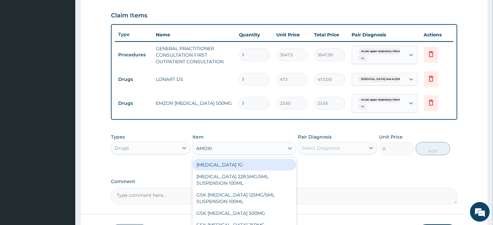
type input "[MEDICAL_DATA]"
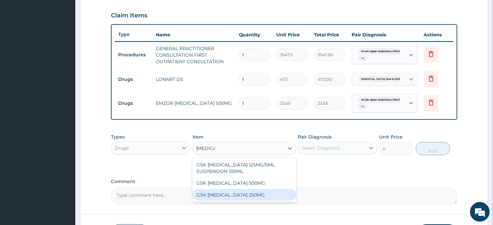
click at [238, 195] on div "GSK [MEDICAL_DATA] 250MG" at bounding box center [245, 195] width 104 height 12
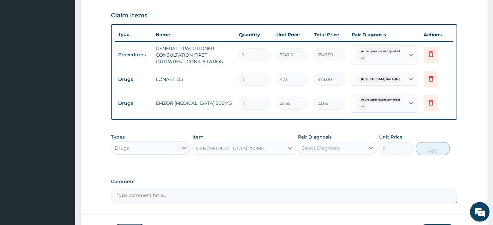
type input "29.5625"
click at [316, 151] on div "Select Diagnosis" at bounding box center [332, 148] width 67 height 10
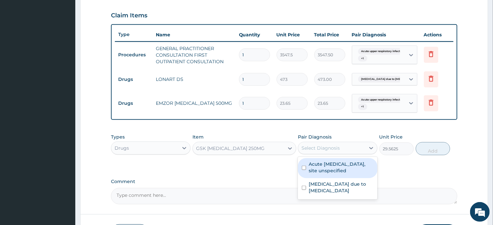
click at [304, 167] on input "checkbox" at bounding box center [304, 168] width 4 height 4
checkbox input "true"
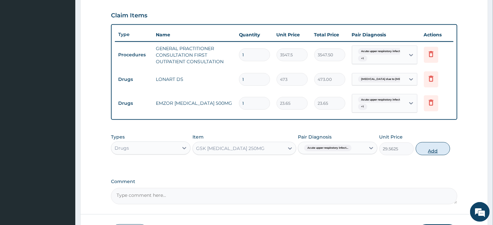
click at [432, 150] on button "Add" at bounding box center [433, 148] width 35 height 13
type input "0"
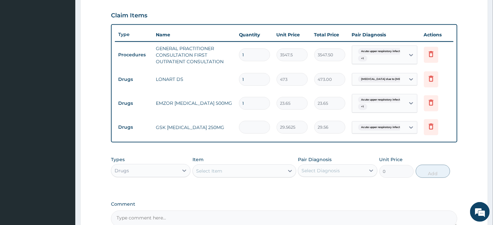
type input "0.00"
type input "2"
type input "59.13"
type input "21"
type input "620.81"
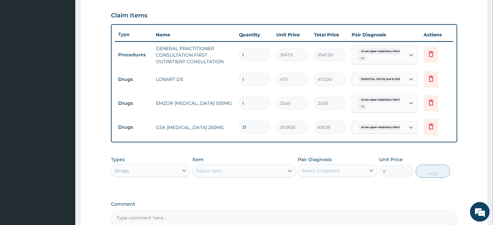
type input "21"
click at [221, 169] on div "Select Item" at bounding box center [209, 171] width 26 height 7
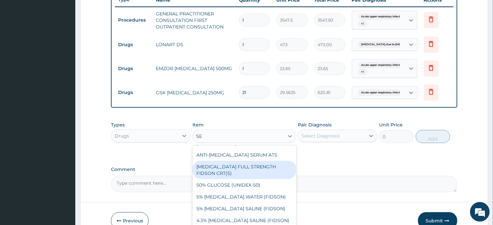
scroll to position [255, 0]
type input "S"
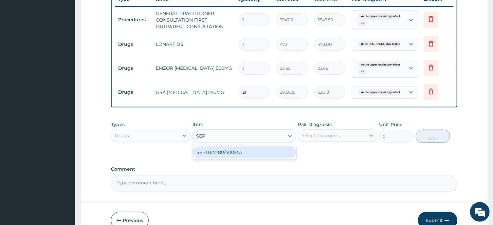
scroll to position [0, 0]
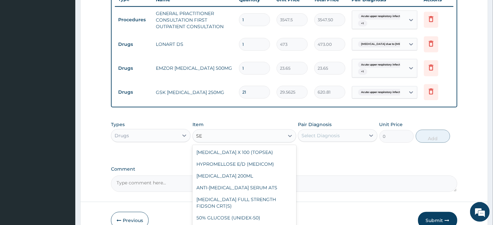
type input "S"
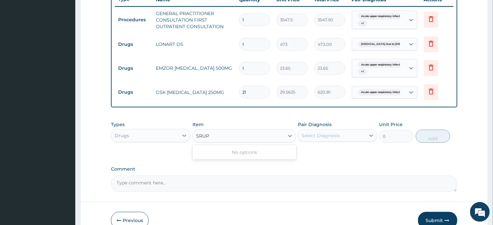
click at [200, 135] on input "SRUP" at bounding box center [203, 136] width 14 height 7
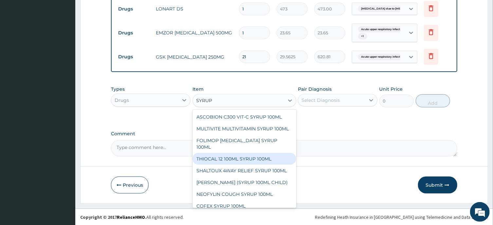
click at [212, 100] on input "SYRUP" at bounding box center [204, 100] width 16 height 7
type input "S"
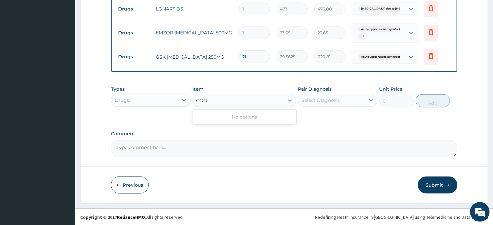
click at [202, 100] on input "COO" at bounding box center [201, 100] width 11 height 7
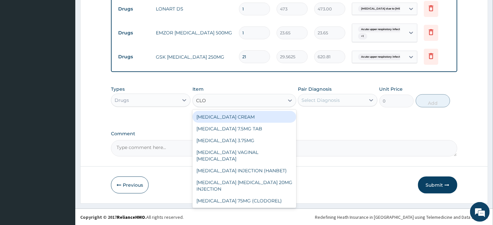
type input "CL O"
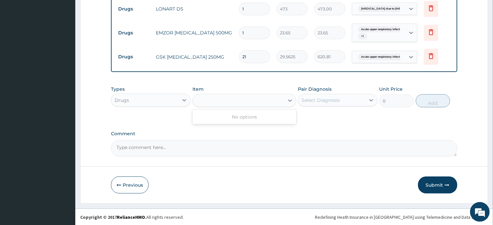
click at [210, 99] on div "CL O" at bounding box center [238, 100] width 91 height 10
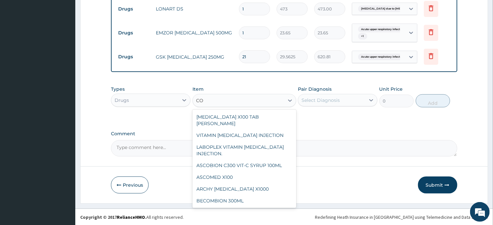
type input "C"
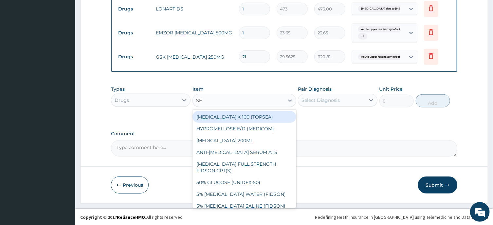
type input "SEP"
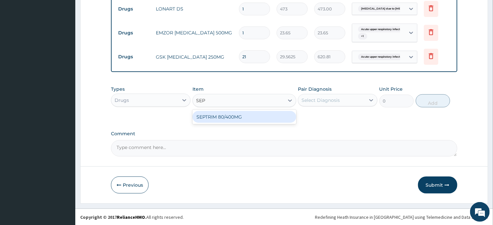
click at [232, 114] on div "SEPTRIM 80/400MG" at bounding box center [245, 117] width 104 height 12
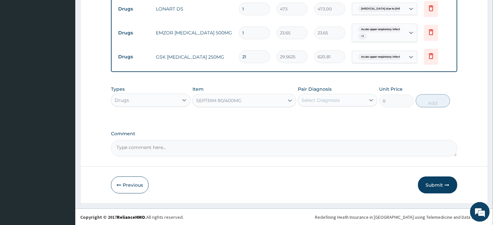
type input "94.6"
click at [244, 100] on div "SEPTRIM 80/400MG" at bounding box center [238, 100] width 91 height 10
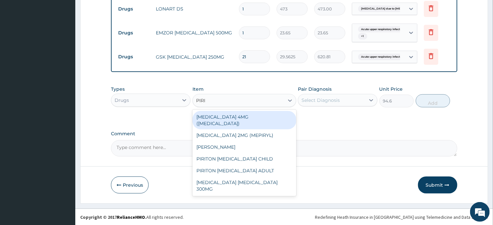
type input "PIRIT"
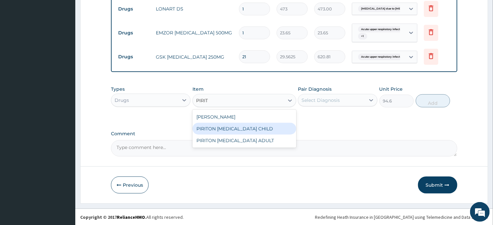
click at [243, 128] on div "PIRITON [MEDICAL_DATA] CHILD" at bounding box center [245, 129] width 104 height 12
type input "1182.5"
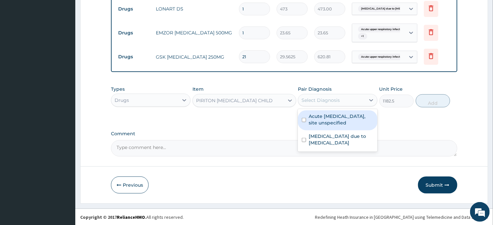
click at [326, 98] on div "Select Diagnosis" at bounding box center [321, 100] width 38 height 7
click at [304, 118] on input "checkbox" at bounding box center [304, 120] width 4 height 4
checkbox input "true"
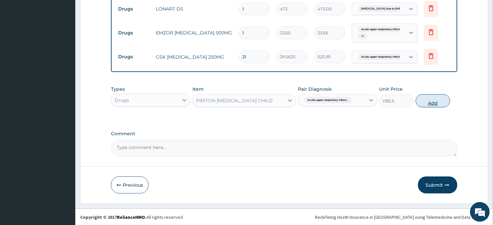
click at [434, 102] on button "Add" at bounding box center [433, 100] width 35 height 13
type input "0"
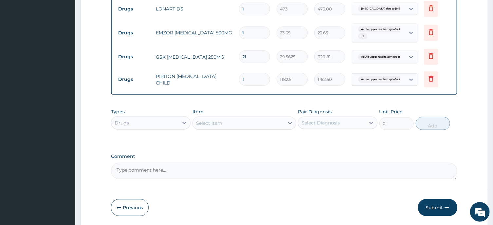
click at [210, 122] on div "Select Item" at bounding box center [209, 123] width 26 height 7
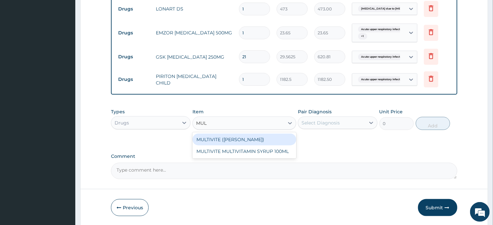
type input "MULT"
drag, startPoint x: 228, startPoint y: 138, endPoint x: 276, endPoint y: 133, distance: 47.8
click at [229, 136] on div "MULTIVITE ([PERSON_NAME])" at bounding box center [245, 140] width 104 height 12
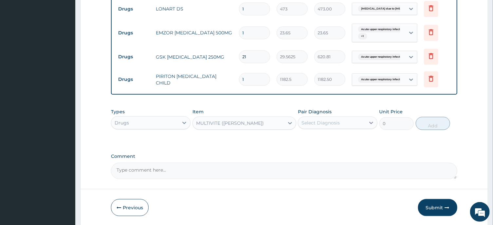
type input "23.65"
click at [332, 123] on div "Select Diagnosis" at bounding box center [321, 123] width 38 height 7
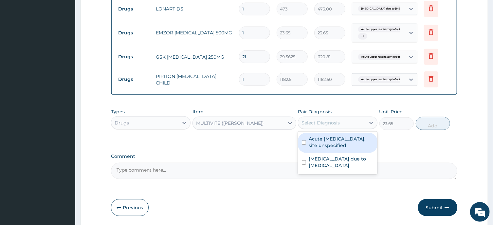
click at [304, 141] on input "checkbox" at bounding box center [304, 143] width 4 height 4
checkbox input "true"
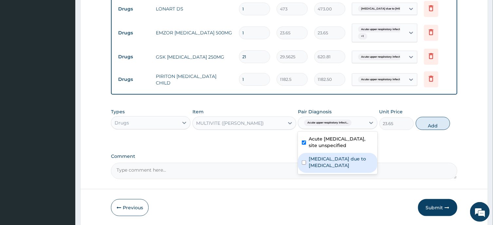
drag, startPoint x: 304, startPoint y: 162, endPoint x: 316, endPoint y: 159, distance: 12.3
click at [304, 163] on input "checkbox" at bounding box center [304, 163] width 4 height 4
checkbox input "true"
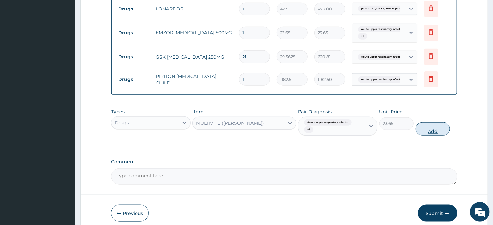
click at [433, 132] on button "Add" at bounding box center [433, 129] width 35 height 13
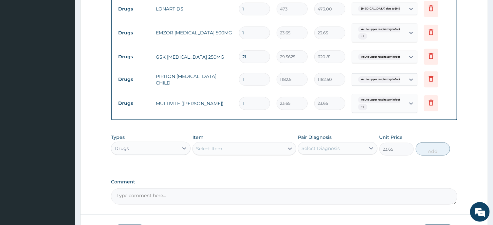
type input "0"
click at [326, 150] on div "Select Diagnosis" at bounding box center [321, 148] width 38 height 7
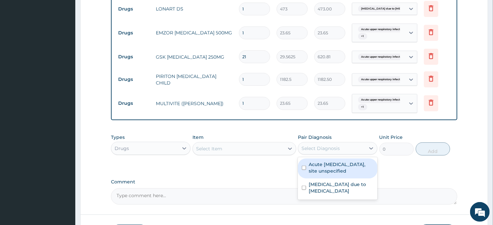
click at [304, 166] on input "checkbox" at bounding box center [304, 168] width 4 height 4
checkbox input "true"
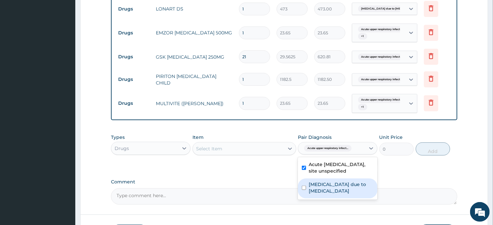
click at [304, 187] on input "checkbox" at bounding box center [304, 188] width 4 height 4
checkbox input "true"
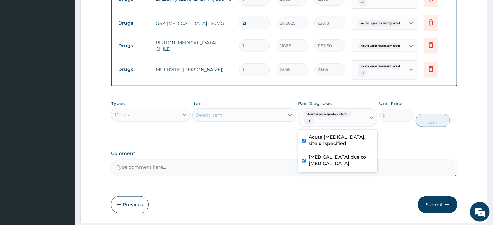
scroll to position [343, 0]
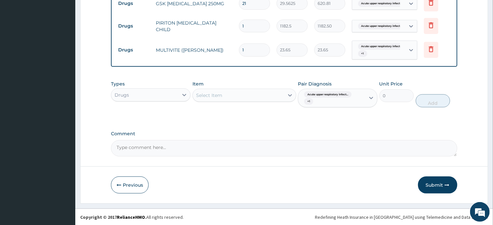
scroll to position [238, 0]
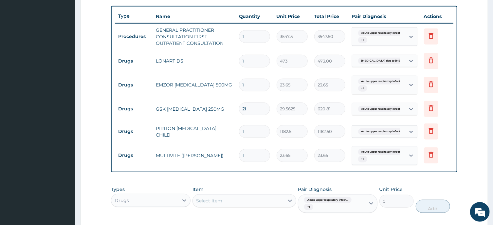
click at [247, 84] on input "1" at bounding box center [254, 85] width 31 height 13
type input "10"
type input "236.50"
type input "10"
click at [247, 60] on input "1" at bounding box center [254, 61] width 31 height 13
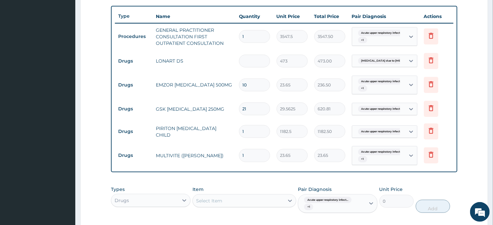
type input "0.00"
type input "6"
type input "2838.00"
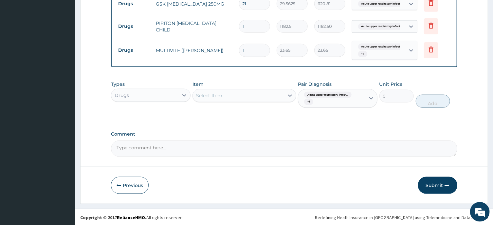
scroll to position [343, 0]
type input "6"
click at [435, 184] on button "Submit" at bounding box center [437, 185] width 39 height 17
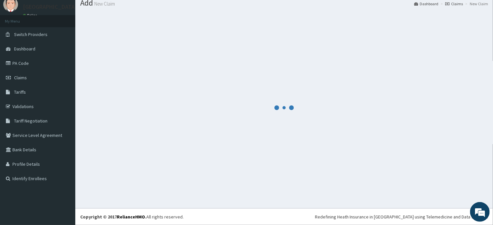
scroll to position [23, 0]
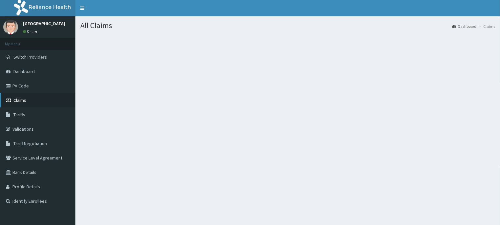
click at [21, 97] on span "Claims" at bounding box center [19, 100] width 13 height 6
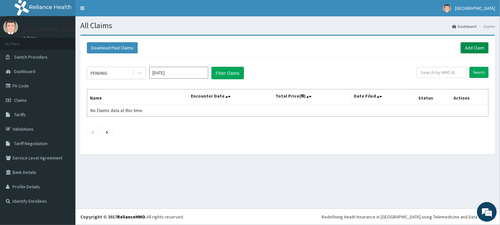
click at [474, 49] on link "Add Claim" at bounding box center [474, 47] width 28 height 11
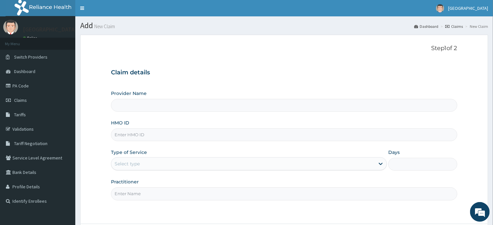
type input "[GEOGRAPHIC_DATA]"
click at [142, 137] on input "HMO ID" at bounding box center [284, 134] width 346 height 13
type input "NPM/10052/A"
click at [139, 162] on div "Select type" at bounding box center [127, 164] width 25 height 7
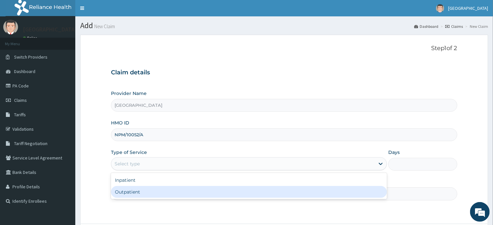
drag, startPoint x: 134, startPoint y: 191, endPoint x: 155, endPoint y: 171, distance: 28.3
click at [135, 191] on div "Outpatient" at bounding box center [249, 192] width 276 height 12
type input "1"
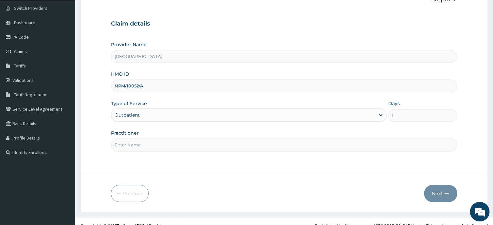
scroll to position [58, 0]
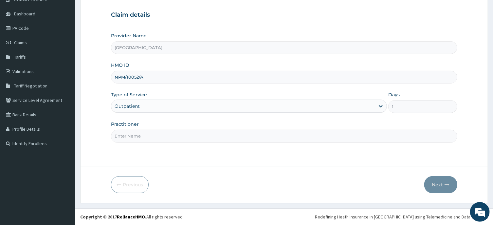
click at [145, 140] on input "Practitioner" at bounding box center [284, 136] width 346 height 13
type input "[PERSON_NAME]"
click at [439, 185] on button "Next" at bounding box center [441, 184] width 33 height 17
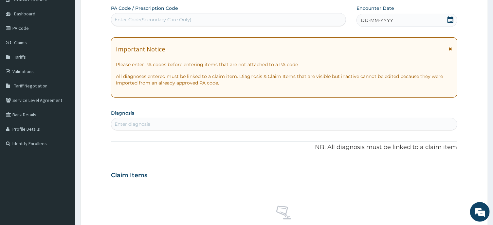
click at [450, 18] on icon at bounding box center [451, 19] width 6 height 7
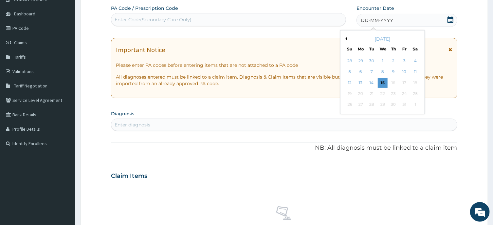
click at [347, 38] on button "Previous Month" at bounding box center [345, 38] width 3 height 3
click at [393, 73] on div "11" at bounding box center [394, 72] width 10 height 10
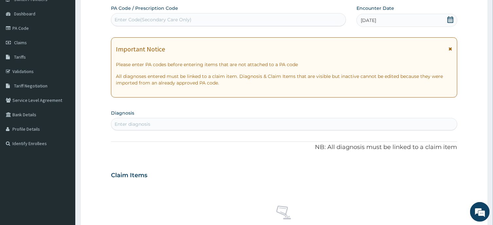
click at [147, 123] on div "Enter diagnosis" at bounding box center [133, 124] width 36 height 7
type input "[MEDICAL_DATA]"
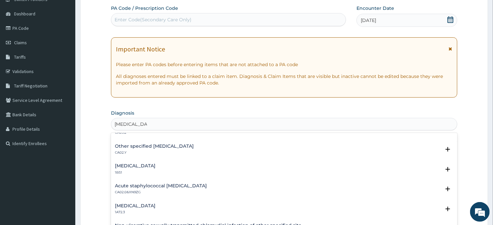
scroll to position [0, 0]
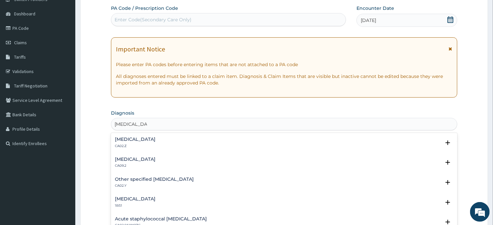
click at [156, 141] on h4 "[MEDICAL_DATA]" at bounding box center [135, 139] width 41 height 5
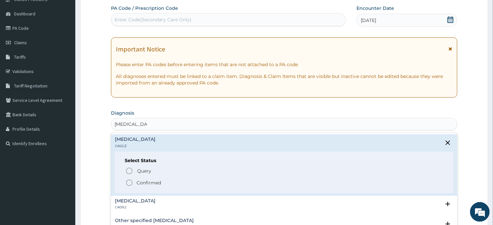
click at [129, 183] on icon "status option filled" at bounding box center [129, 183] width 8 height 8
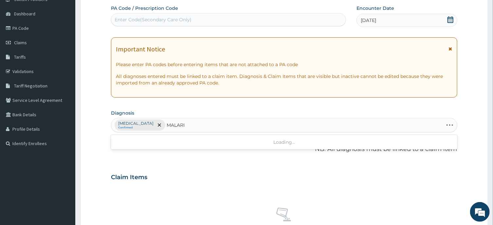
type input "[MEDICAL_DATA]"
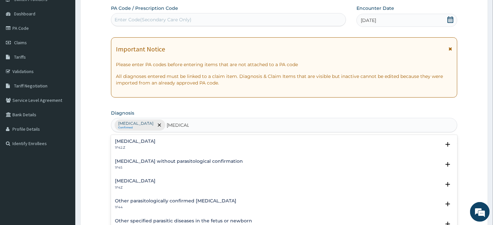
click at [150, 180] on h4 "[MEDICAL_DATA]" at bounding box center [135, 181] width 41 height 5
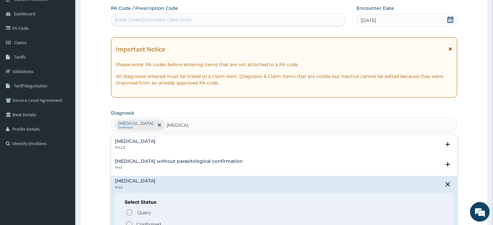
scroll to position [33, 0]
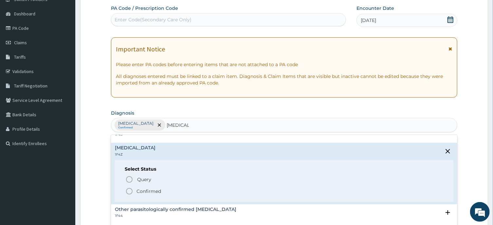
click at [128, 191] on icon "status option filled" at bounding box center [129, 191] width 8 height 8
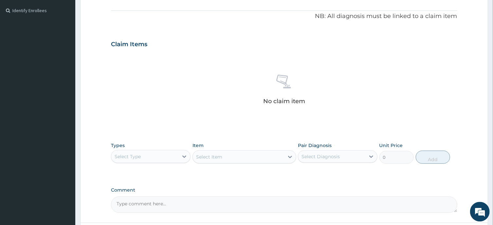
scroll to position [198, 0]
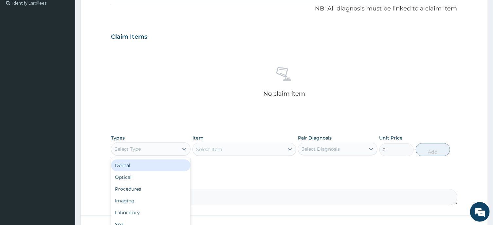
click at [145, 151] on div "Select Type" at bounding box center [144, 149] width 67 height 10
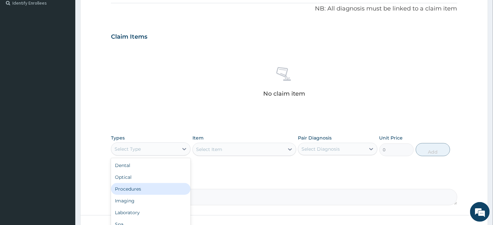
drag, startPoint x: 138, startPoint y: 190, endPoint x: 198, endPoint y: 157, distance: 68.4
click at [141, 188] on div "Procedures" at bounding box center [151, 189] width 80 height 12
click at [233, 152] on div "Select Item" at bounding box center [238, 149] width 91 height 10
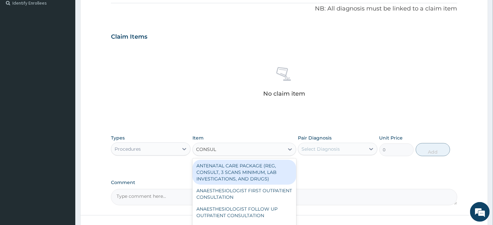
type input "CONSULT"
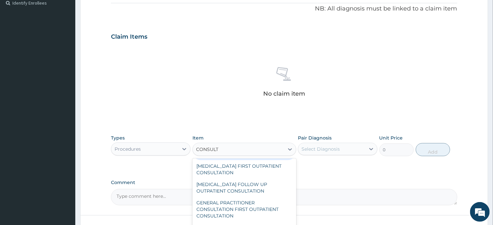
scroll to position [362, 0]
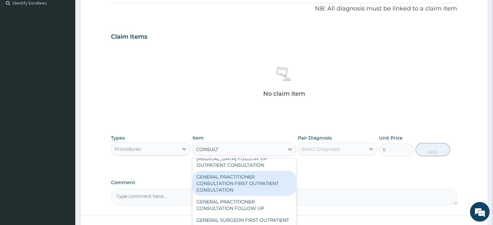
click at [236, 191] on div "GENERAL PRACTITIONER CONSULTATION FIRST OUTPATIENT CONSULTATION" at bounding box center [245, 183] width 104 height 25
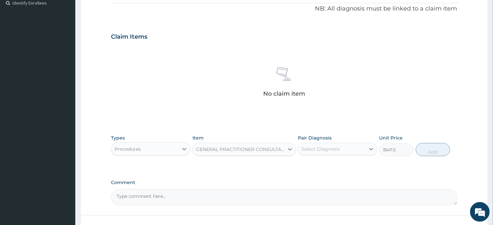
type input "3547.5"
click at [323, 148] on div "Select Diagnosis" at bounding box center [321, 149] width 38 height 7
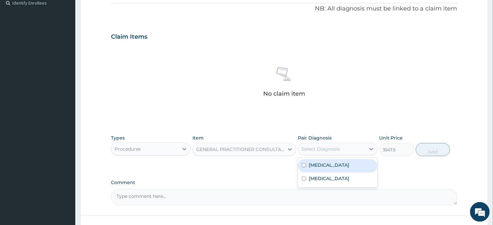
click at [304, 167] on input "checkbox" at bounding box center [304, 165] width 4 height 4
checkbox input "true"
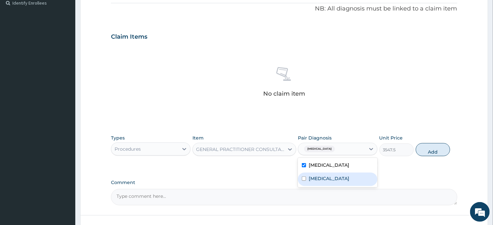
click at [305, 181] on input "checkbox" at bounding box center [304, 179] width 4 height 4
checkbox input "true"
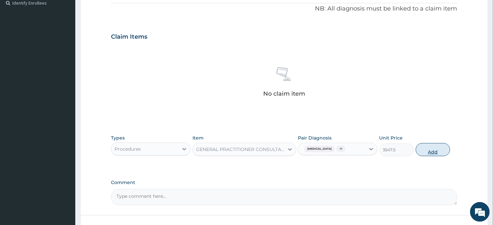
click at [431, 156] on button "Add" at bounding box center [433, 149] width 35 height 13
type input "0"
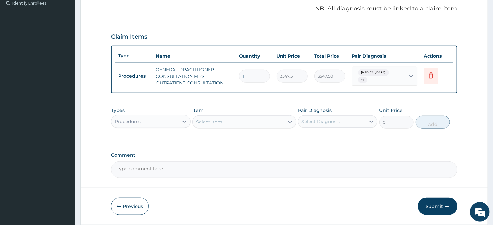
click at [166, 122] on div "Procedures" at bounding box center [144, 121] width 67 height 10
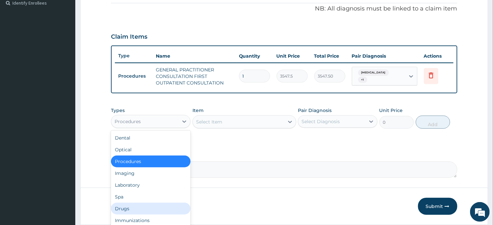
drag, startPoint x: 126, startPoint y: 207, endPoint x: 172, endPoint y: 170, distance: 59.4
click at [128, 206] on div "Drugs" at bounding box center [151, 209] width 80 height 12
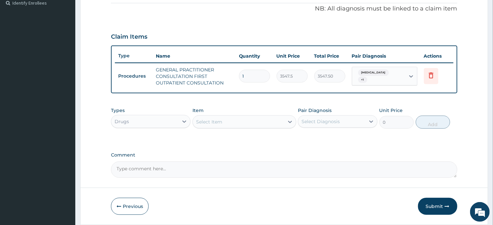
click at [231, 120] on div "Select Item" at bounding box center [238, 122] width 91 height 10
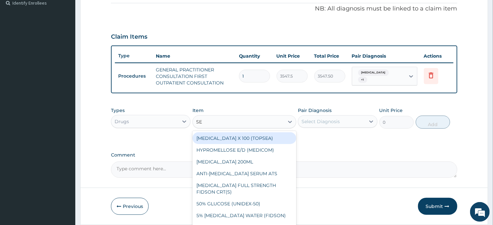
type input "SEP"
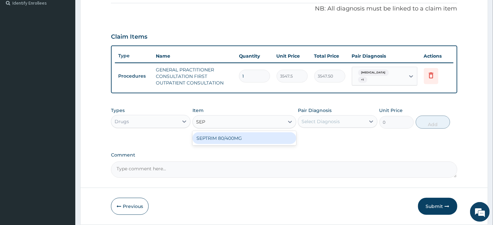
drag, startPoint x: 224, startPoint y: 138, endPoint x: 304, endPoint y: 126, distance: 81.1
click at [225, 137] on div "SEPTRIM 80/400MG" at bounding box center [245, 138] width 104 height 12
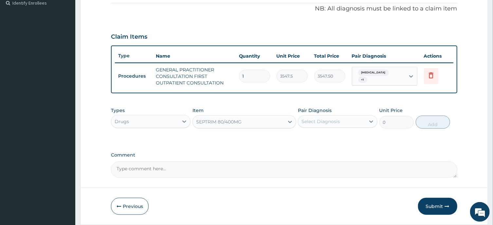
type input "94.6"
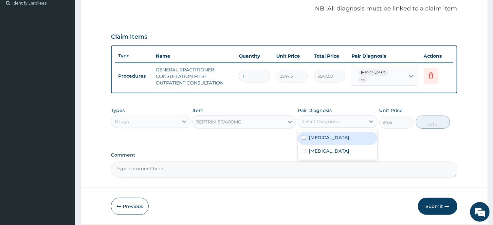
click at [311, 122] on div "Select Diagnosis" at bounding box center [321, 121] width 38 height 7
drag, startPoint x: 304, startPoint y: 140, endPoint x: 376, endPoint y: 115, distance: 76.4
click at [304, 139] on input "checkbox" at bounding box center [304, 138] width 4 height 4
checkbox input "true"
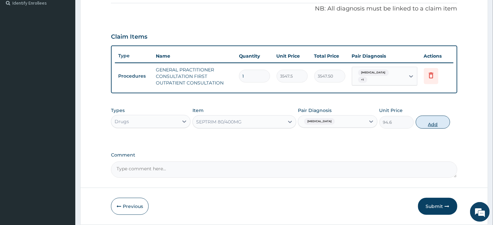
click at [435, 123] on button "Add" at bounding box center [433, 122] width 35 height 13
type input "0"
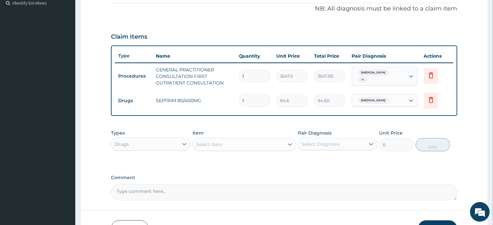
type input "0.00"
type input "2"
type input "189.20"
type input "28"
type input "2648.80"
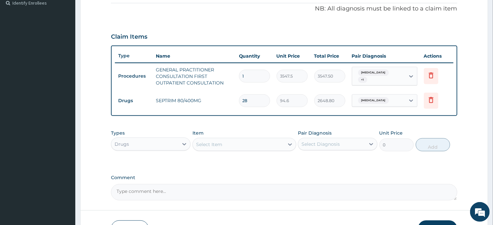
type input "28"
click at [215, 142] on div "Select Item" at bounding box center [209, 144] width 26 height 7
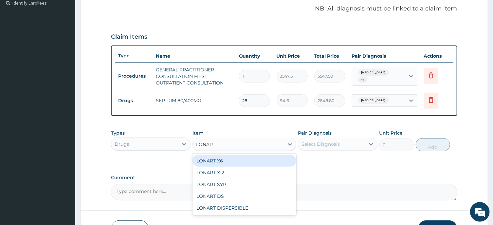
type input "LONART"
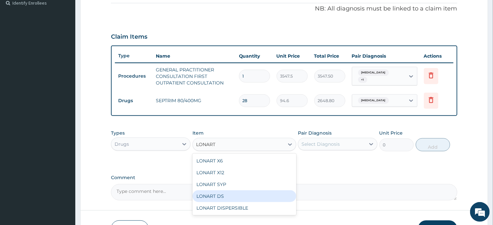
click at [222, 197] on div "LONART DS" at bounding box center [245, 196] width 104 height 12
type input "473"
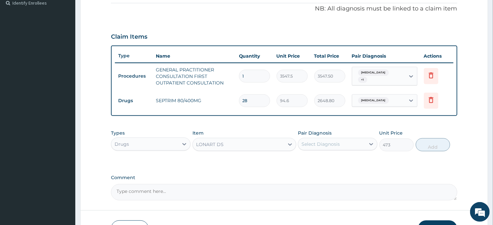
click at [324, 145] on div "Select Diagnosis" at bounding box center [321, 144] width 38 height 7
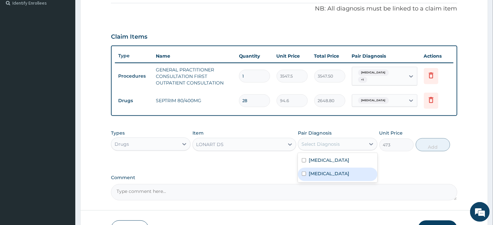
click at [304, 176] on input "checkbox" at bounding box center [304, 174] width 4 height 4
checkbox input "true"
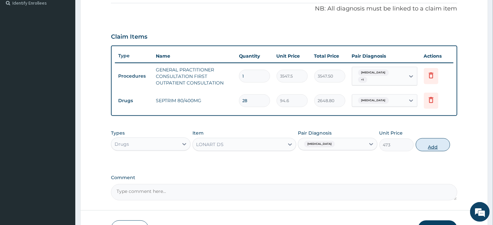
click at [435, 147] on button "Add" at bounding box center [433, 144] width 35 height 13
type input "0"
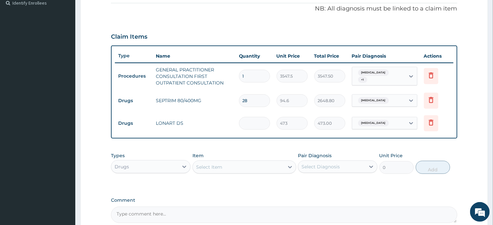
type input "0.00"
type input "6"
type input "2838.00"
type input "6"
click at [217, 167] on div "Select Item" at bounding box center [209, 167] width 26 height 7
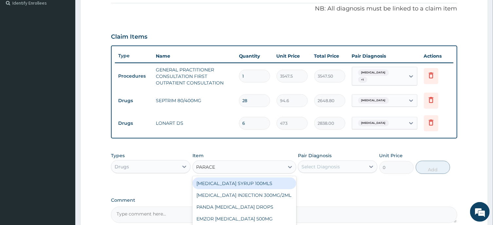
type input "PARACET"
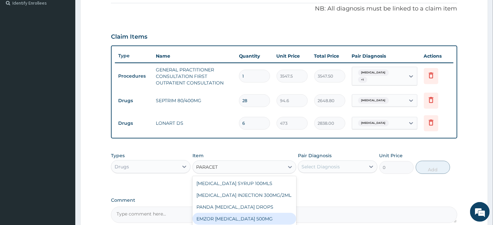
click at [255, 218] on div "EMZOR PARACETAMOL 500MG" at bounding box center [245, 219] width 104 height 12
type input "23.65"
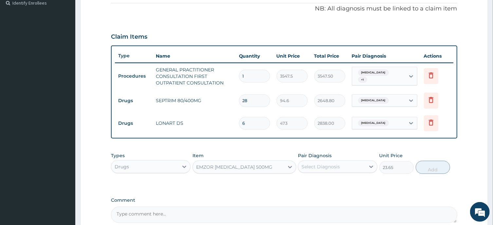
click at [323, 167] on div "Select Diagnosis" at bounding box center [321, 167] width 38 height 7
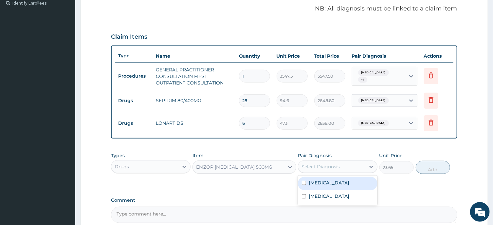
click at [305, 185] on input "checkbox" at bounding box center [304, 183] width 4 height 4
checkbox input "true"
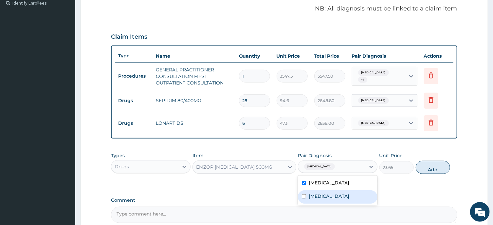
click at [305, 199] on input "checkbox" at bounding box center [304, 196] width 4 height 4
checkbox input "true"
click at [435, 174] on button "Add" at bounding box center [433, 167] width 35 height 13
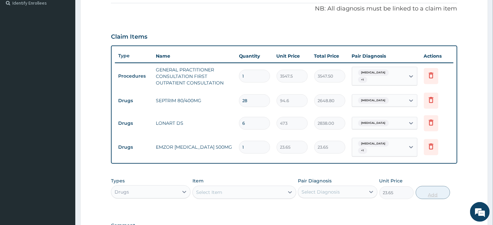
type input "0"
type input "0.00"
type input "1"
type input "23.65"
type input "18"
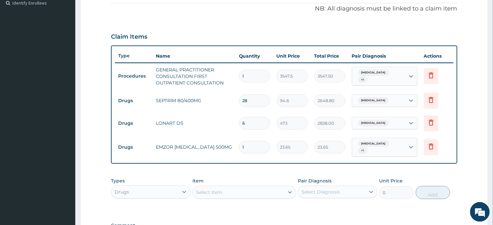
type input "425.70"
type input "18"
click at [216, 191] on div "Select Item" at bounding box center [209, 192] width 26 height 7
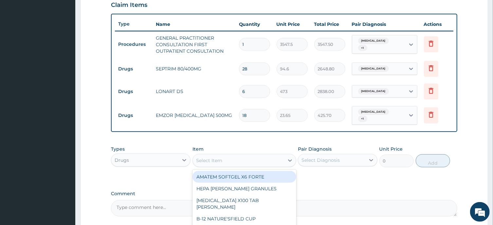
scroll to position [233, 0]
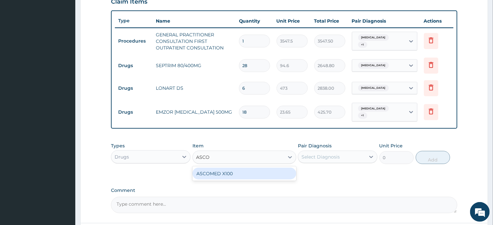
type input "ASCOM"
drag, startPoint x: 219, startPoint y: 176, endPoint x: 222, endPoint y: 173, distance: 4.0
click at [220, 175] on div "ASCOMED X100" at bounding box center [245, 174] width 104 height 12
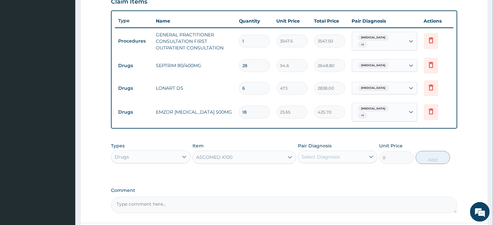
type input "23.65"
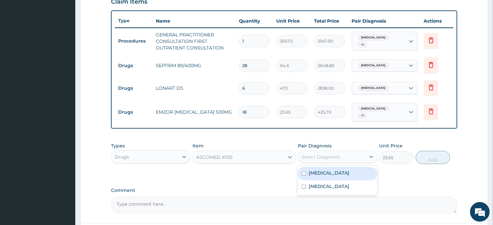
click at [314, 156] on div "Select Diagnosis" at bounding box center [321, 157] width 38 height 7
click at [304, 176] on input "checkbox" at bounding box center [304, 173] width 4 height 4
checkbox input "true"
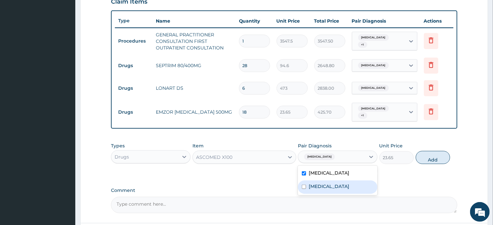
click at [303, 190] on div "Malaria, unspecified" at bounding box center [338, 187] width 80 height 13
checkbox input "true"
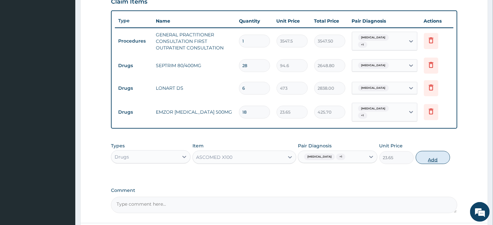
click at [428, 163] on button "Add" at bounding box center [433, 157] width 35 height 13
type input "0"
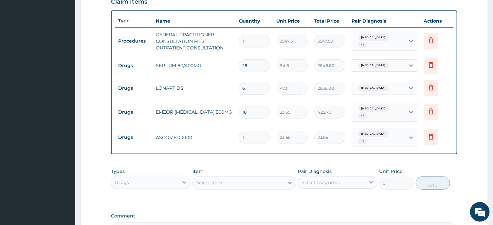
click at [375, 142] on div "Acute pharyngitis, unspecified + 1" at bounding box center [378, 138] width 45 height 16
click at [248, 139] on input "1" at bounding box center [254, 137] width 31 height 13
type input "0.00"
type input "2"
type input "47.30"
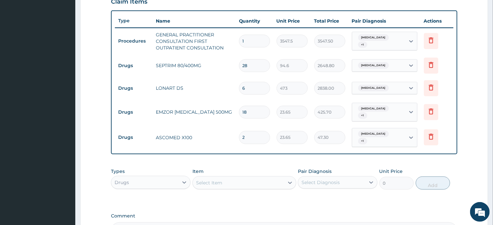
type input "26"
type input "614.90"
type input "2"
type input "47.30"
type input "28"
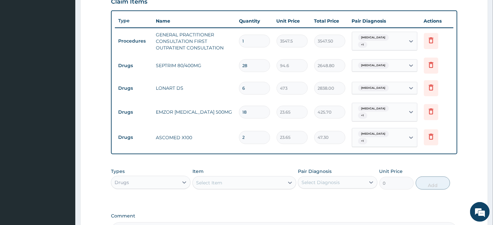
type input "662.20"
type input "28"
click at [217, 184] on div "Select Item" at bounding box center [209, 183] width 26 height 7
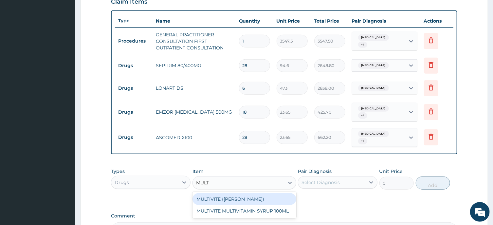
type input "MULTI"
click at [233, 196] on div "MULTIVITE (EVANS)" at bounding box center [245, 199] width 104 height 12
type input "23.65"
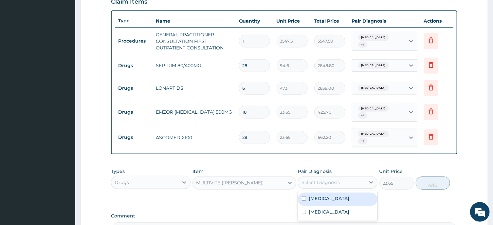
click at [317, 181] on div "Select Diagnosis" at bounding box center [321, 182] width 38 height 7
click at [304, 201] on input "checkbox" at bounding box center [304, 199] width 4 height 4
checkbox input "true"
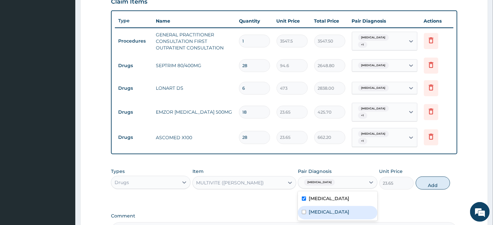
drag, startPoint x: 304, startPoint y: 218, endPoint x: 322, endPoint y: 214, distance: 18.1
click at [305, 214] on input "checkbox" at bounding box center [304, 212] width 4 height 4
checkbox input "true"
drag, startPoint x: 432, startPoint y: 187, endPoint x: 426, endPoint y: 187, distance: 5.9
click at [432, 187] on button "Add" at bounding box center [433, 183] width 35 height 13
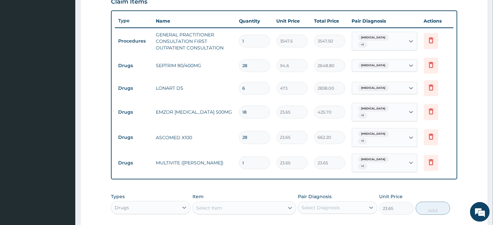
type input "0"
type input "0.00"
type input "4"
type input "94.60"
type input "42"
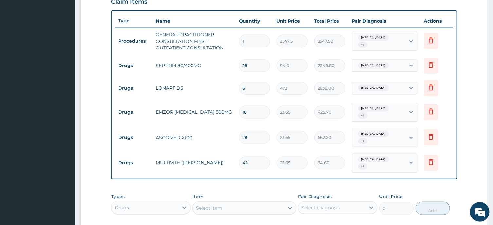
type input "993.30"
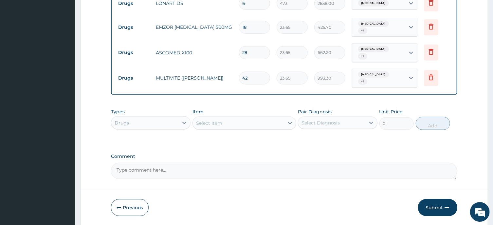
scroll to position [341, 0]
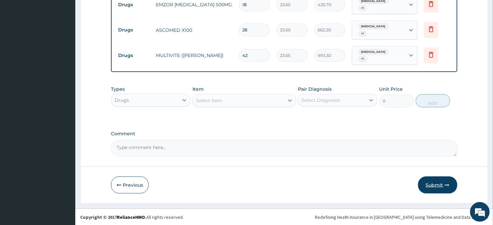
type input "42"
click at [434, 185] on button "Submit" at bounding box center [437, 185] width 39 height 17
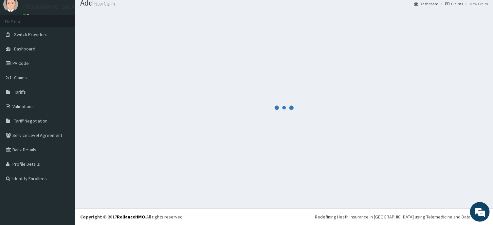
scroll to position [23, 0]
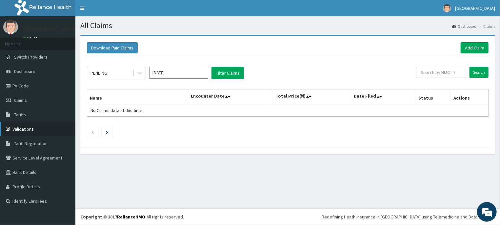
click at [28, 128] on link "Validations" at bounding box center [37, 129] width 75 height 14
